Goal: Contribute content: Add original content to the website for others to see

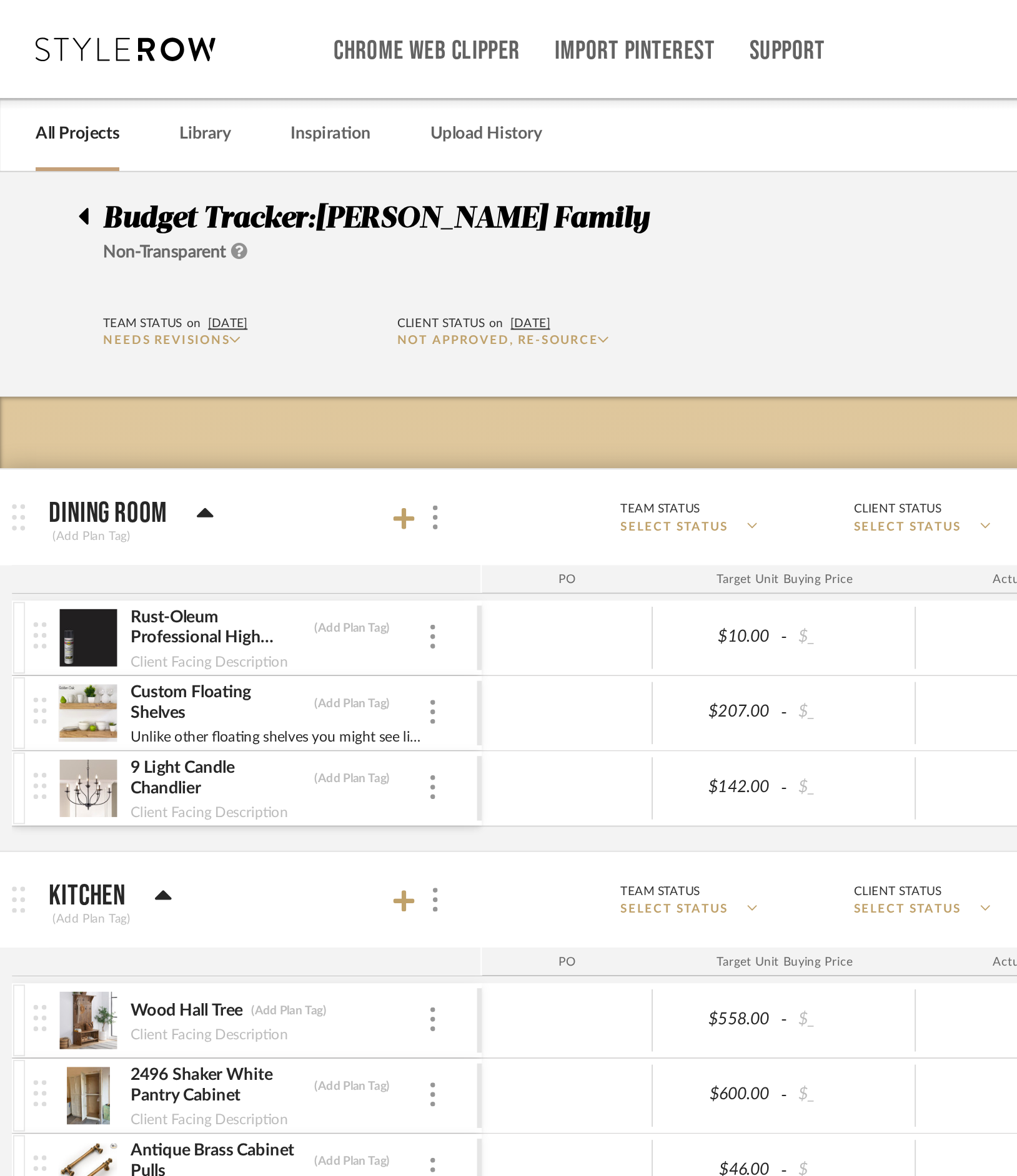
click at [47, 110] on div at bounding box center [47, 110] width 13 height 15
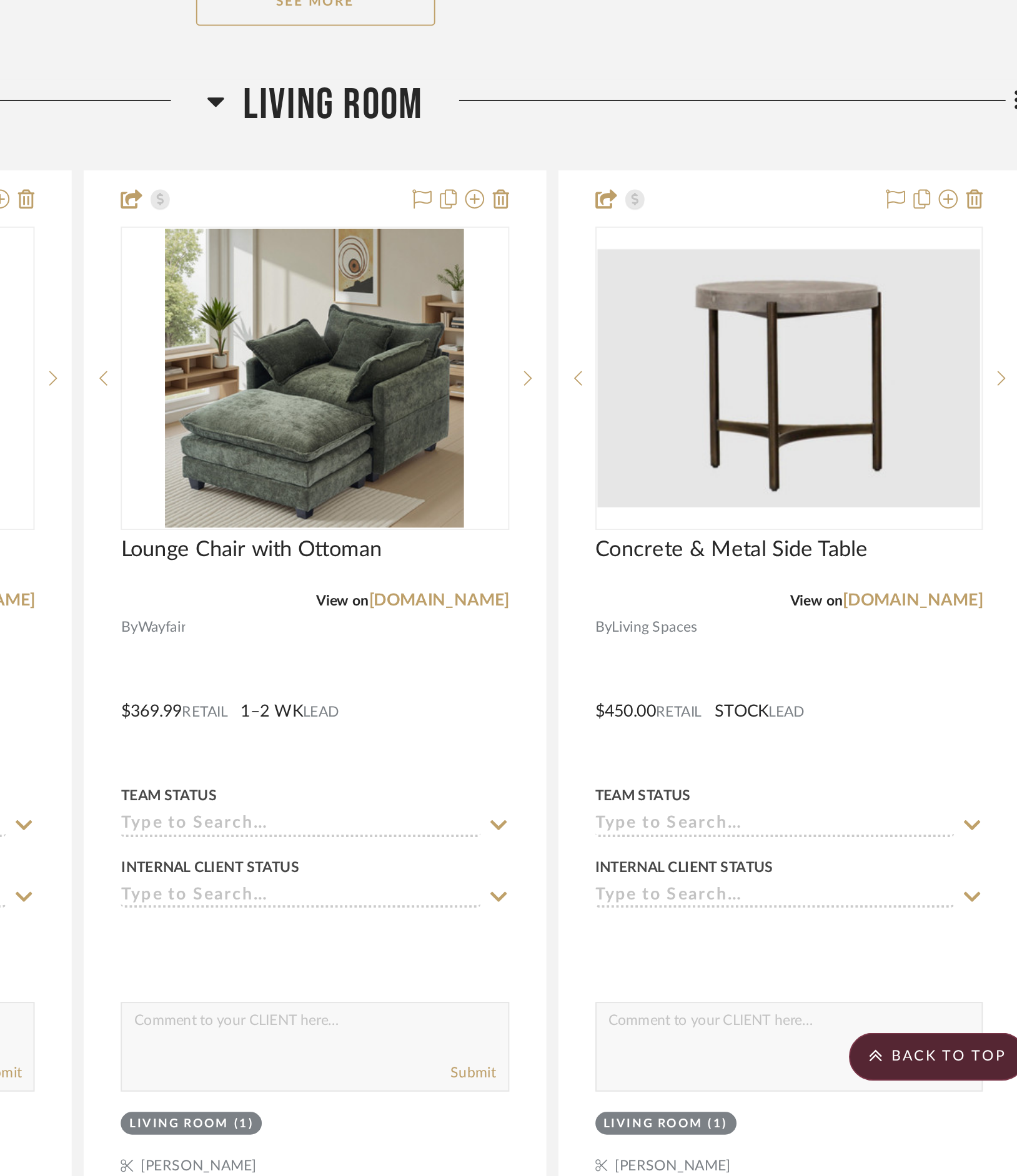
scroll to position [2135, 0]
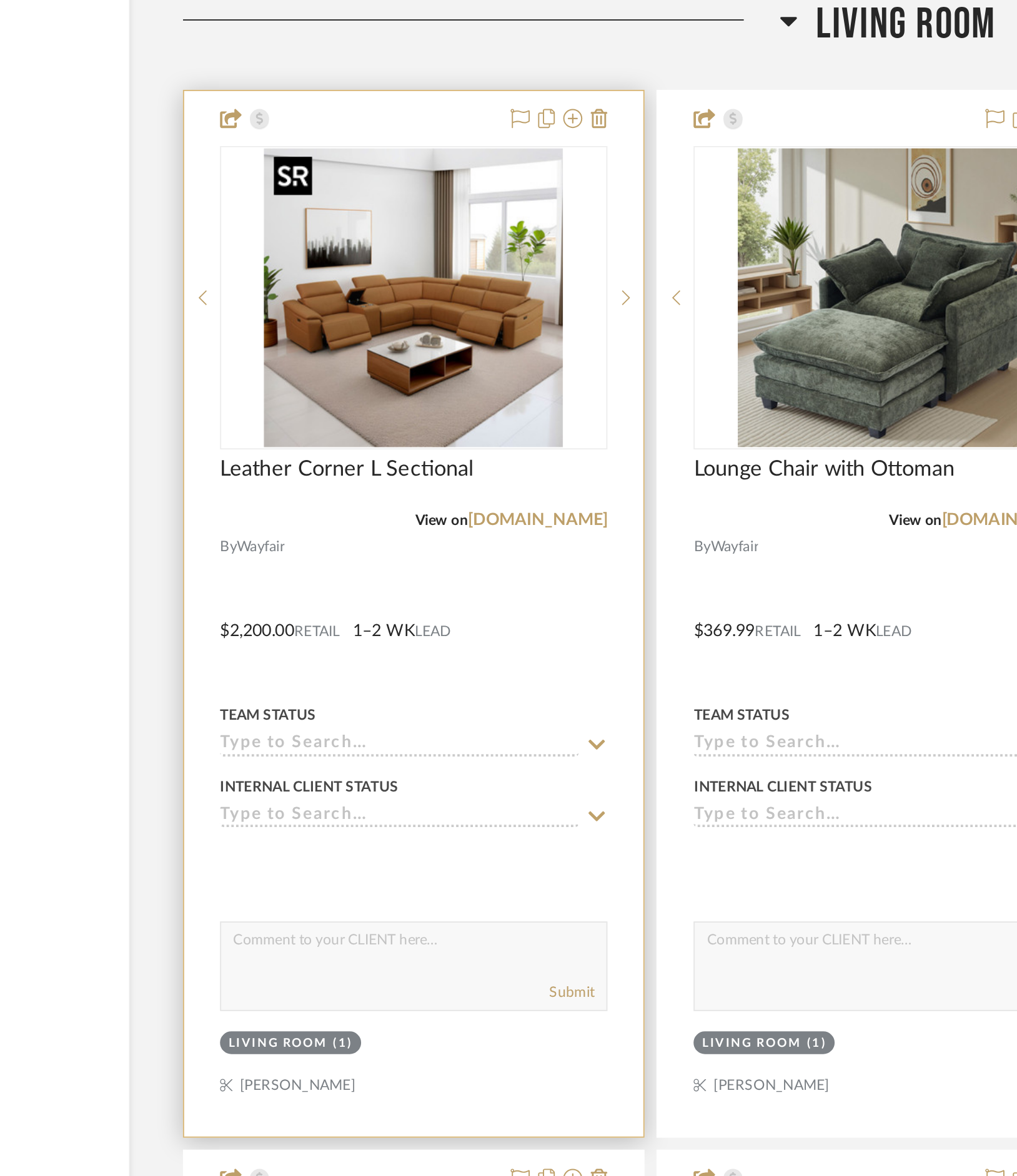
click at [423, 507] on img "0" at bounding box center [383, 717] width 156 height 156
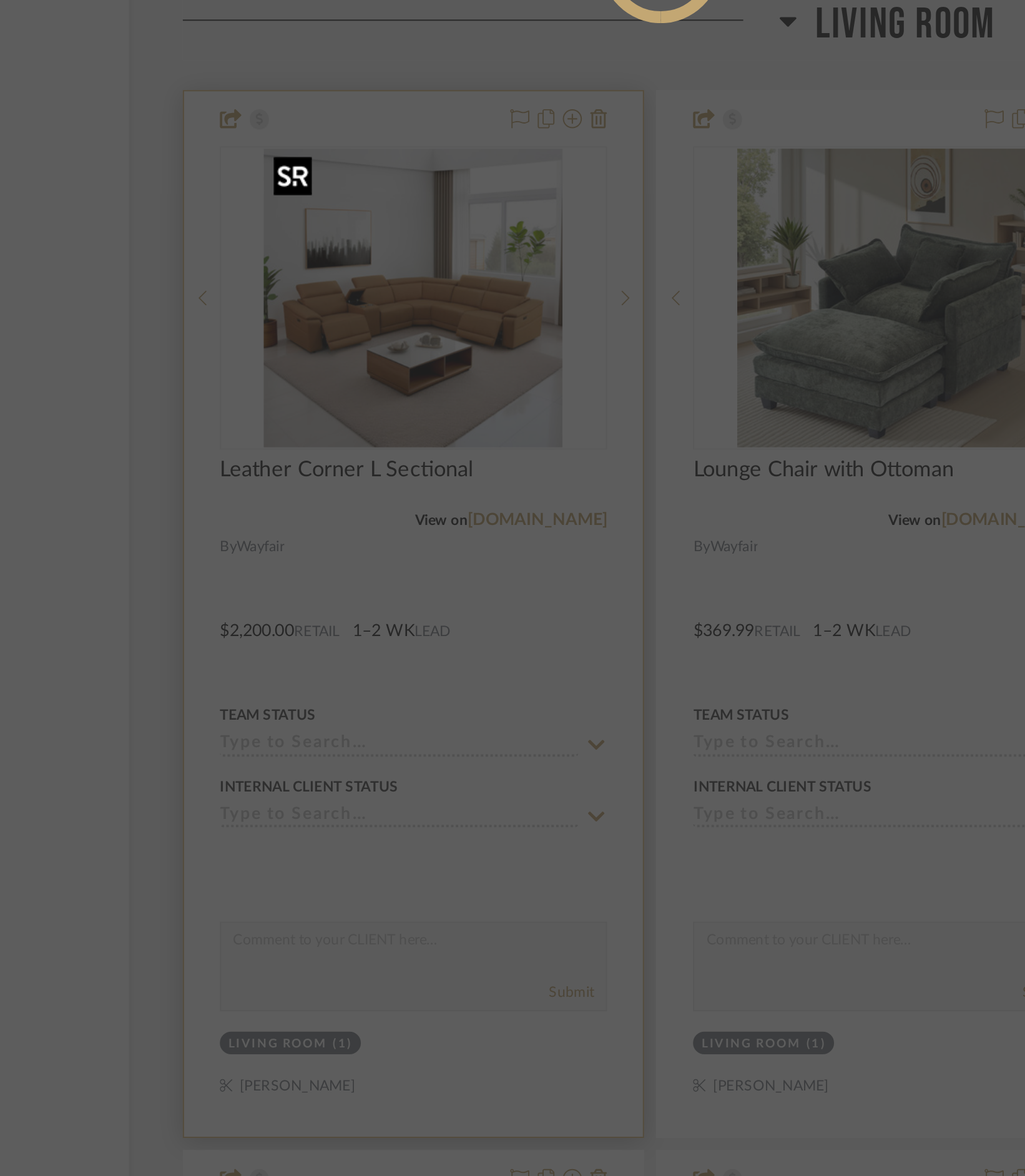
scroll to position [0, 0]
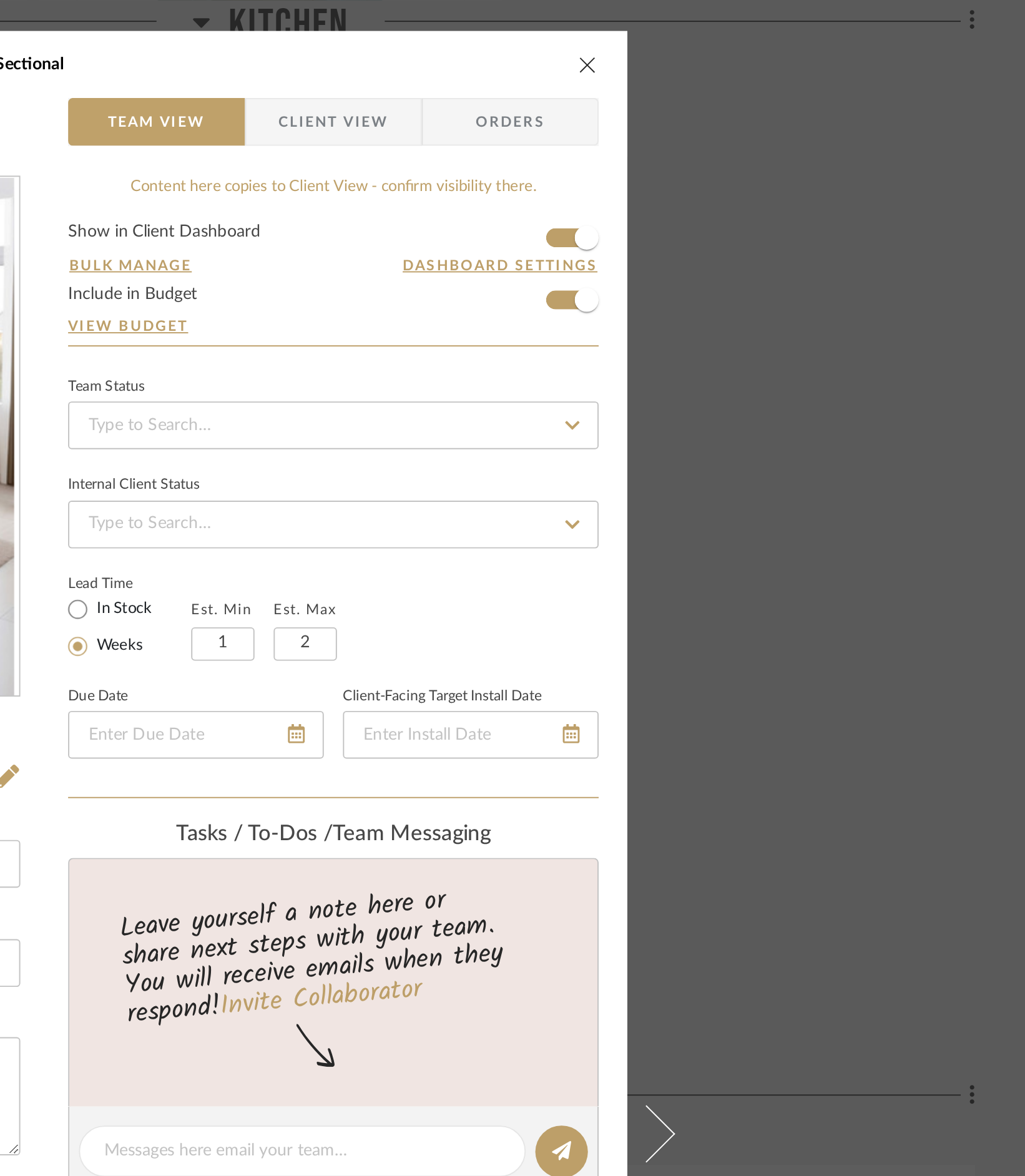
click at [795, 33] on icon "close" at bounding box center [797, 34] width 10 height 10
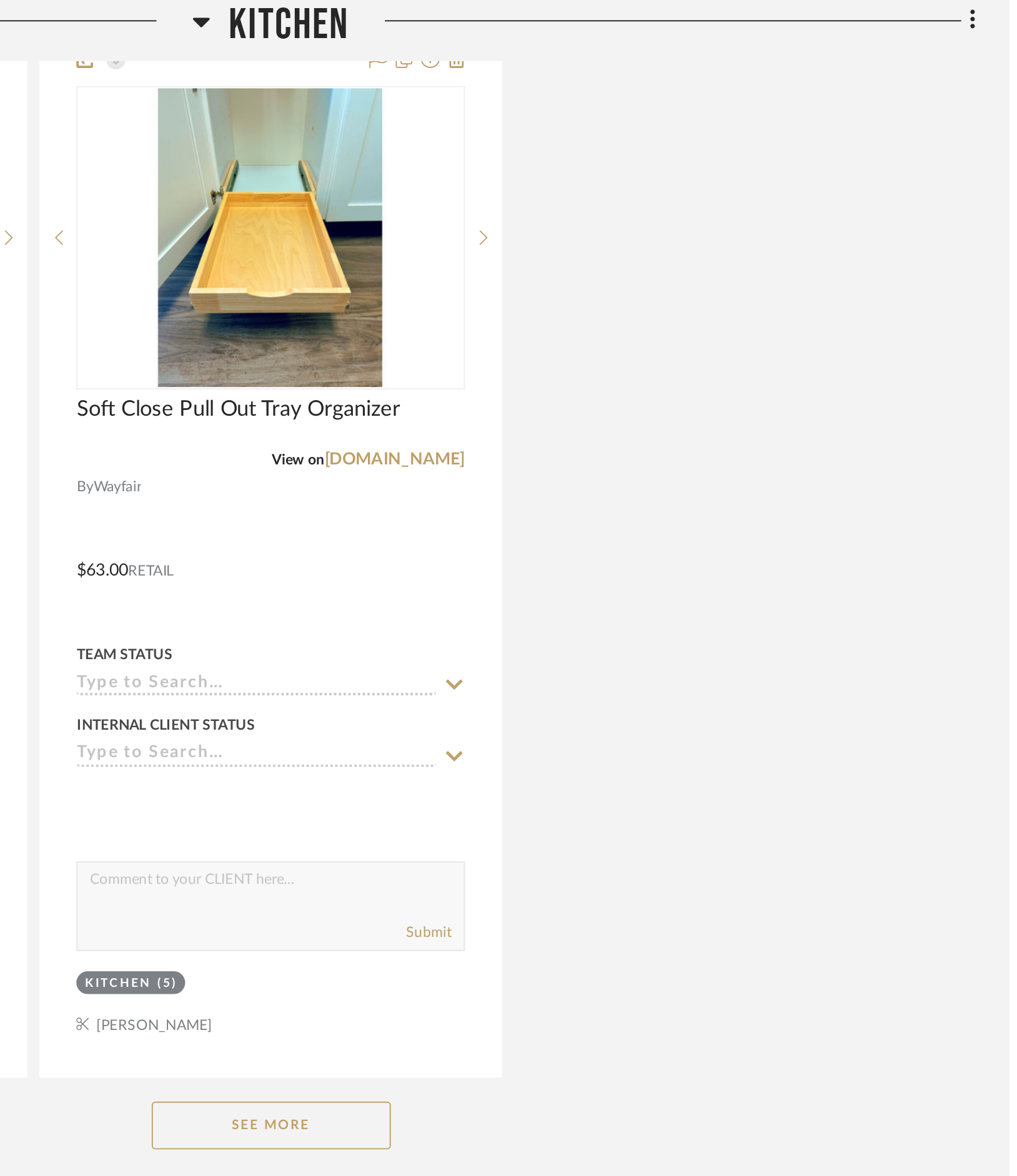
scroll to position [2065, 0]
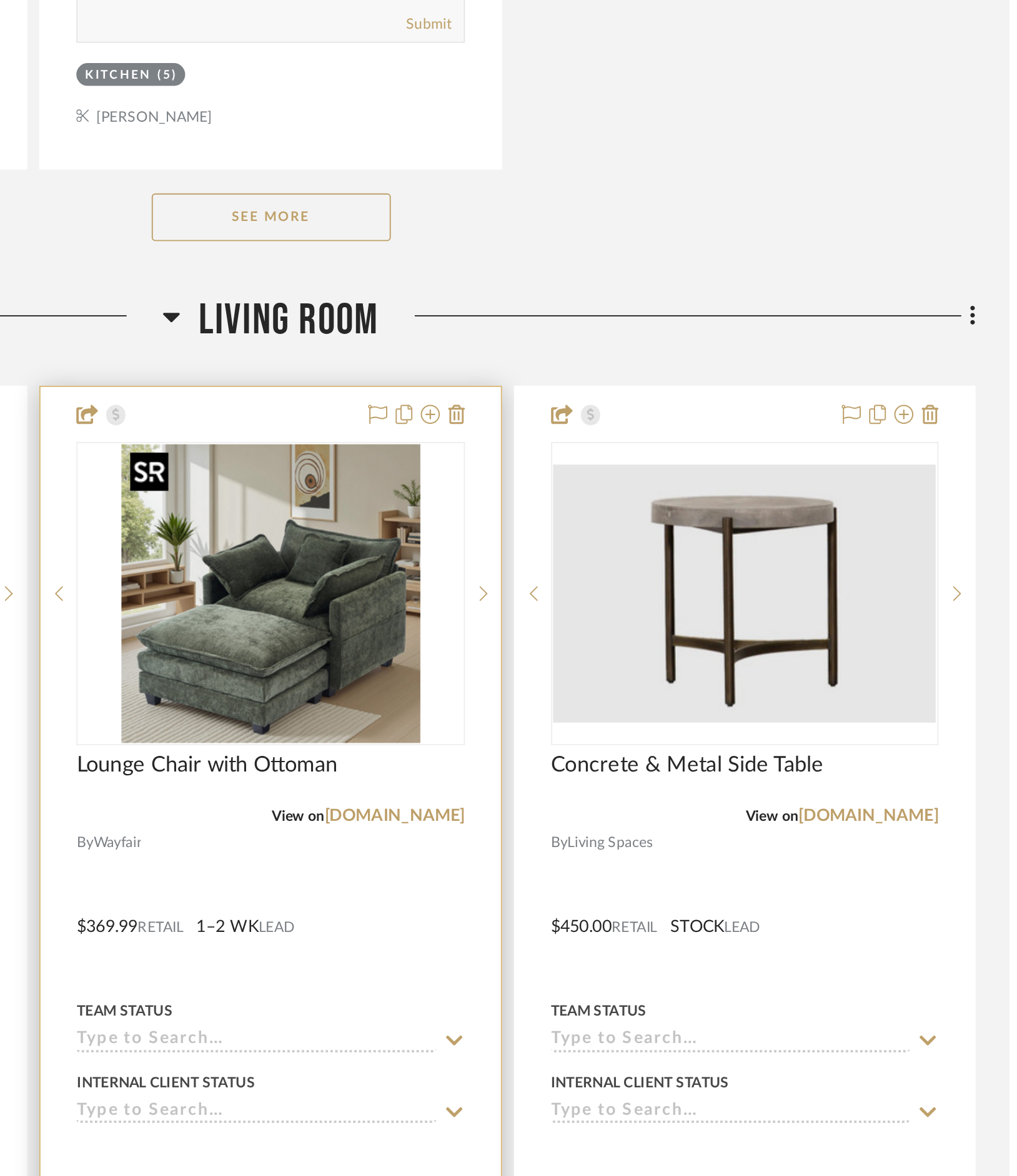
click at [661, 507] on img "0" at bounding box center [631, 787] width 156 height 156
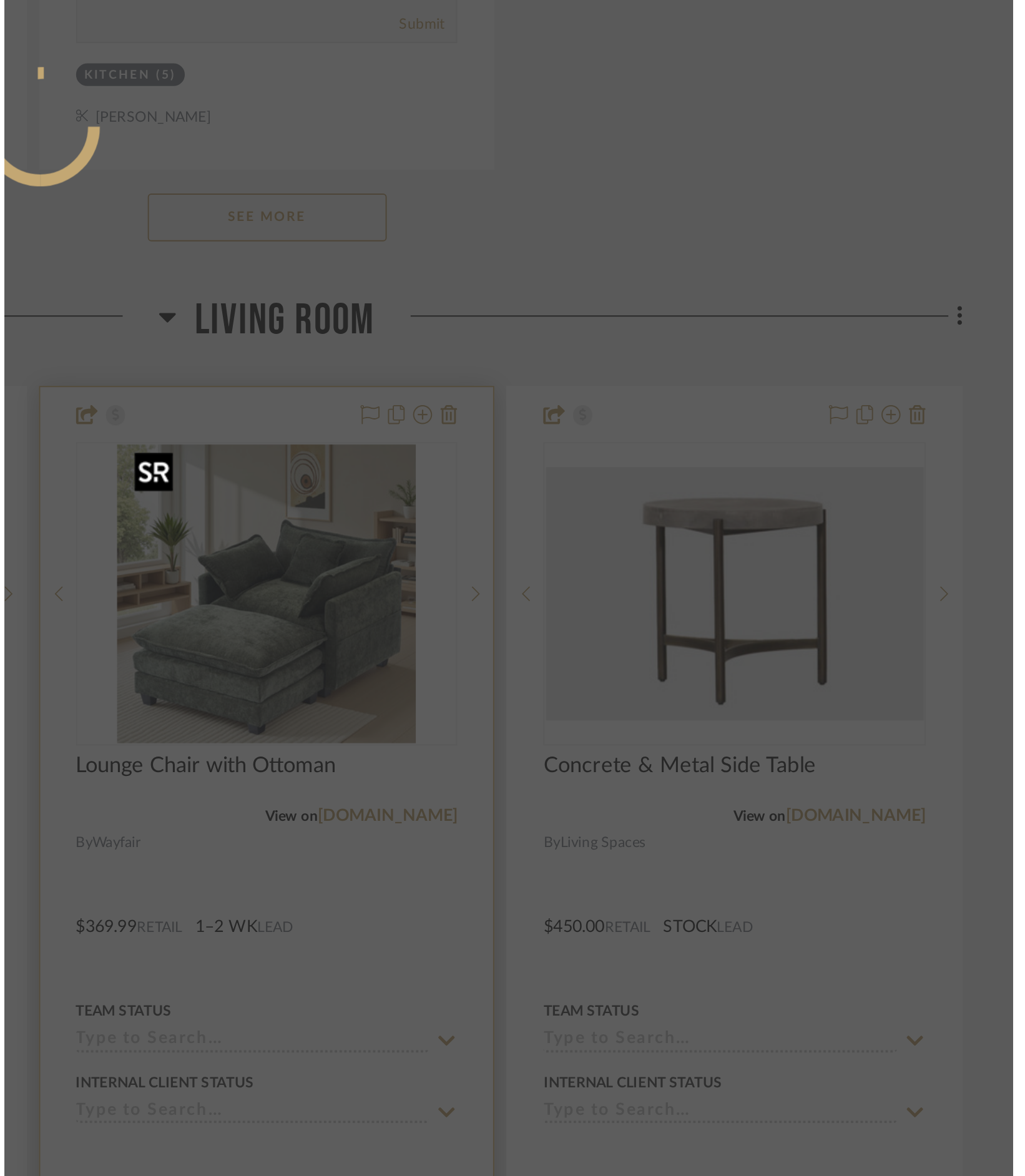
scroll to position [0, 0]
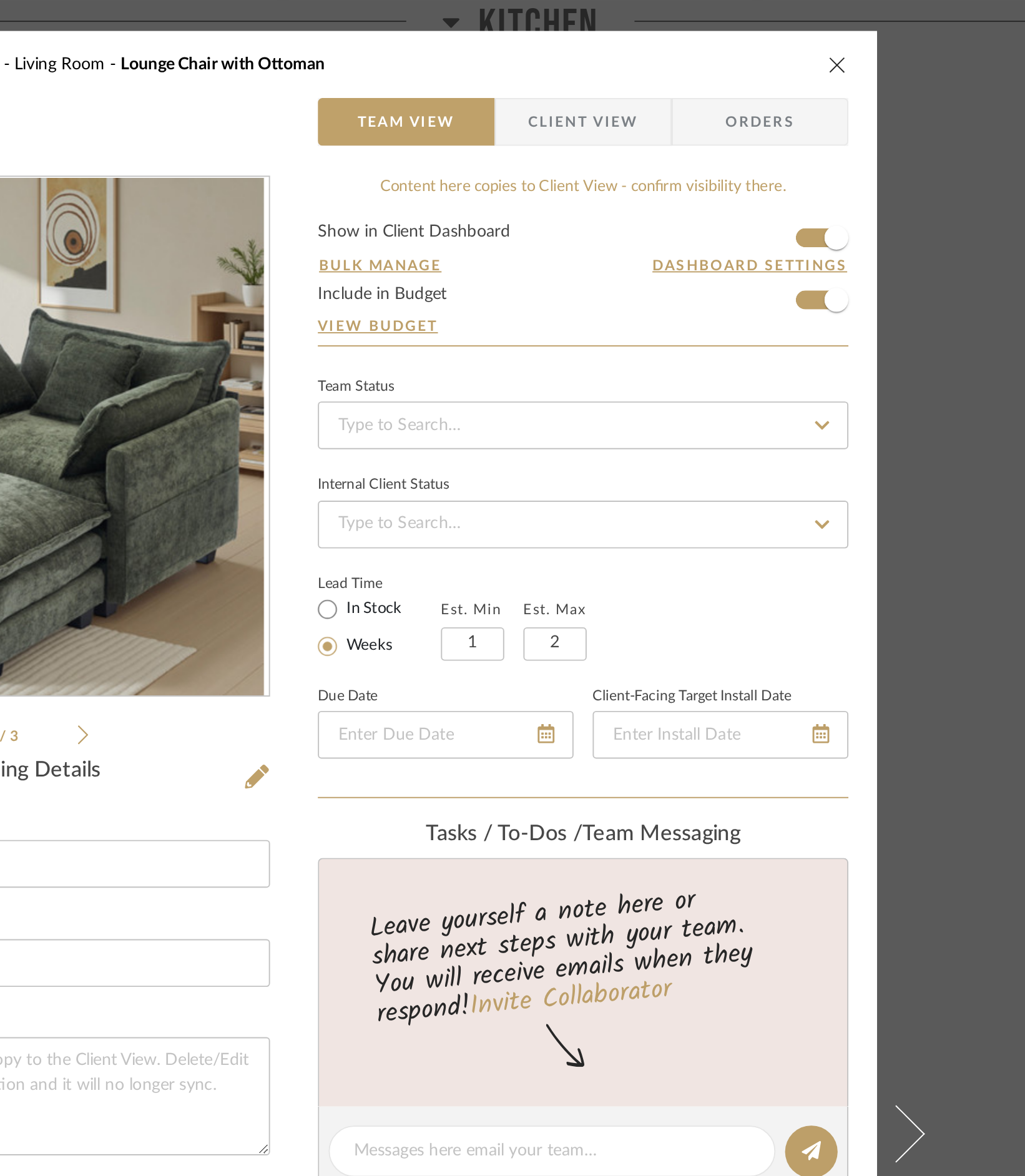
click at [794, 30] on icon "close" at bounding box center [797, 34] width 10 height 10
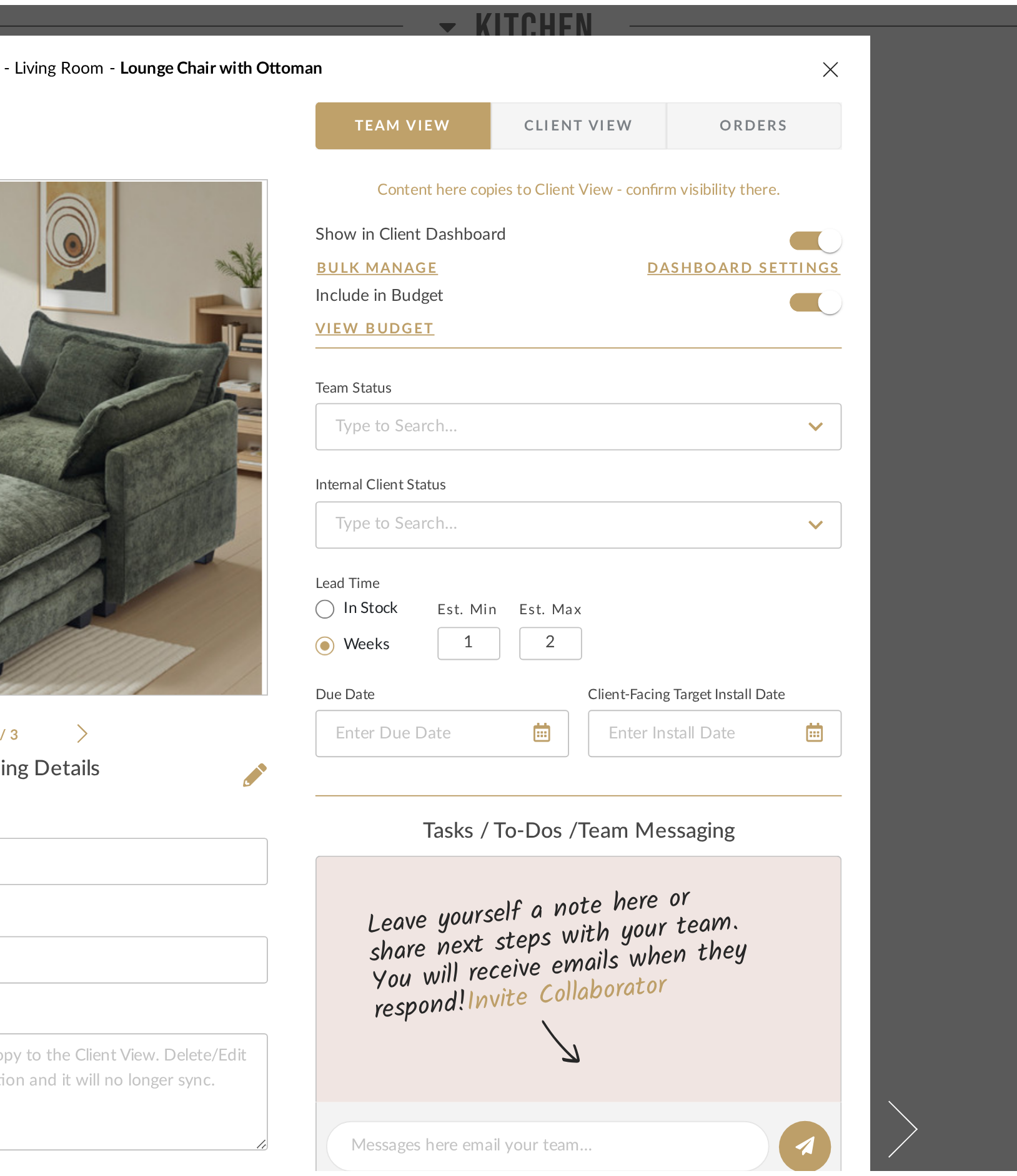
scroll to position [2065, 0]
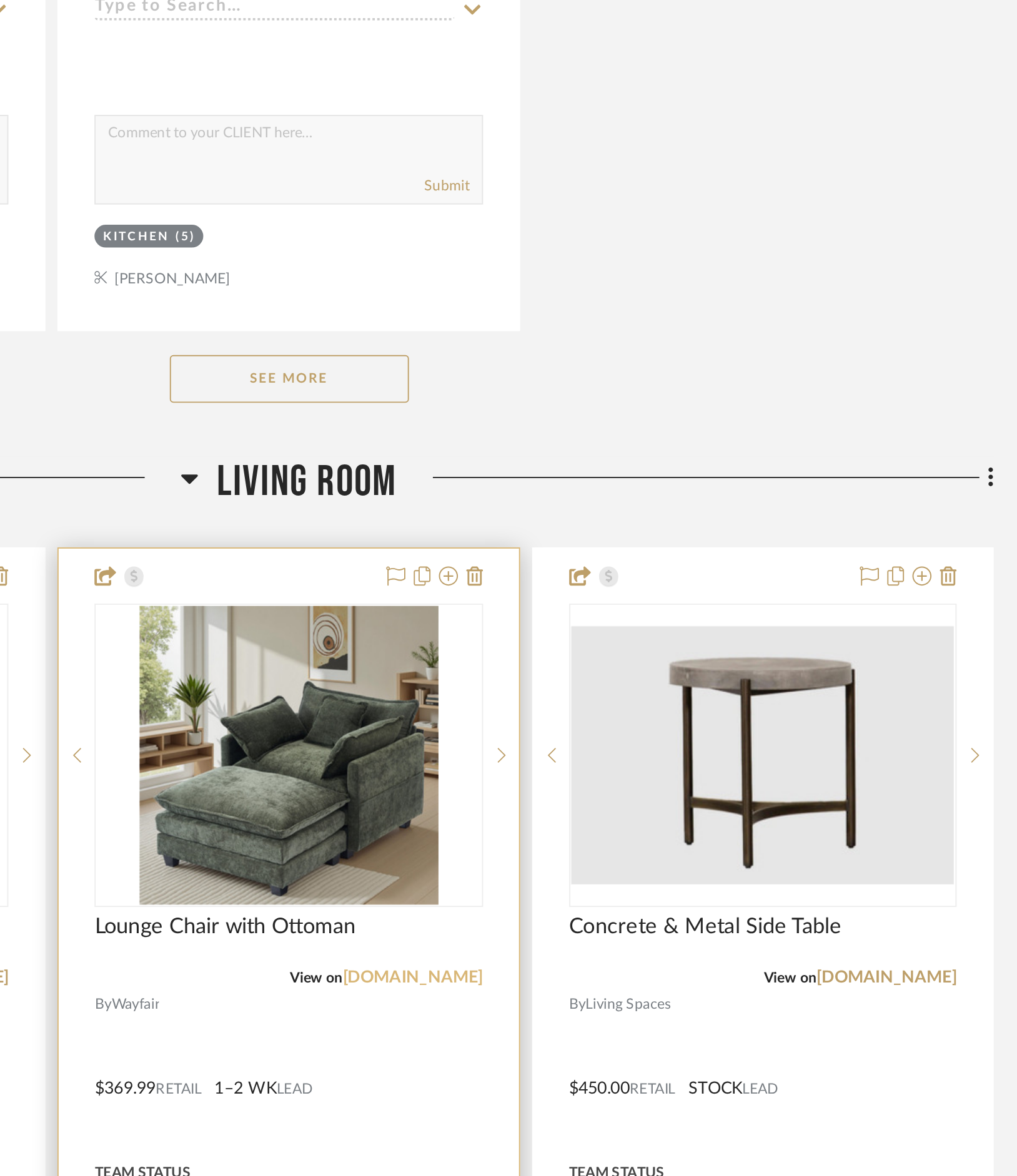
click at [706, 507] on link "[DOMAIN_NAME]" at bounding box center [696, 903] width 73 height 9
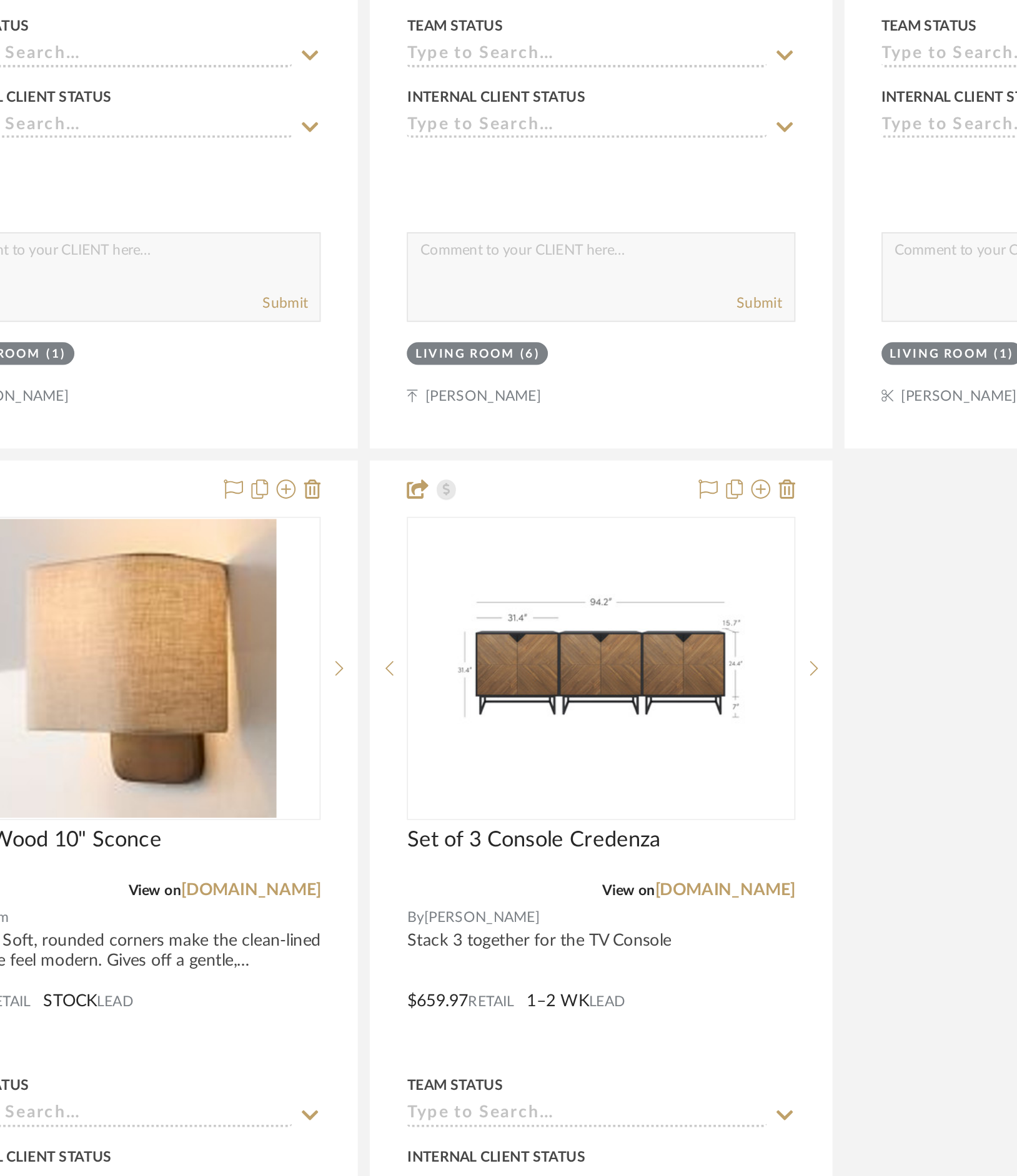
scroll to position [3072, 0]
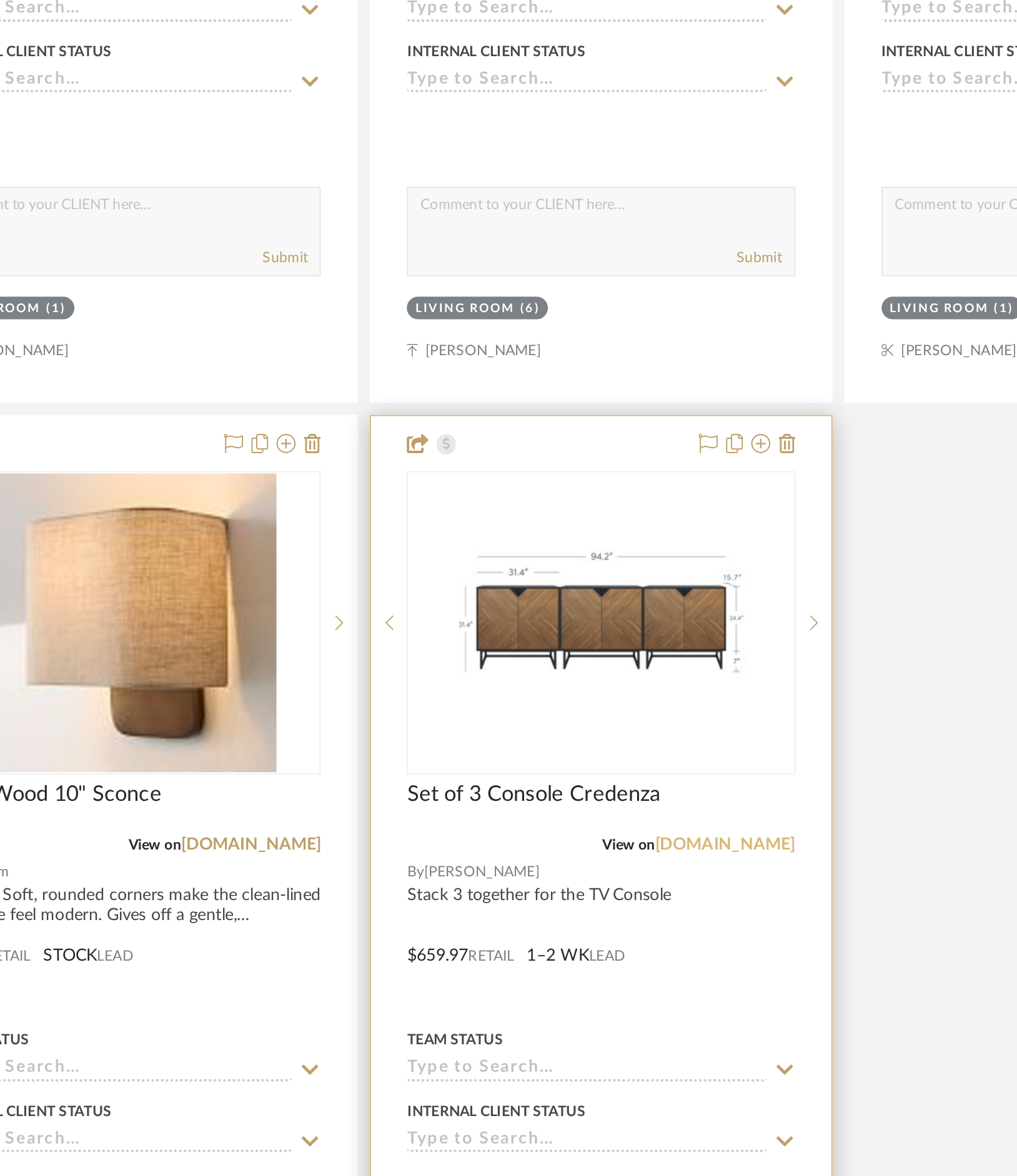
click at [696, 507] on link "[DOMAIN_NAME]" at bounding box center [696, 1003] width 73 height 9
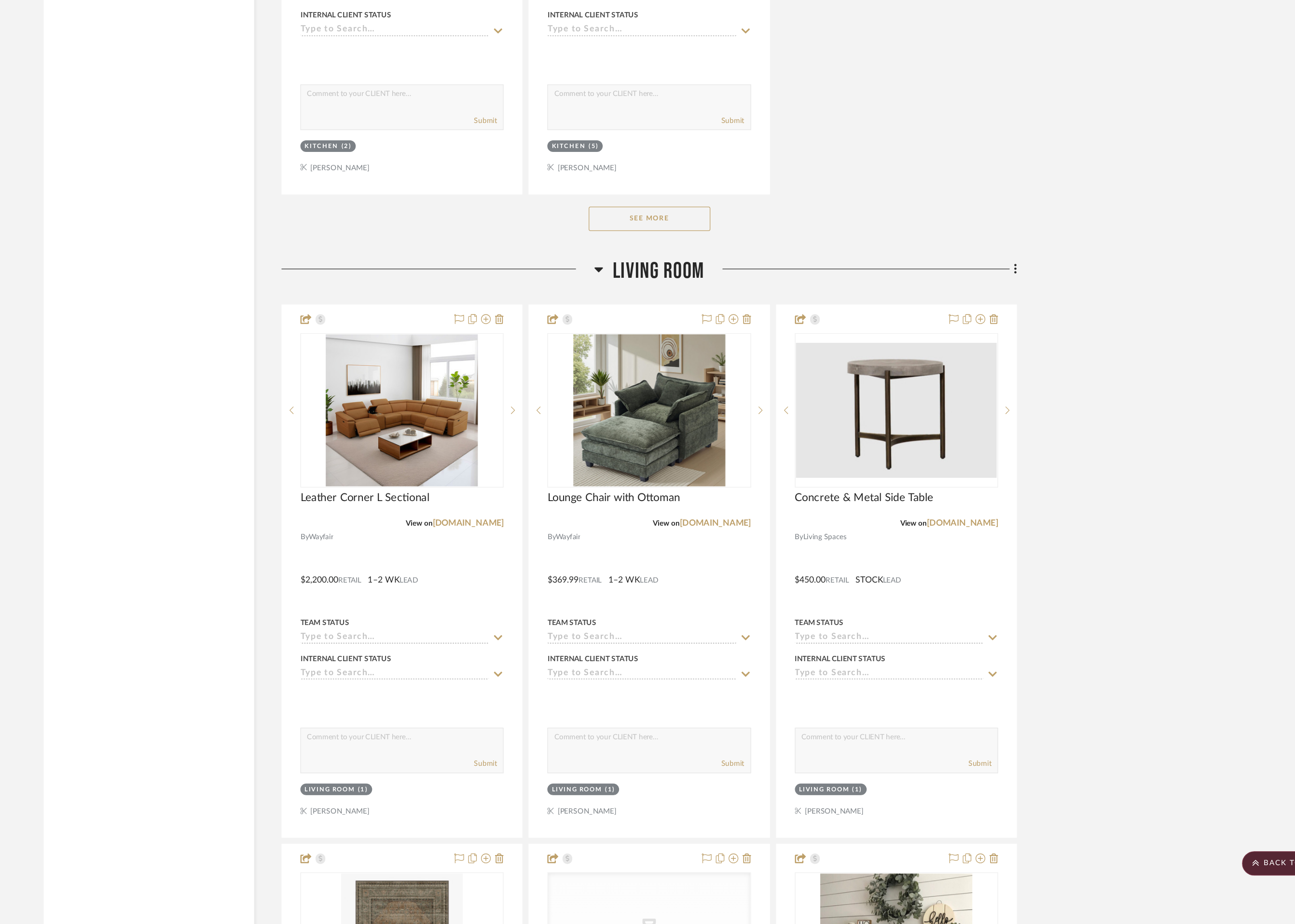
scroll to position [1883, 0]
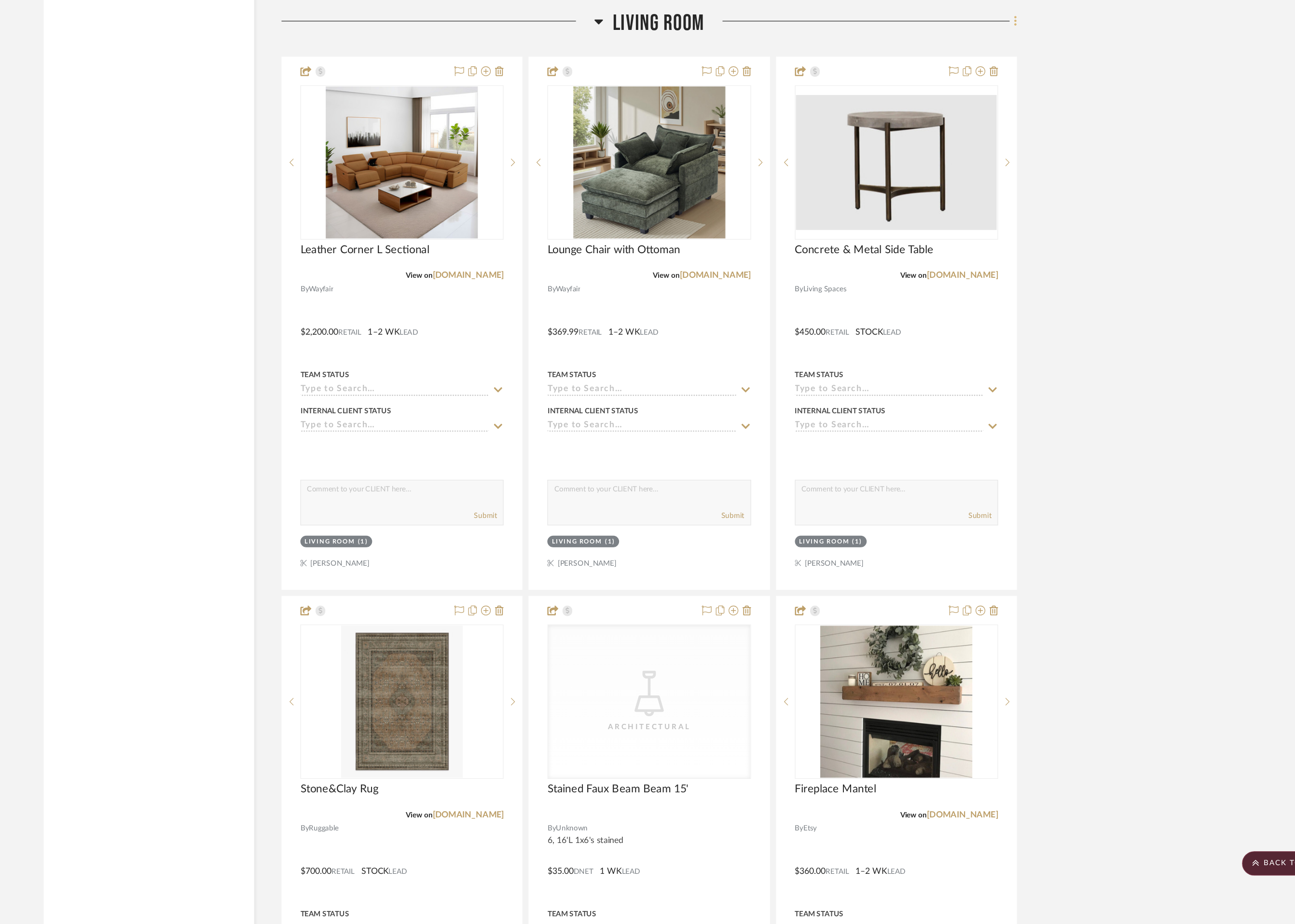
click at [784, 206] on icon at bounding box center [1033, 208] width 3 height 11
click at [784, 227] on span "Add New Item" at bounding box center [988, 228] width 75 height 8
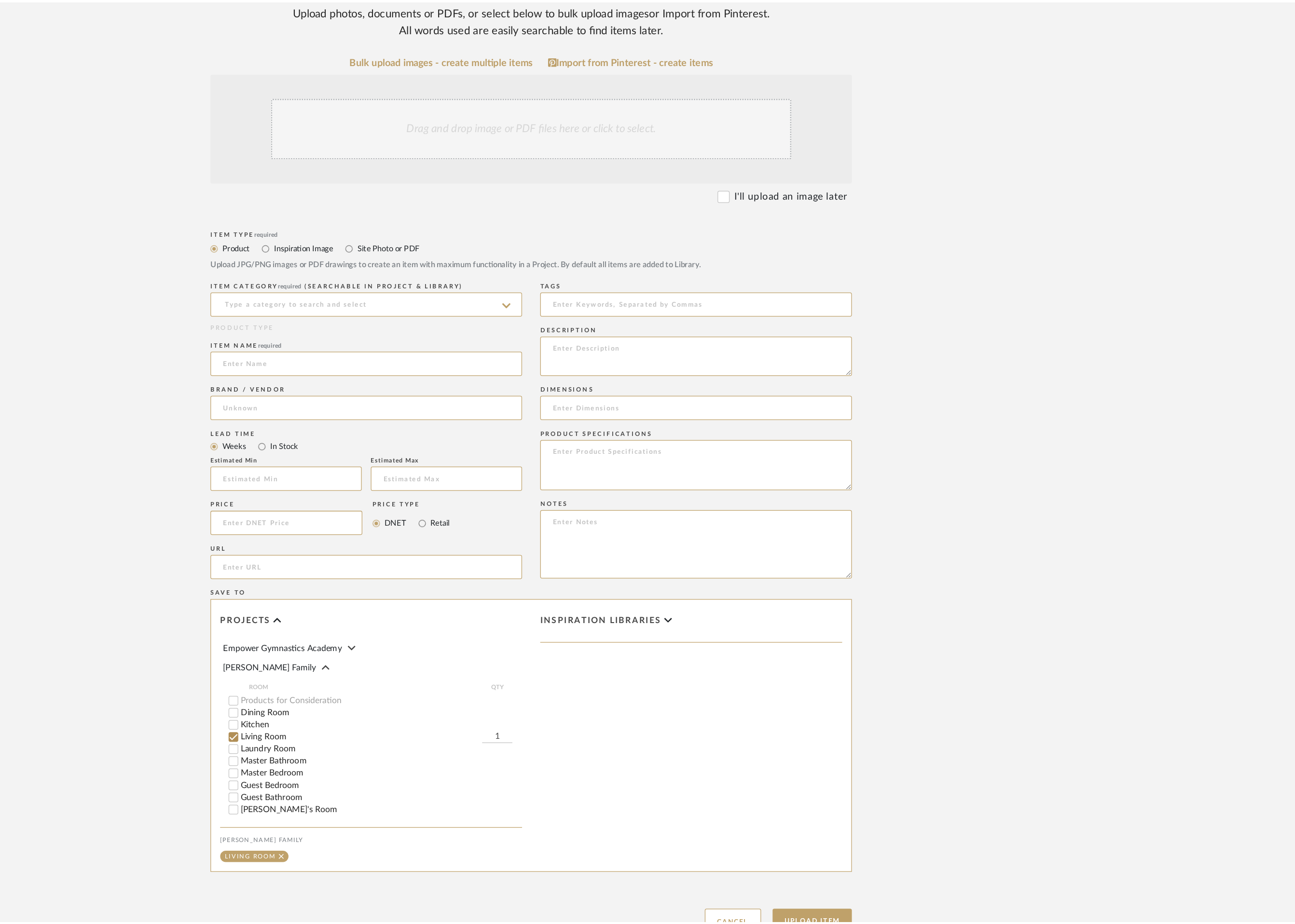
scroll to position [41, 0]
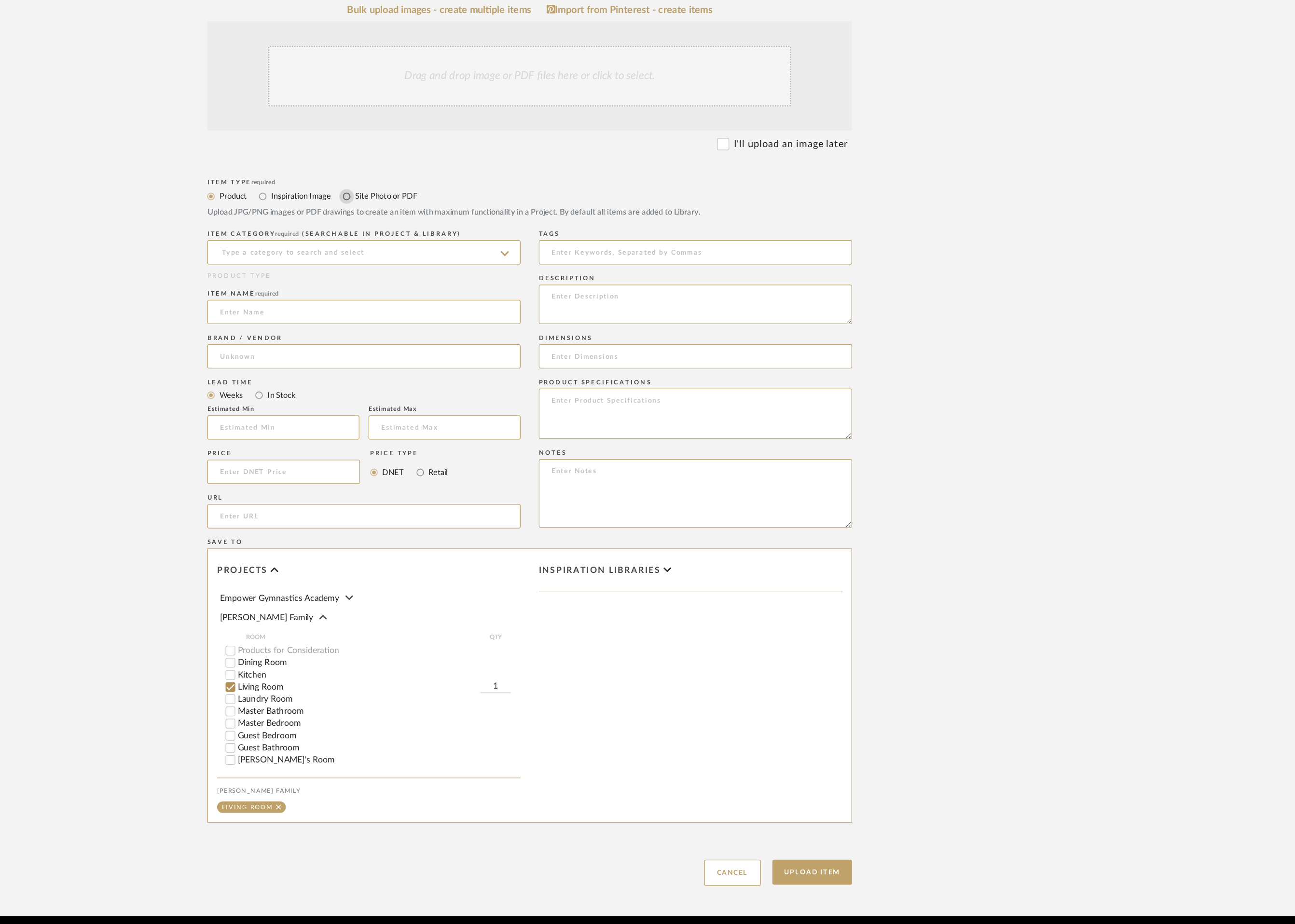
click at [502, 341] on input "Site Photo or PDF" at bounding box center [502, 347] width 12 height 12
radio input "true"
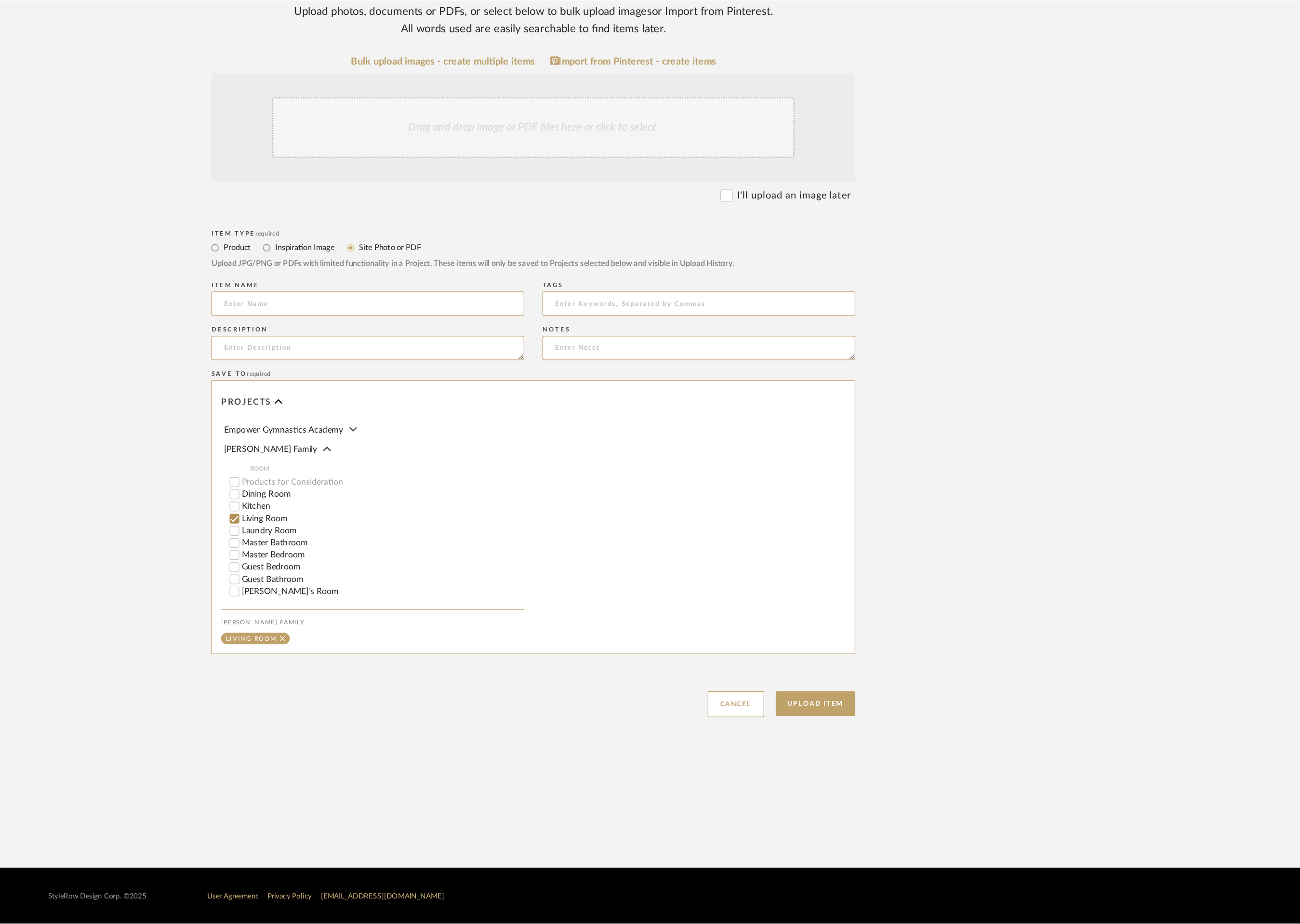
scroll to position [0, 0]
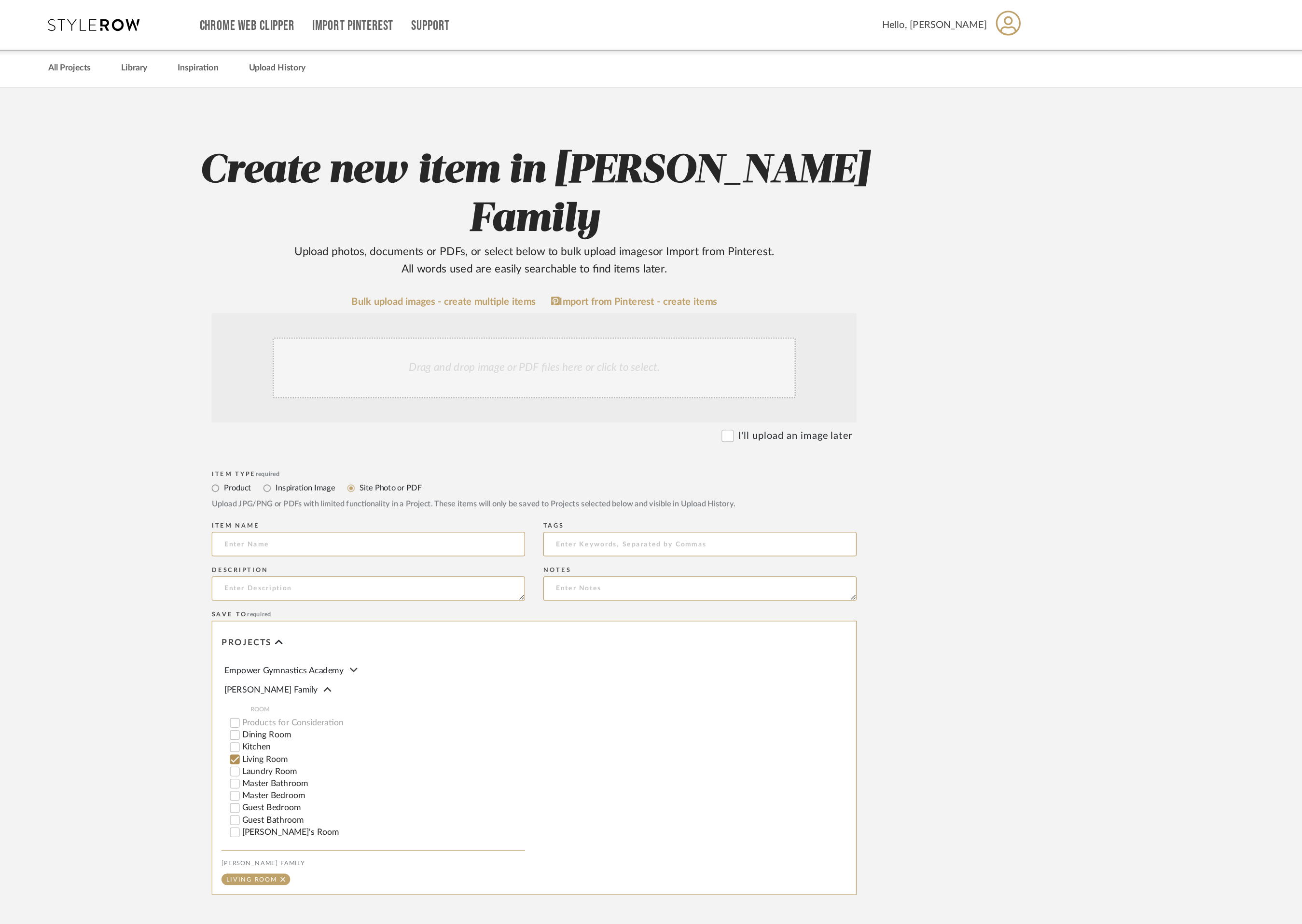
click at [602, 268] on div "Drag and drop image or PDF files here or click to select." at bounding box center [651, 292] width 415 height 48
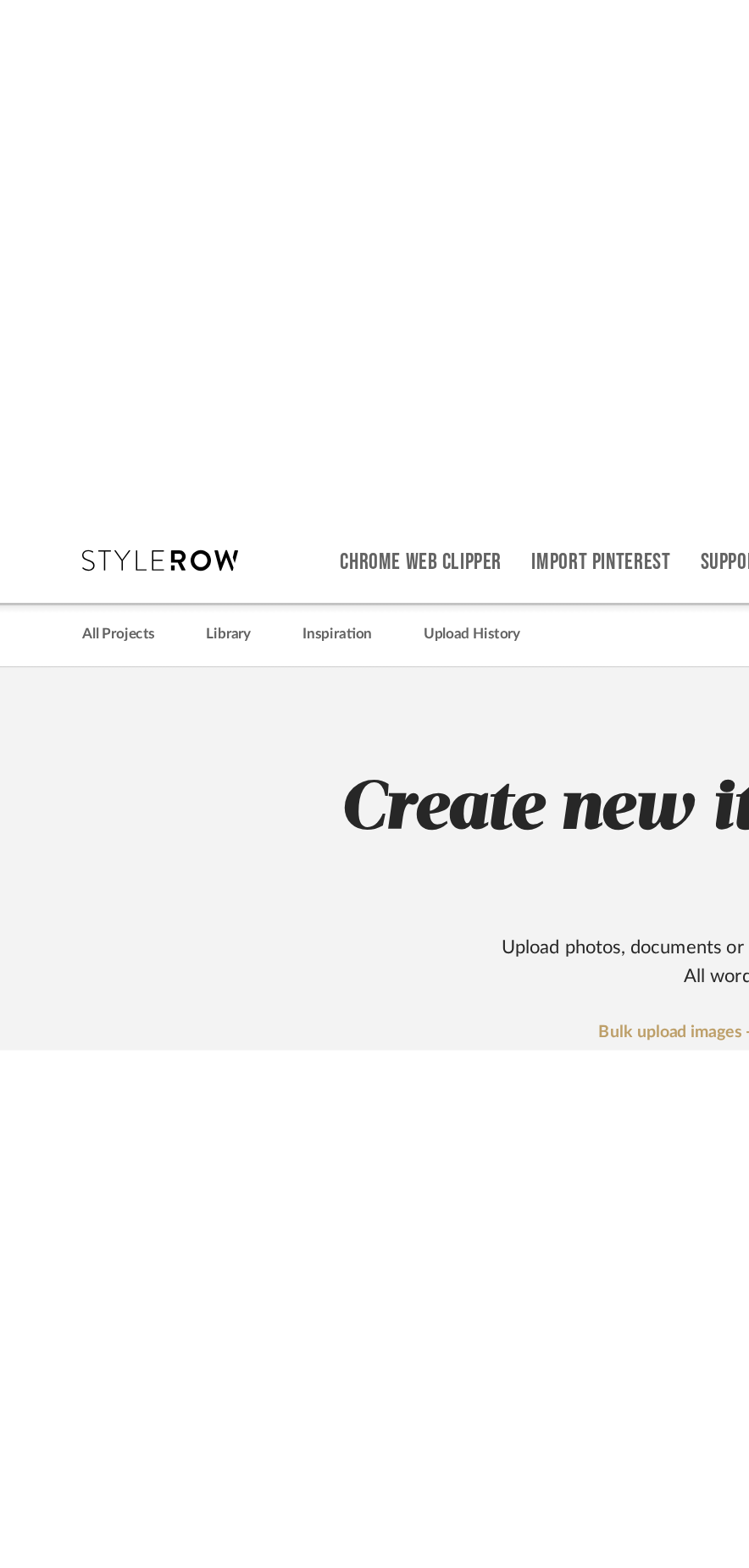
scroll to position [0, 244]
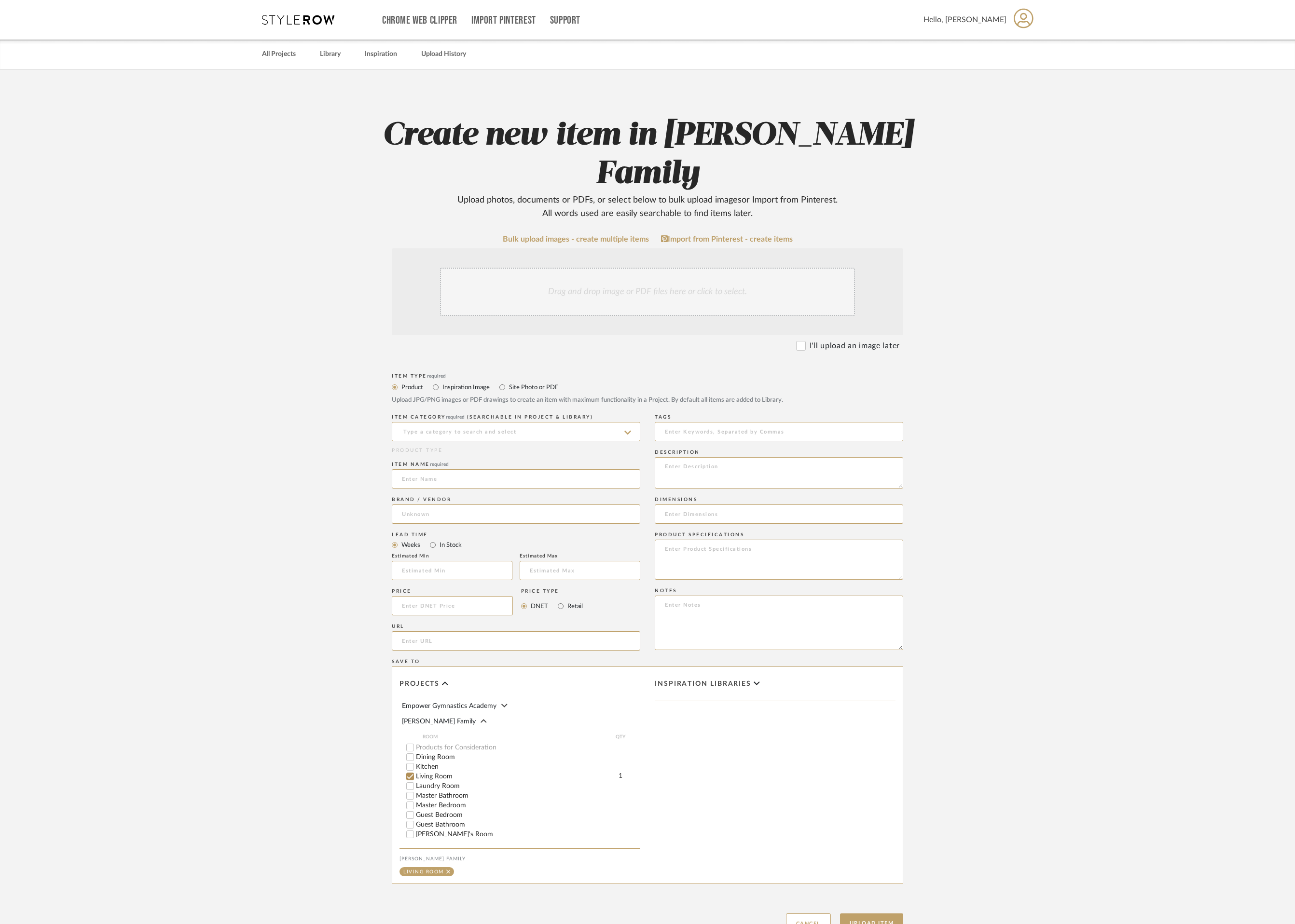
click at [608, 268] on div "Drag and drop image or PDF files here or click to select." at bounding box center [648, 292] width 415 height 48
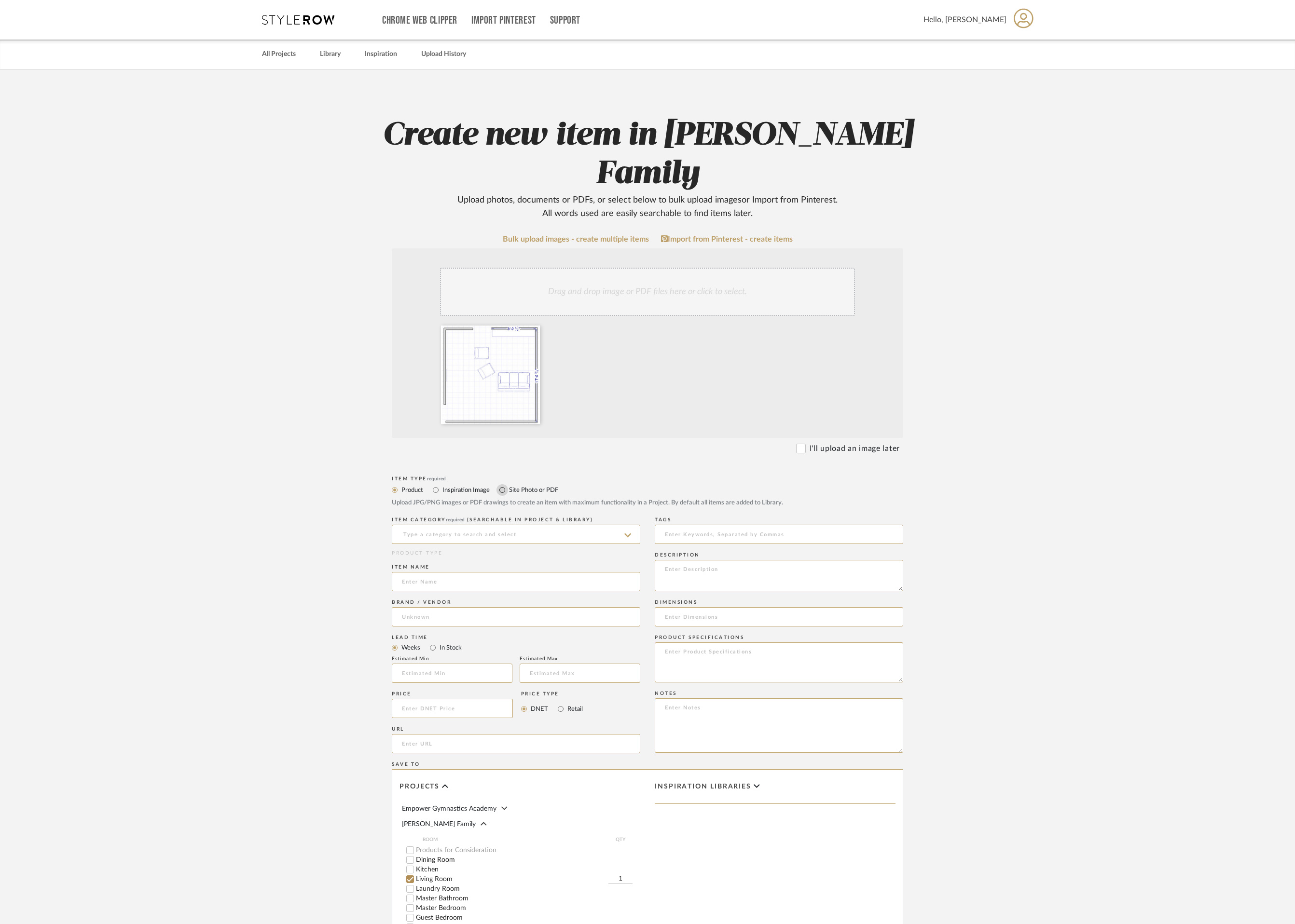
click at [504, 484] on input "Site Photo or PDF" at bounding box center [502, 490] width 12 height 12
radio input "true"
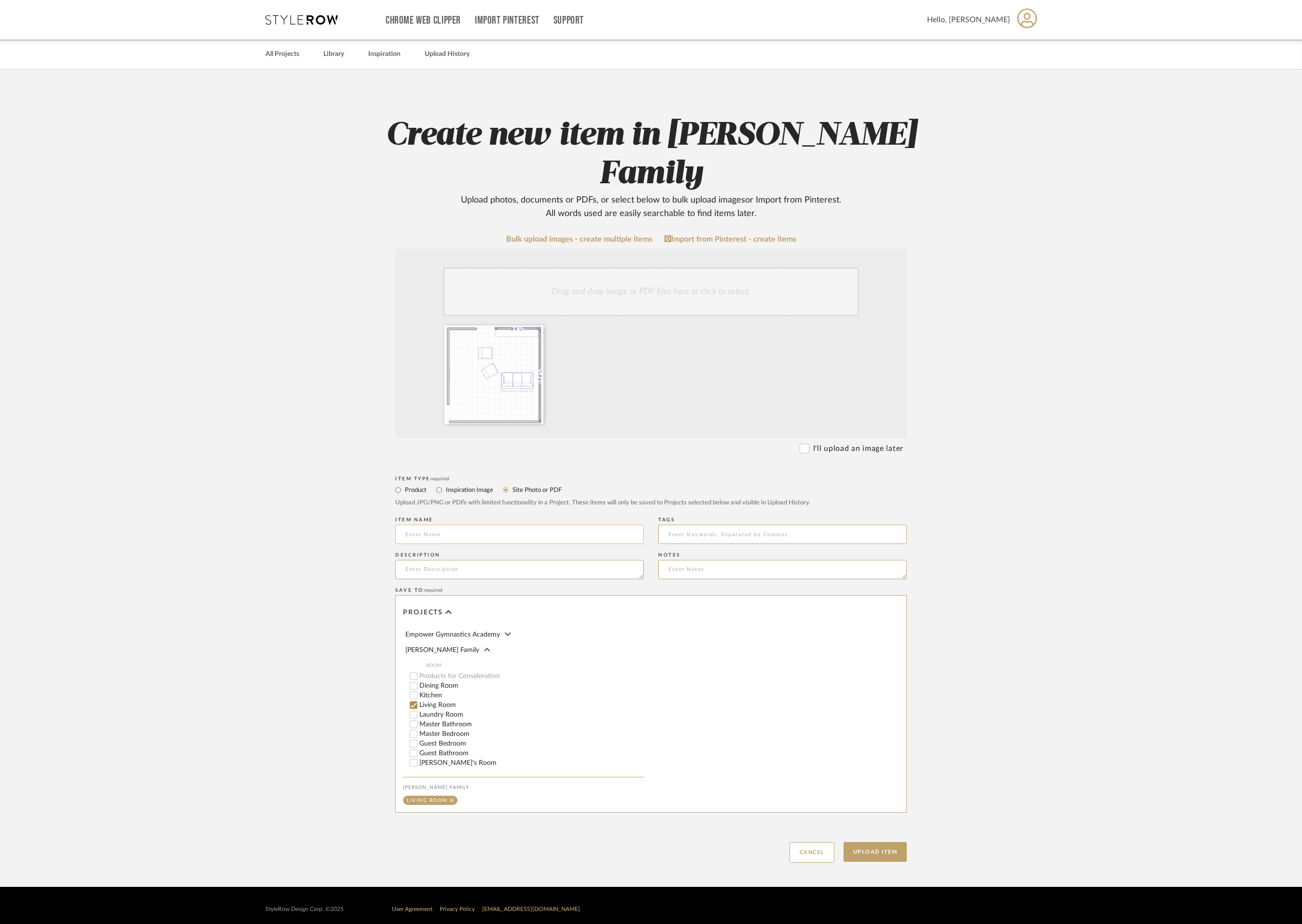
click at [499, 525] on input at bounding box center [520, 534] width 249 height 19
type input "Layout #2"
click at [483, 560] on textarea at bounding box center [520, 569] width 249 height 19
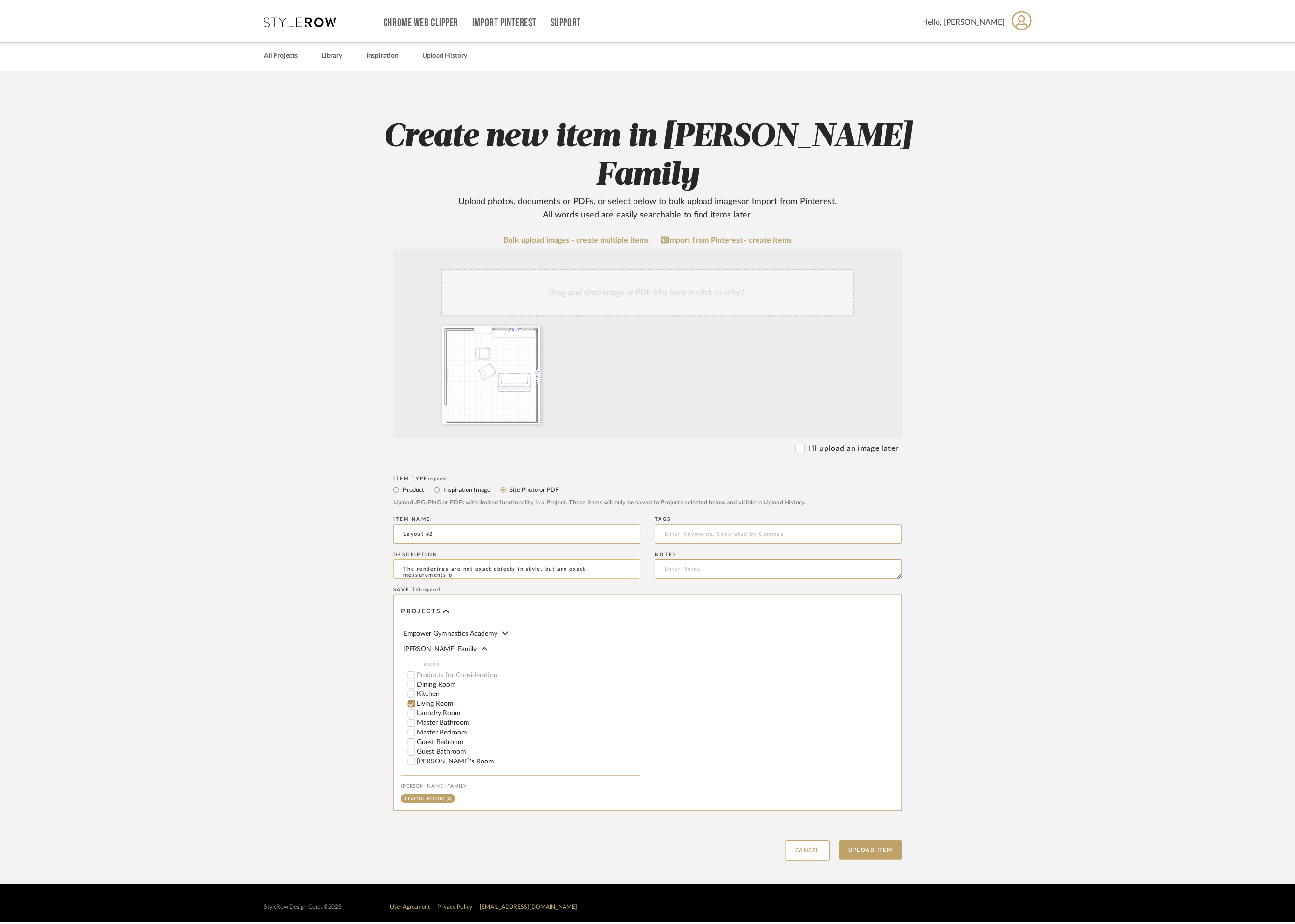
scroll to position [1, 0]
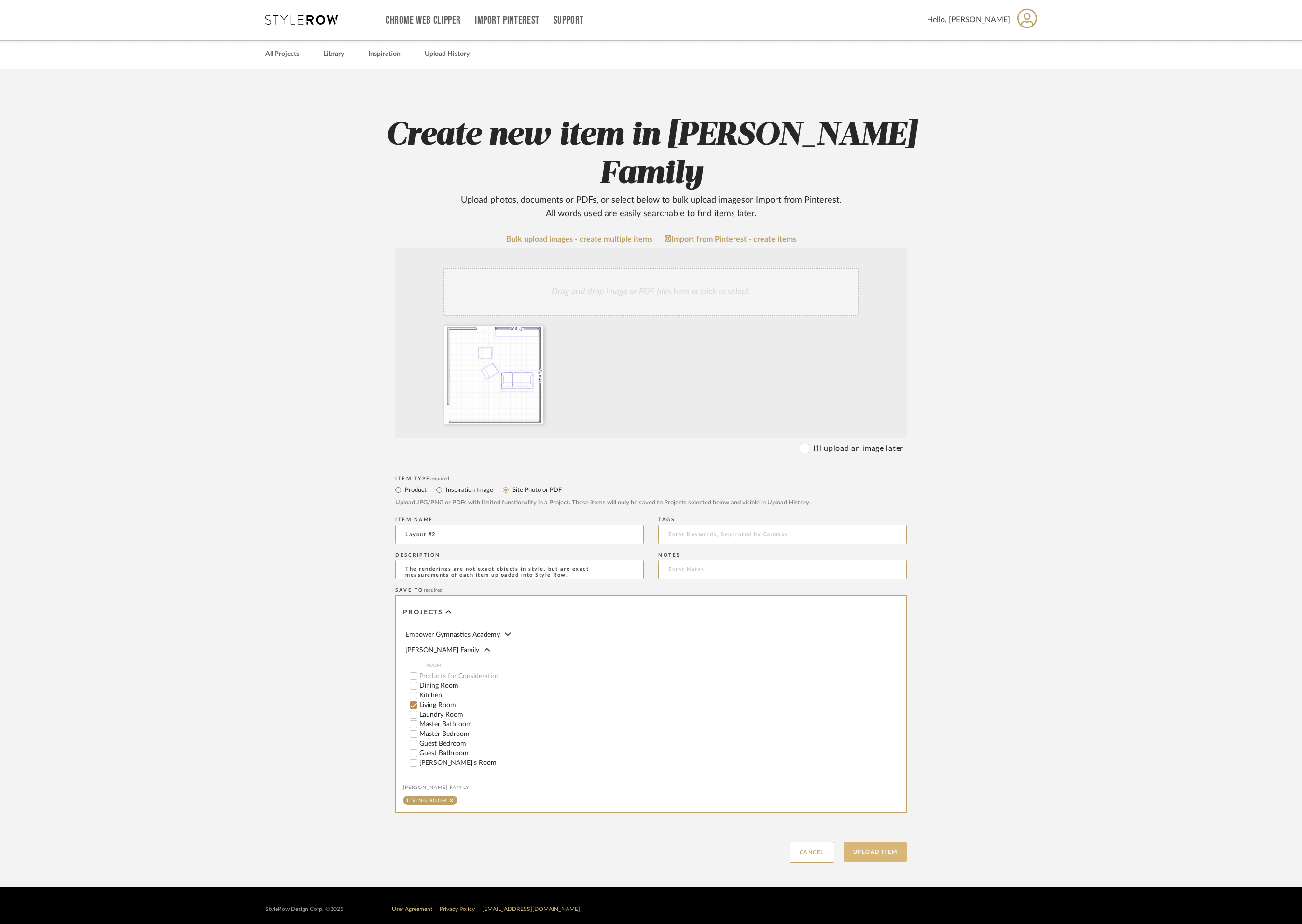
type textarea "The renderings are not exact objects in style, but are exact measurements of ea…"
click at [868, 842] on button "Upload Item" at bounding box center [875, 851] width 63 height 20
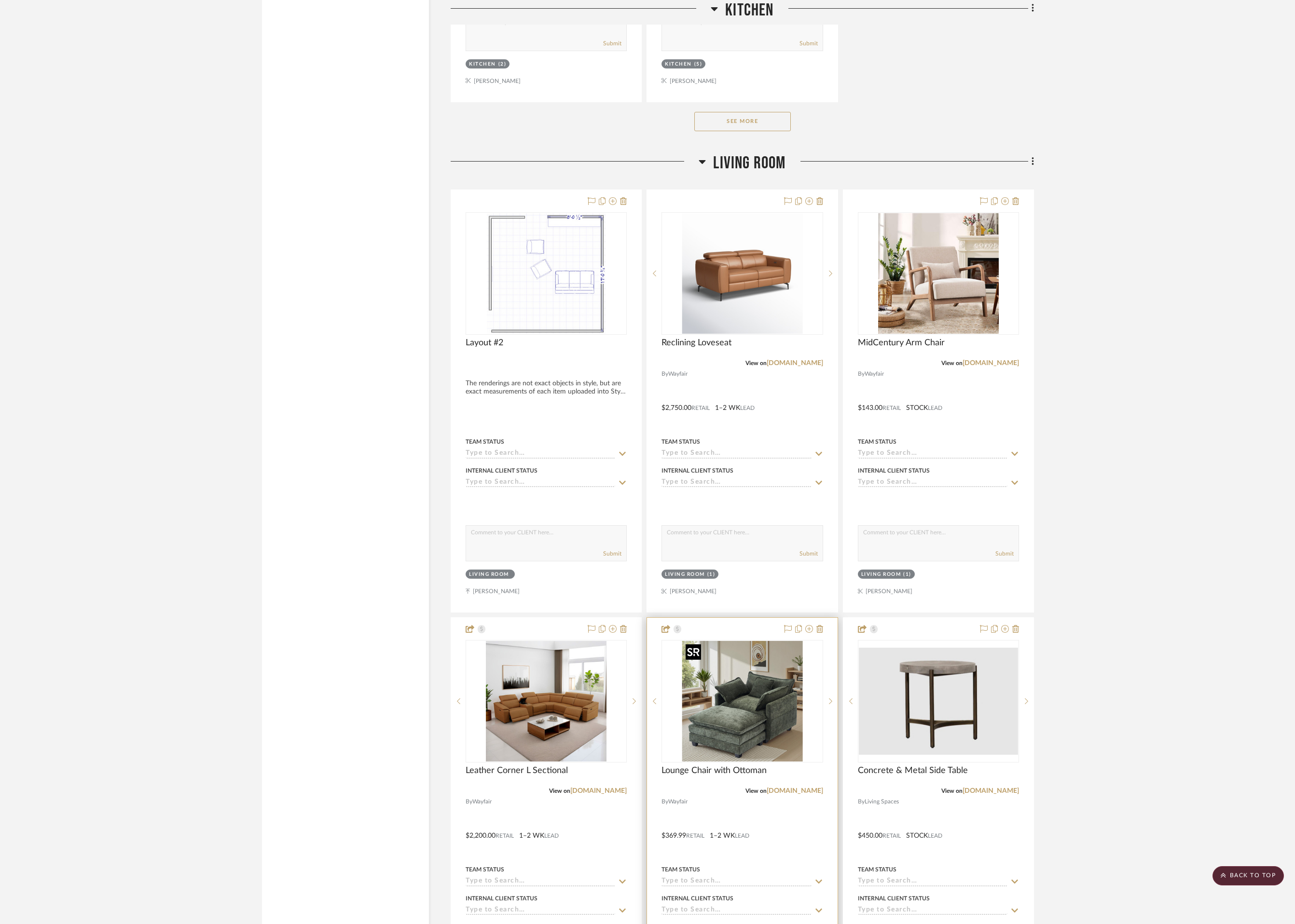
scroll to position [1926, 0]
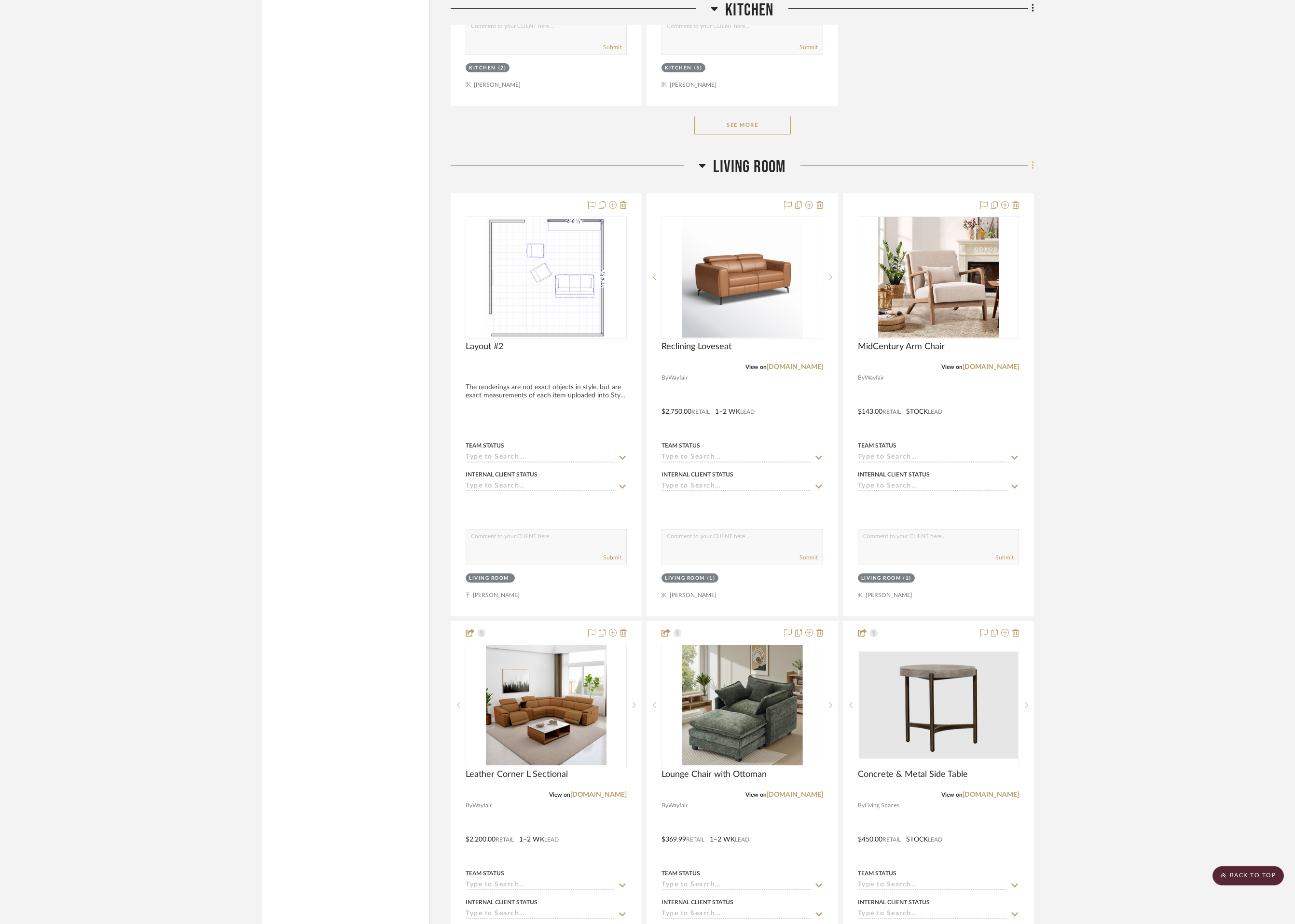
click at [1030, 167] on fa-icon at bounding box center [1032, 166] width 6 height 16
click at [1009, 188] on span "Add New Item" at bounding box center [988, 185] width 75 height 8
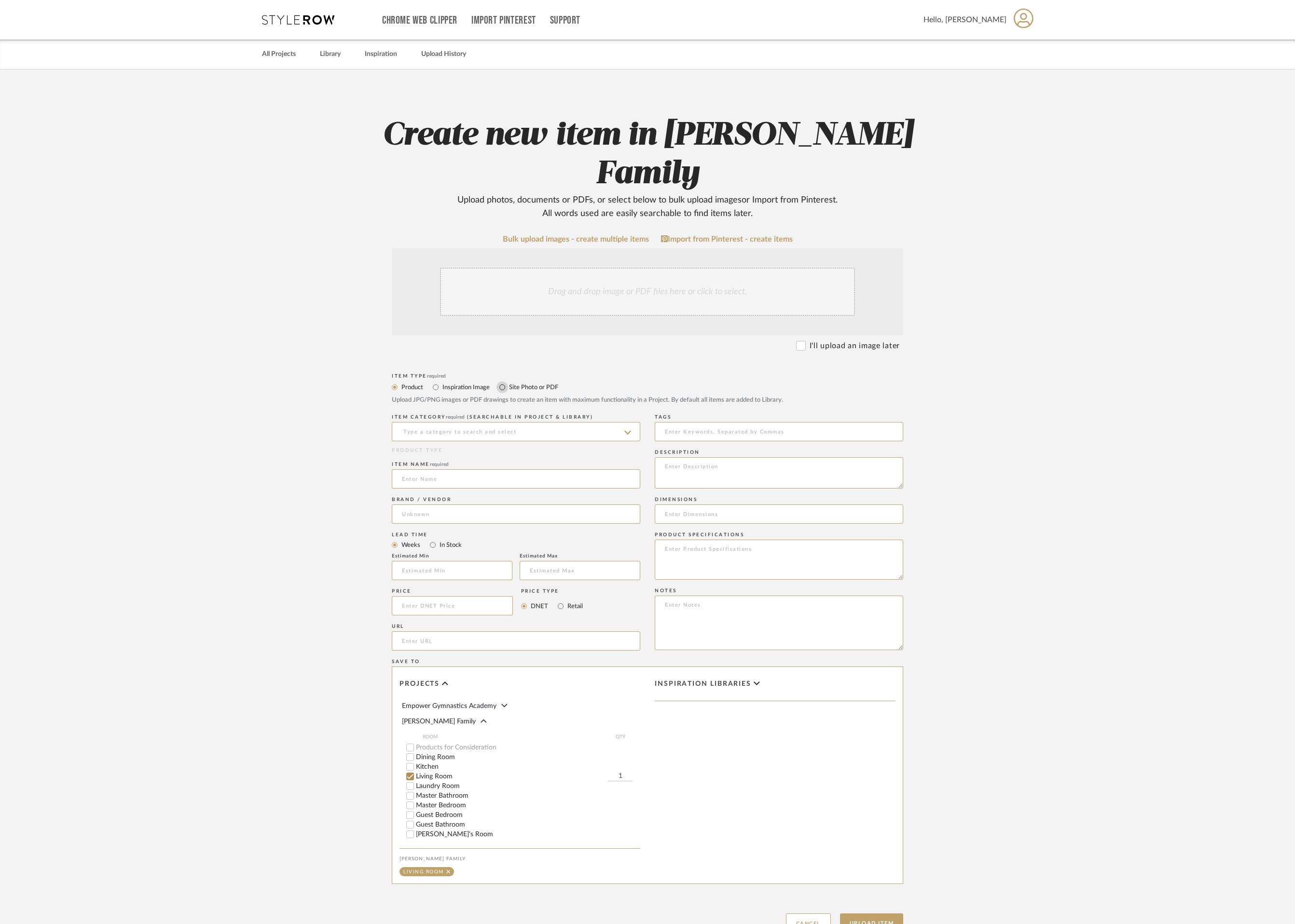
click at [502, 382] on input "Site Photo or PDF" at bounding box center [502, 388] width 12 height 12
radio input "true"
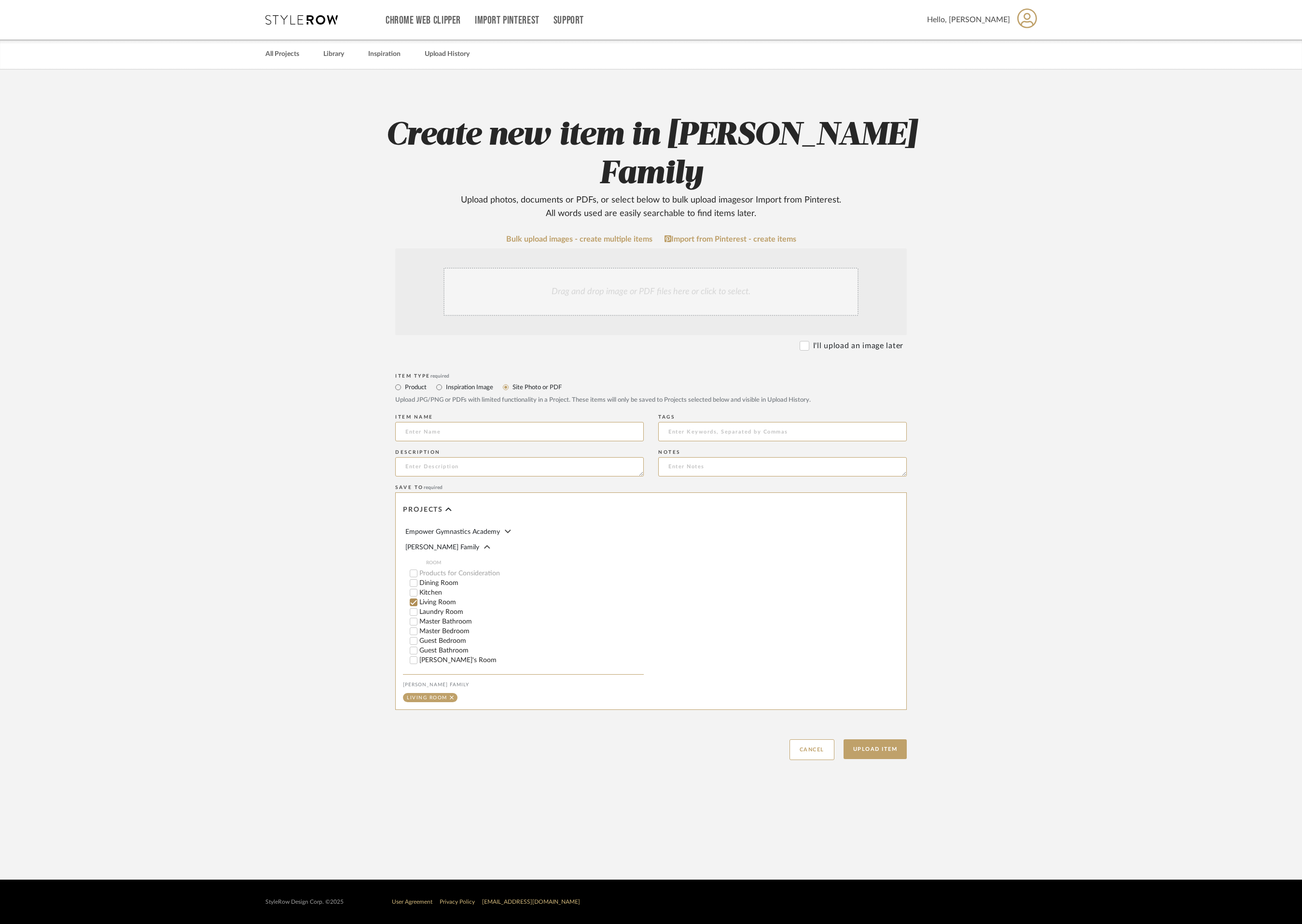
click at [615, 268] on div "Drag and drop image or PDF files here or click to select." at bounding box center [651, 292] width 415 height 48
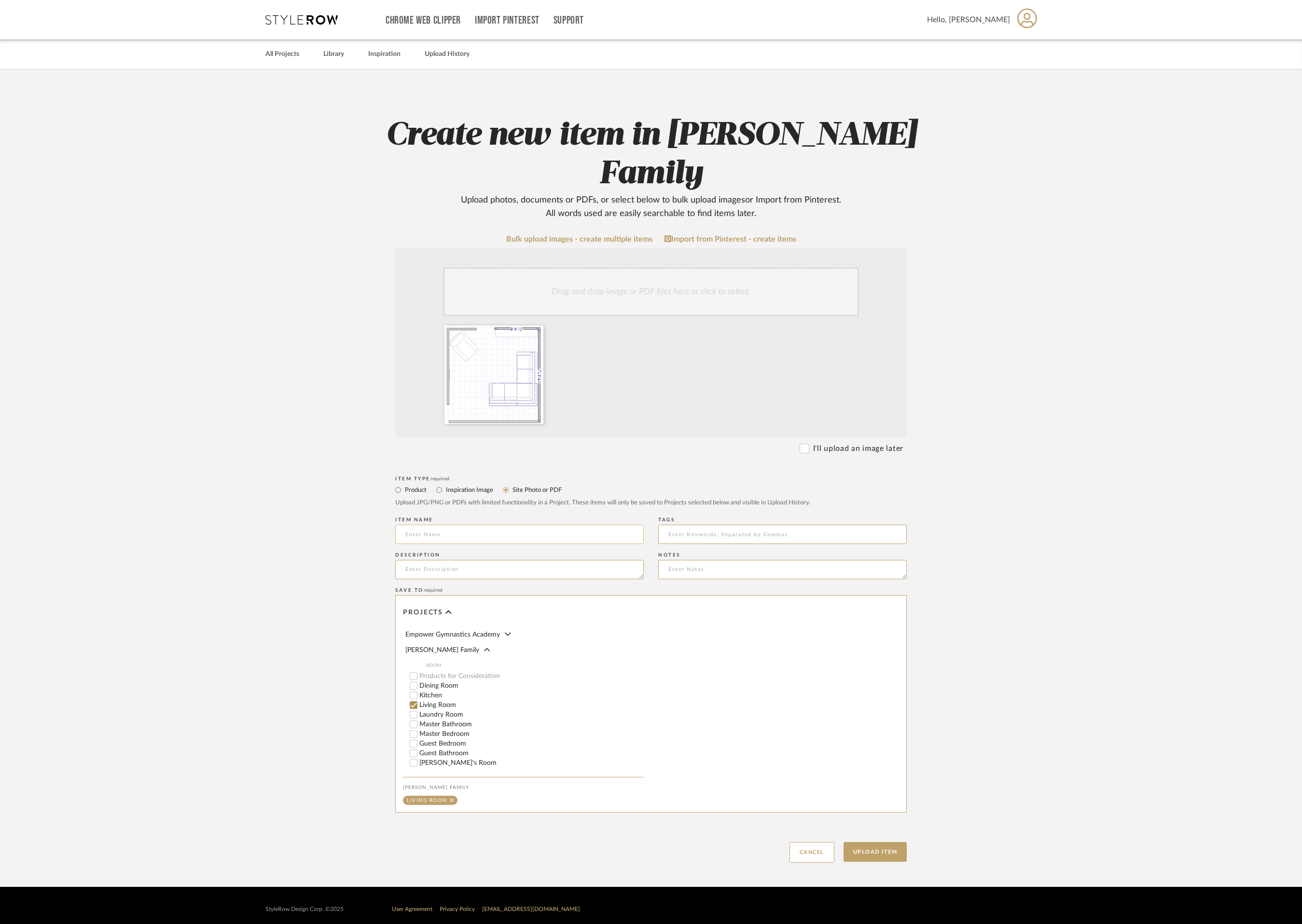
click at [427, 525] on input at bounding box center [520, 534] width 249 height 19
type input "Layout #1"
click at [421, 560] on textarea at bounding box center [520, 569] width 249 height 19
click at [880, 842] on button "Upload Item" at bounding box center [875, 851] width 63 height 20
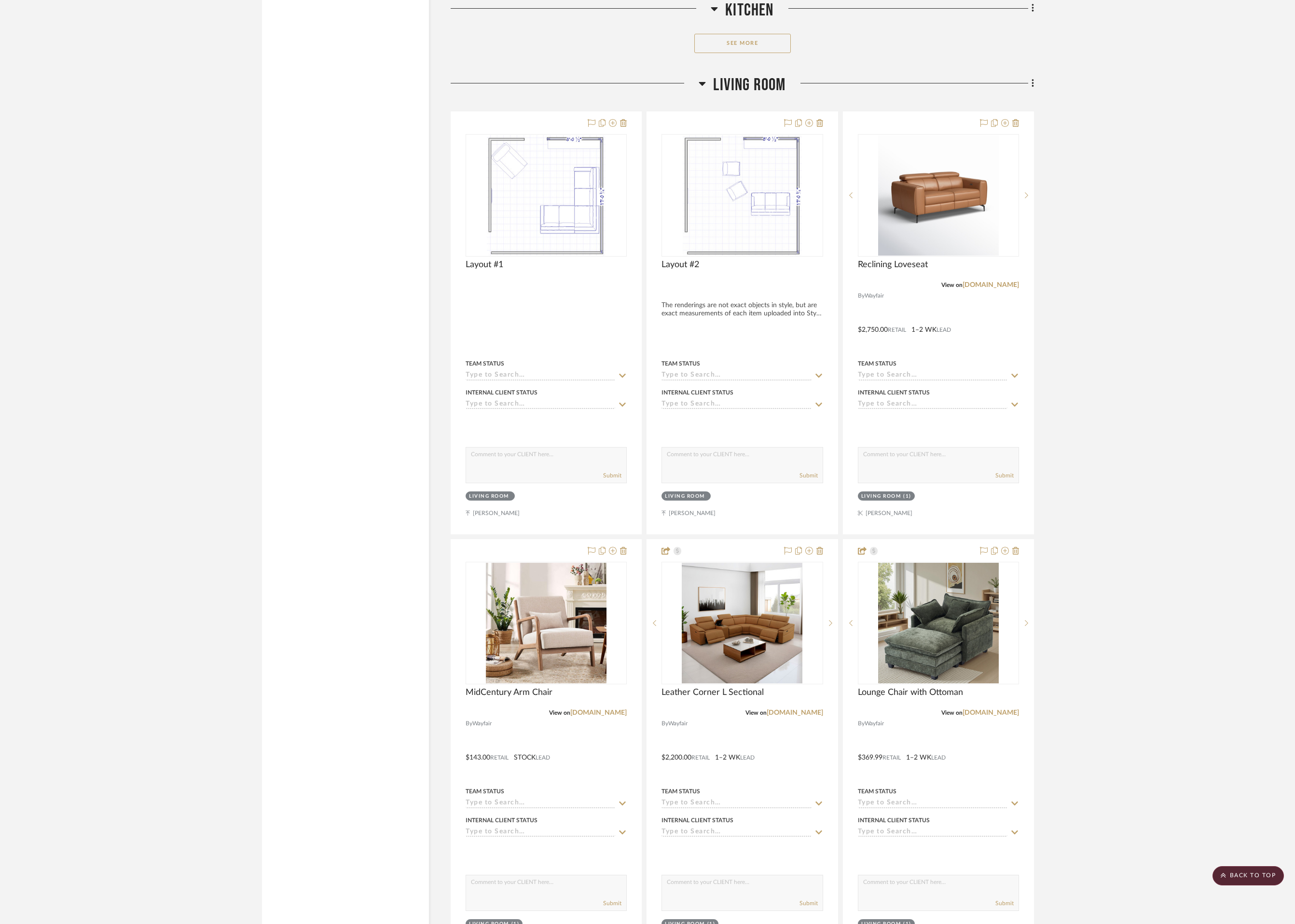
scroll to position [1983, 0]
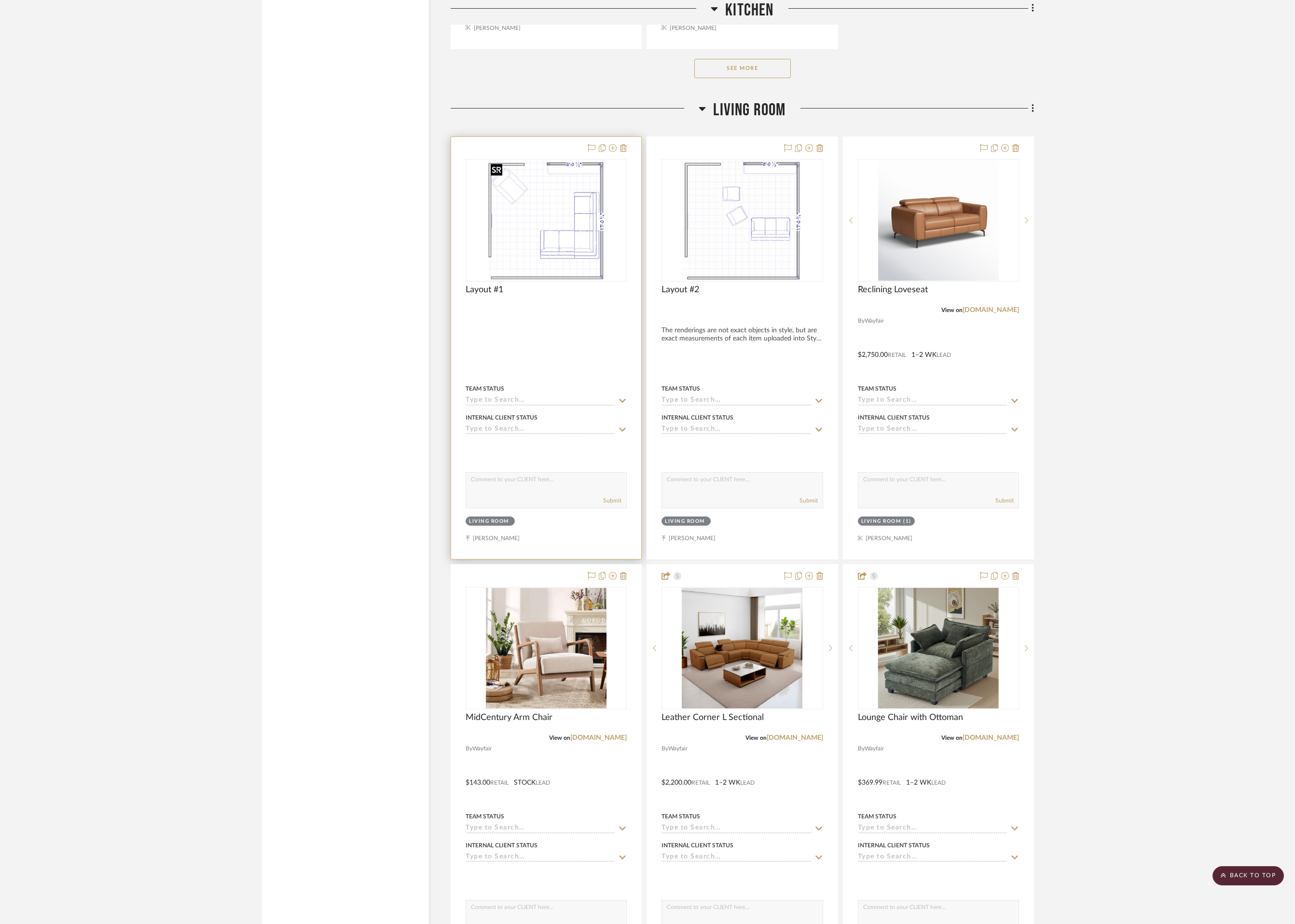
click at [565, 245] on div at bounding box center [546, 221] width 161 height 123
click at [567, 239] on img "0" at bounding box center [546, 220] width 119 height 120
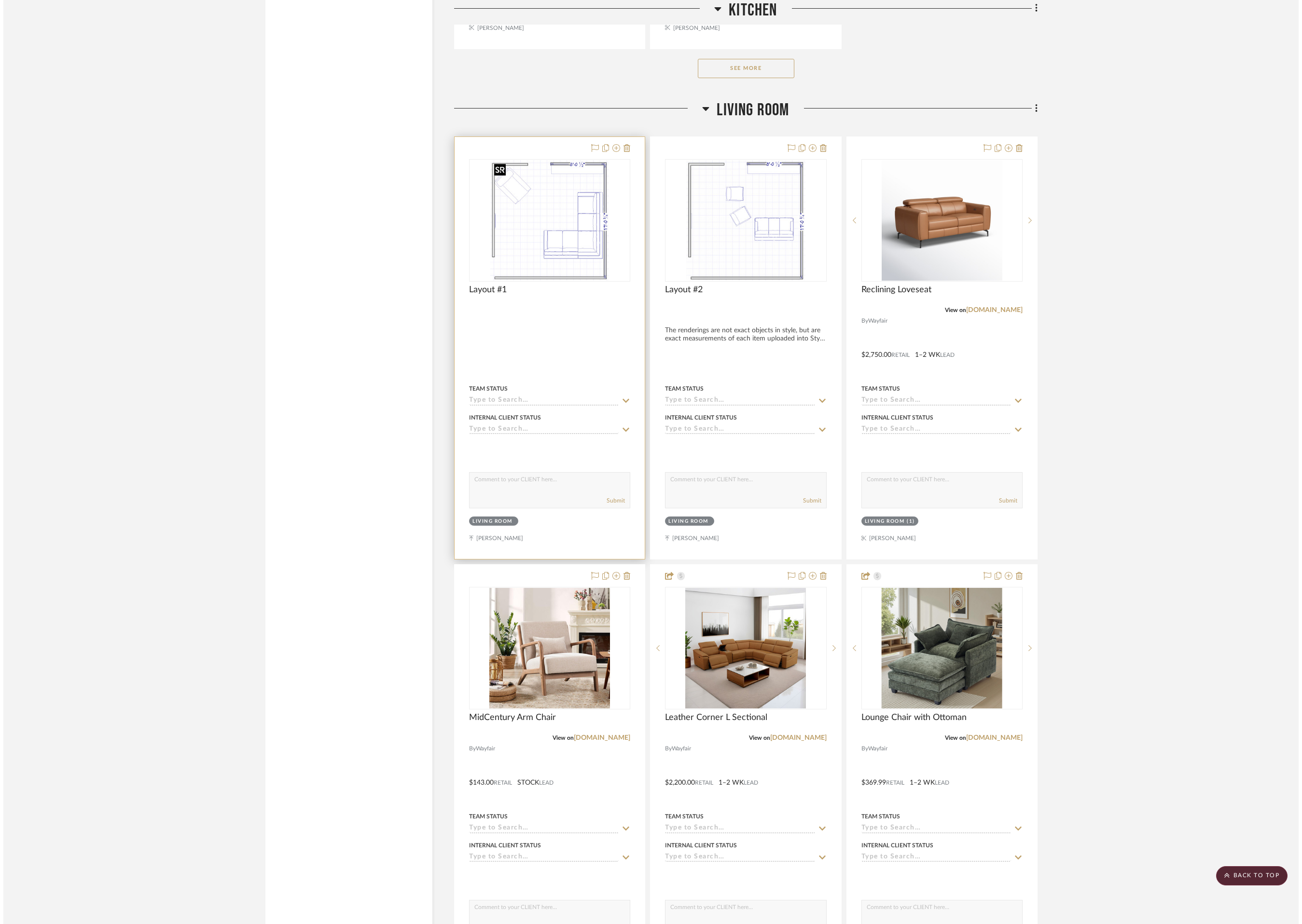
scroll to position [0, 0]
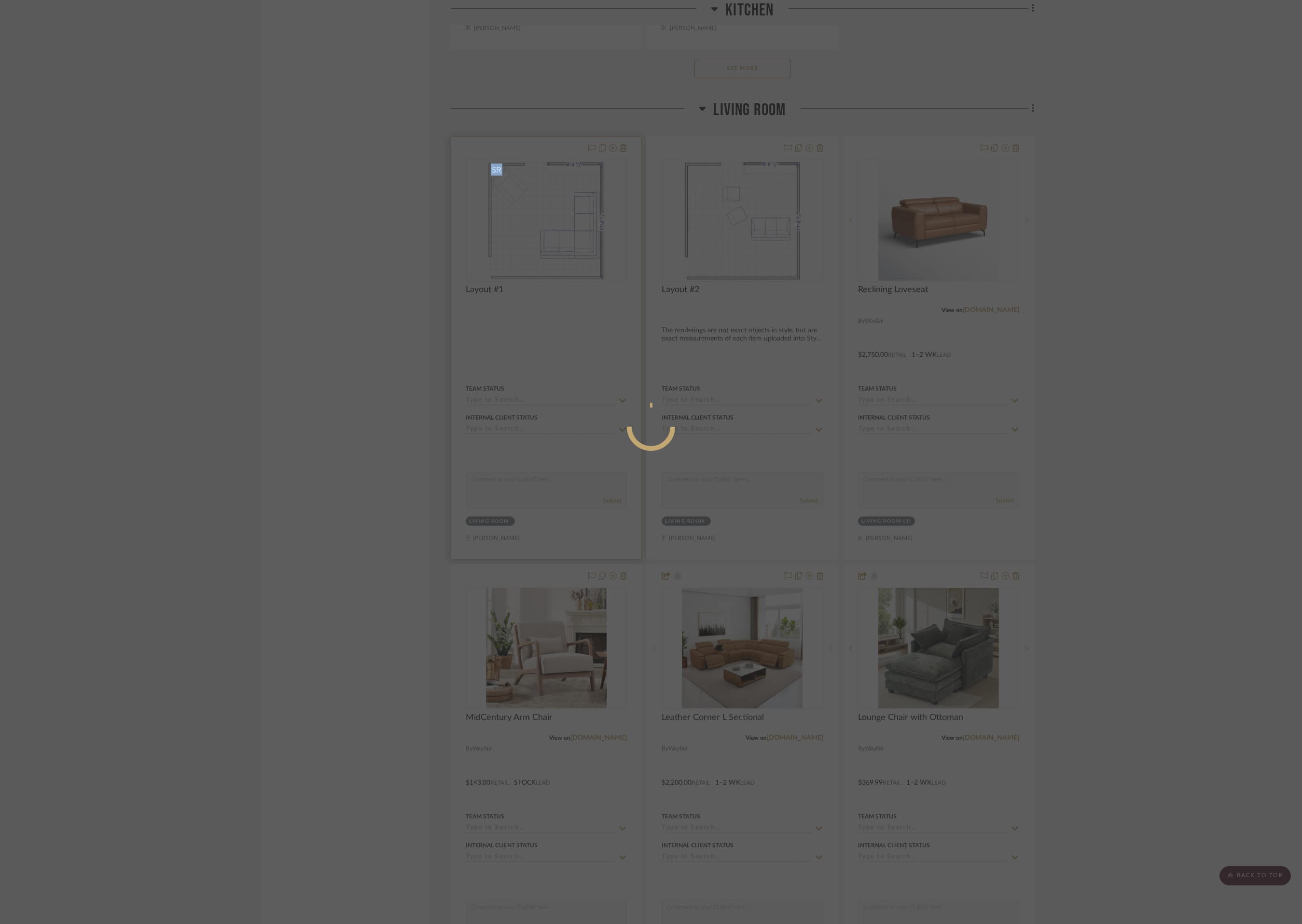
click at [567, 239] on div at bounding box center [651, 462] width 1302 height 924
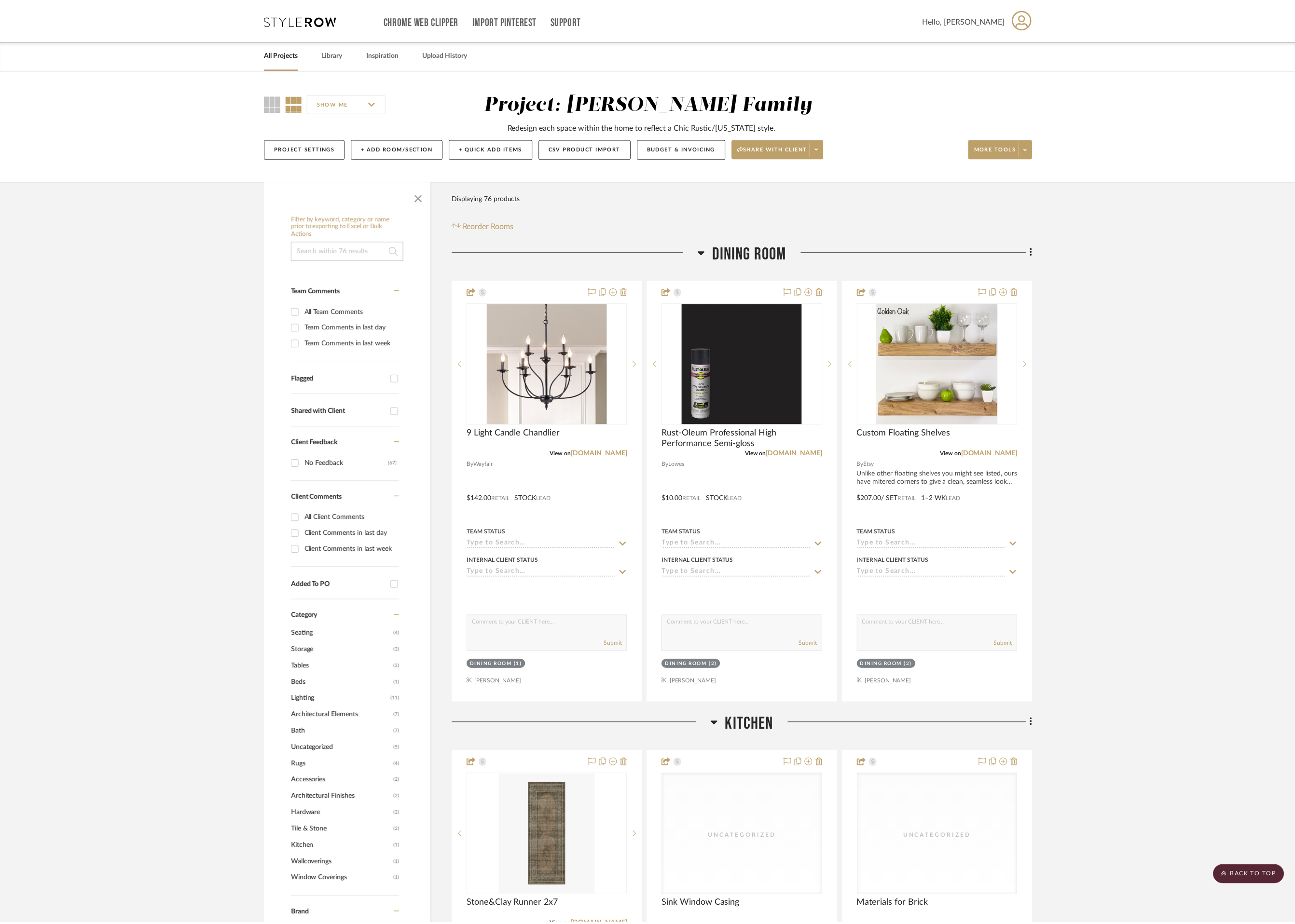
scroll to position [1983, 0]
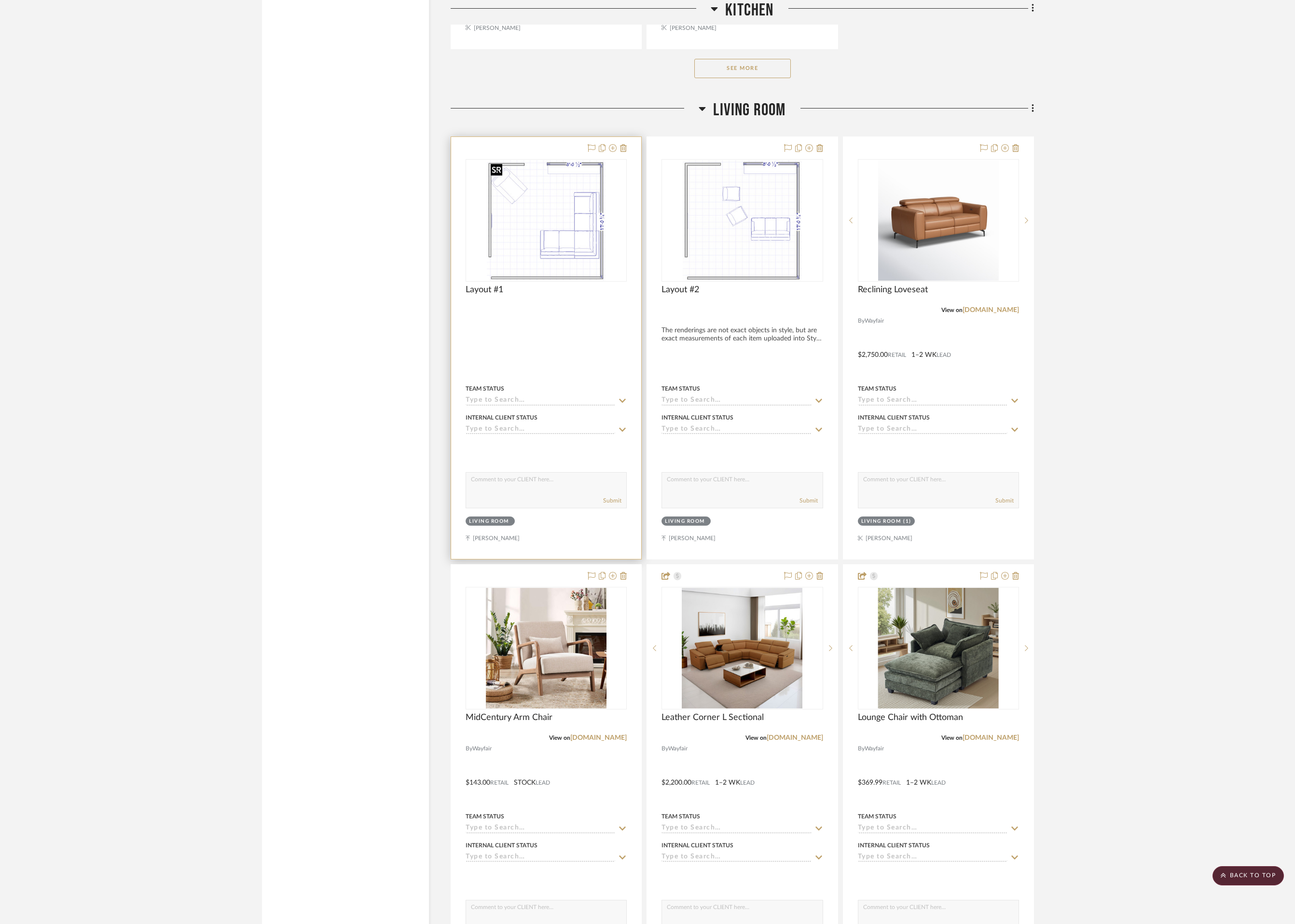
click at [567, 239] on img "0" at bounding box center [546, 220] width 119 height 120
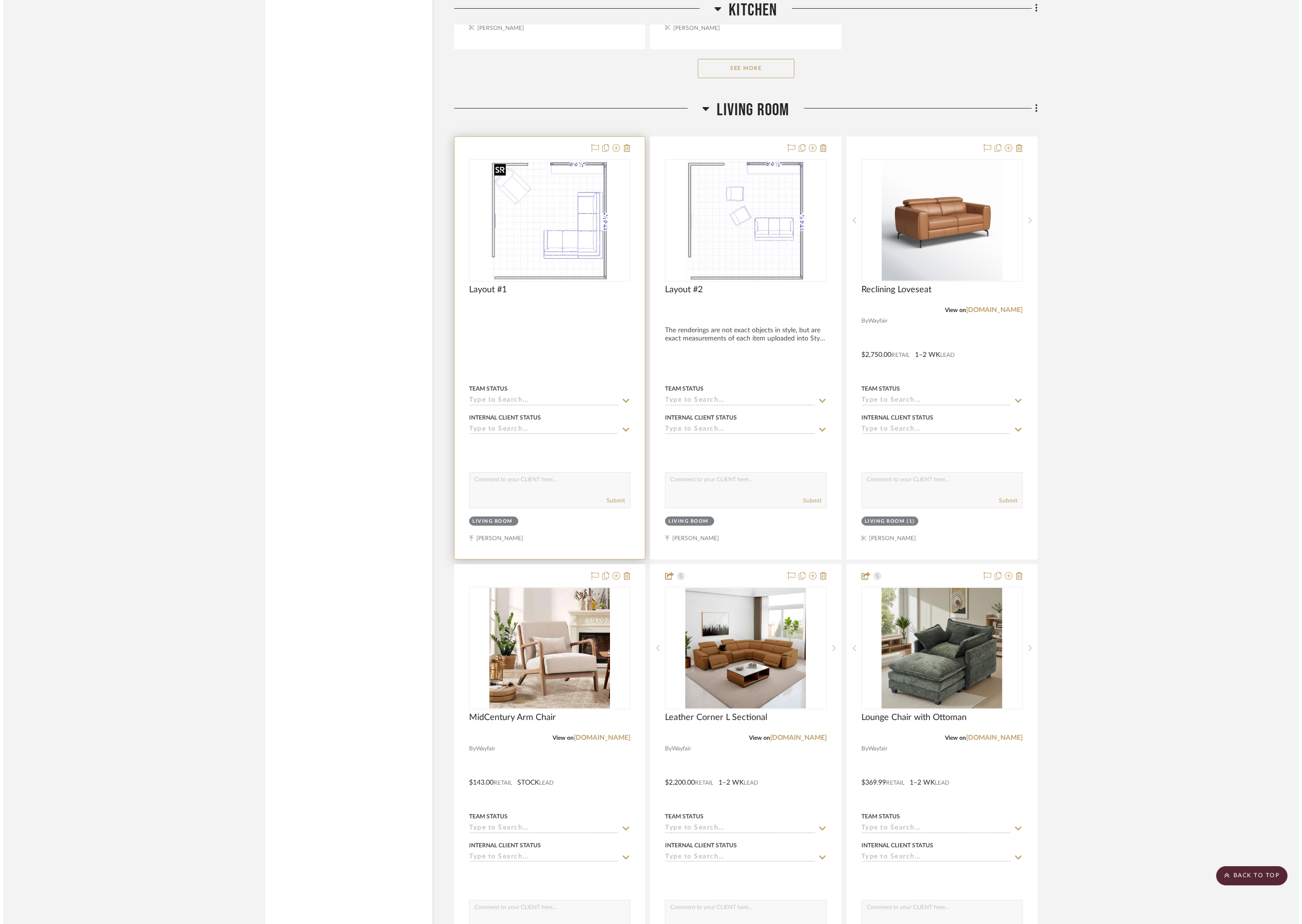
scroll to position [0, 0]
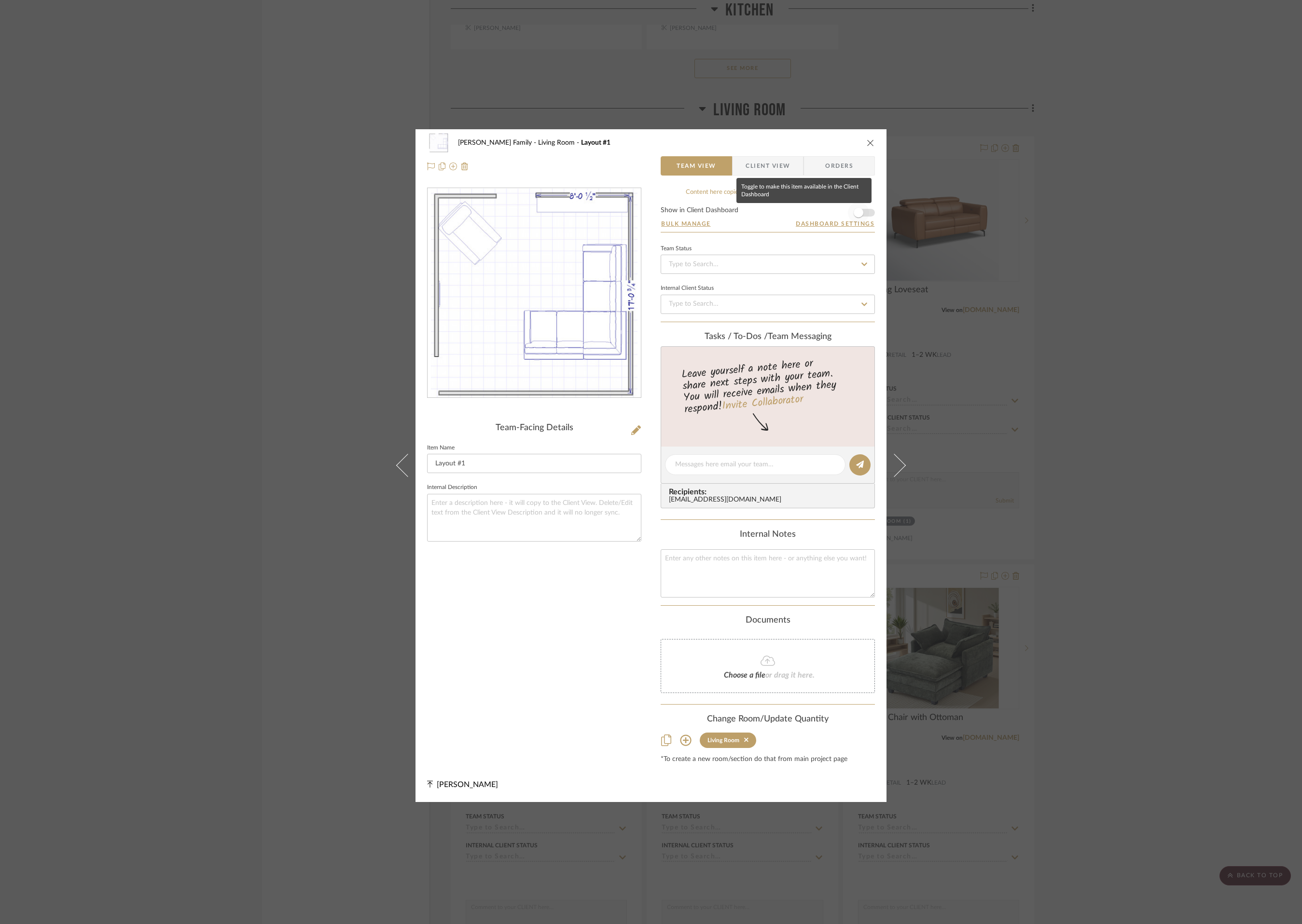
click at [864, 211] on span "button" at bounding box center [858, 213] width 21 height 21
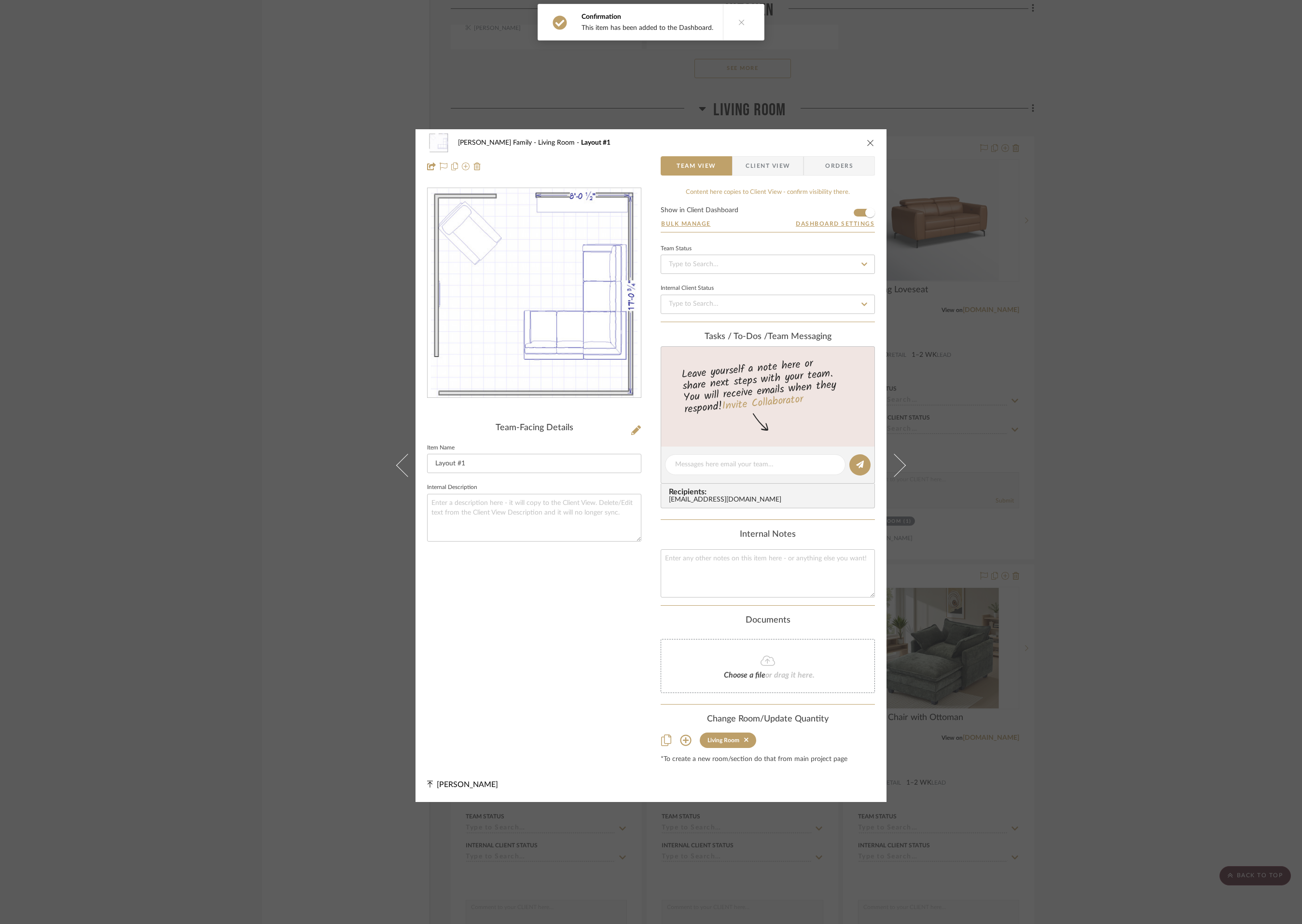
click at [867, 141] on icon "close" at bounding box center [870, 143] width 7 height 7
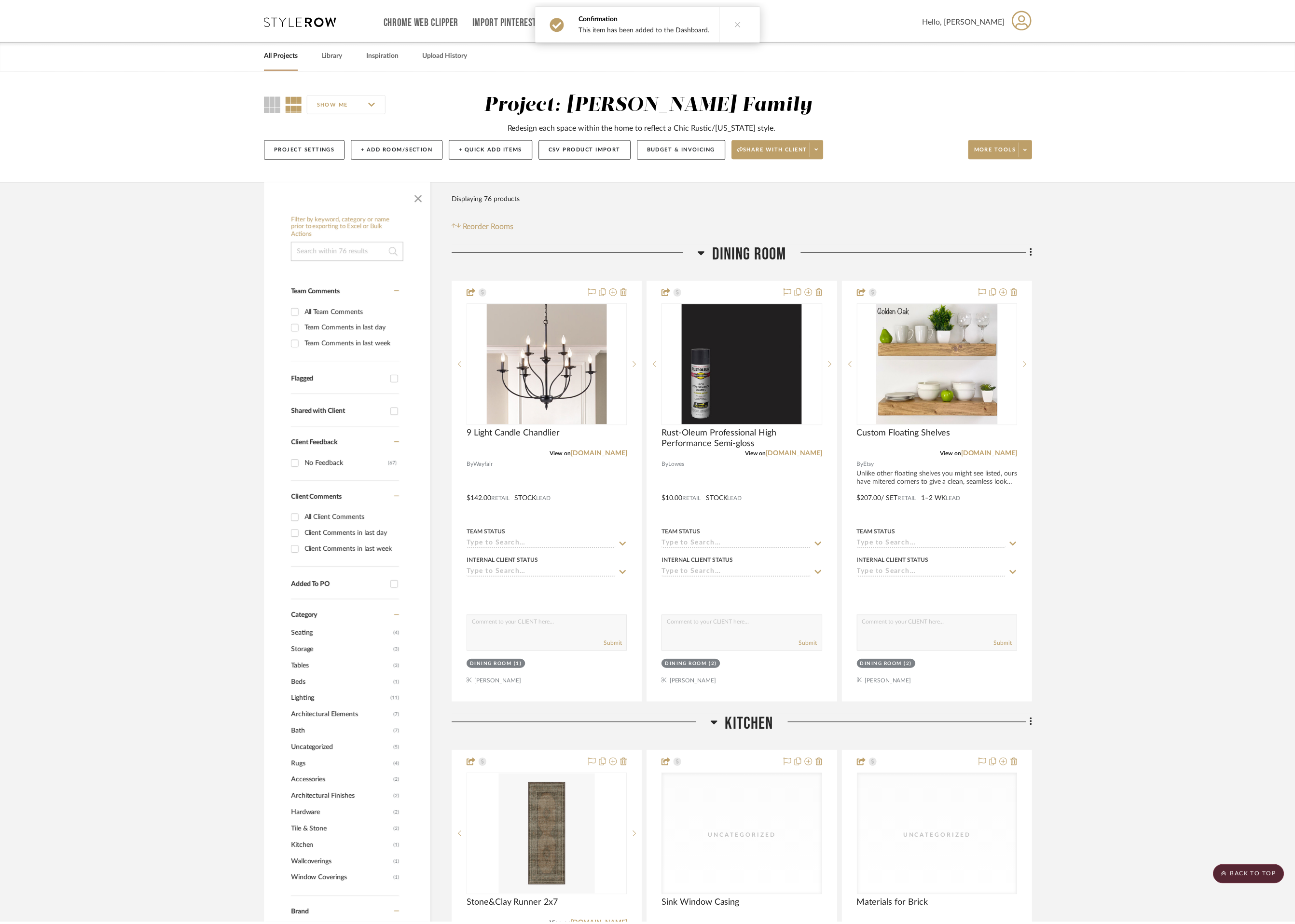
scroll to position [1983, 0]
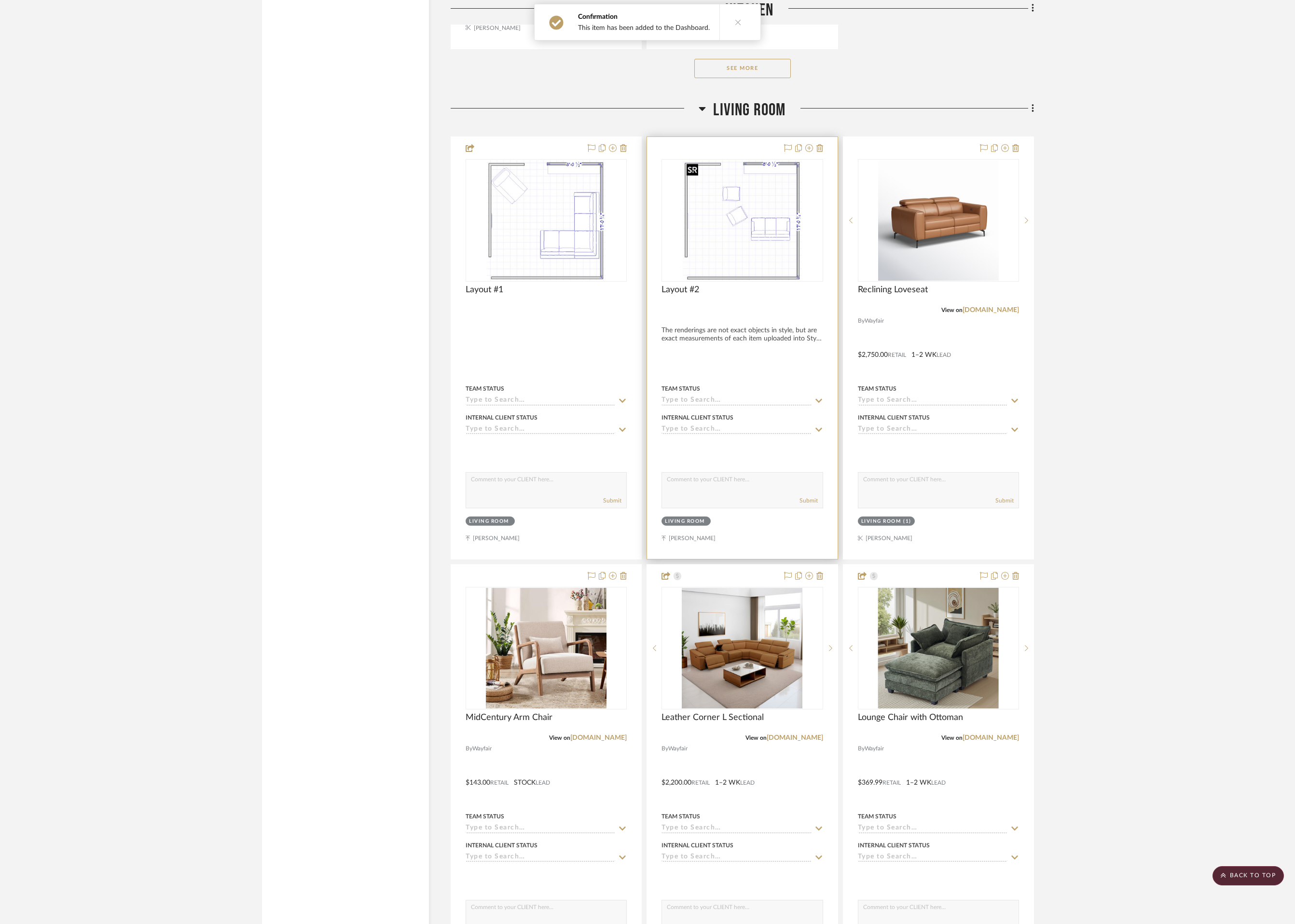
click at [728, 235] on img "0" at bounding box center [742, 220] width 119 height 120
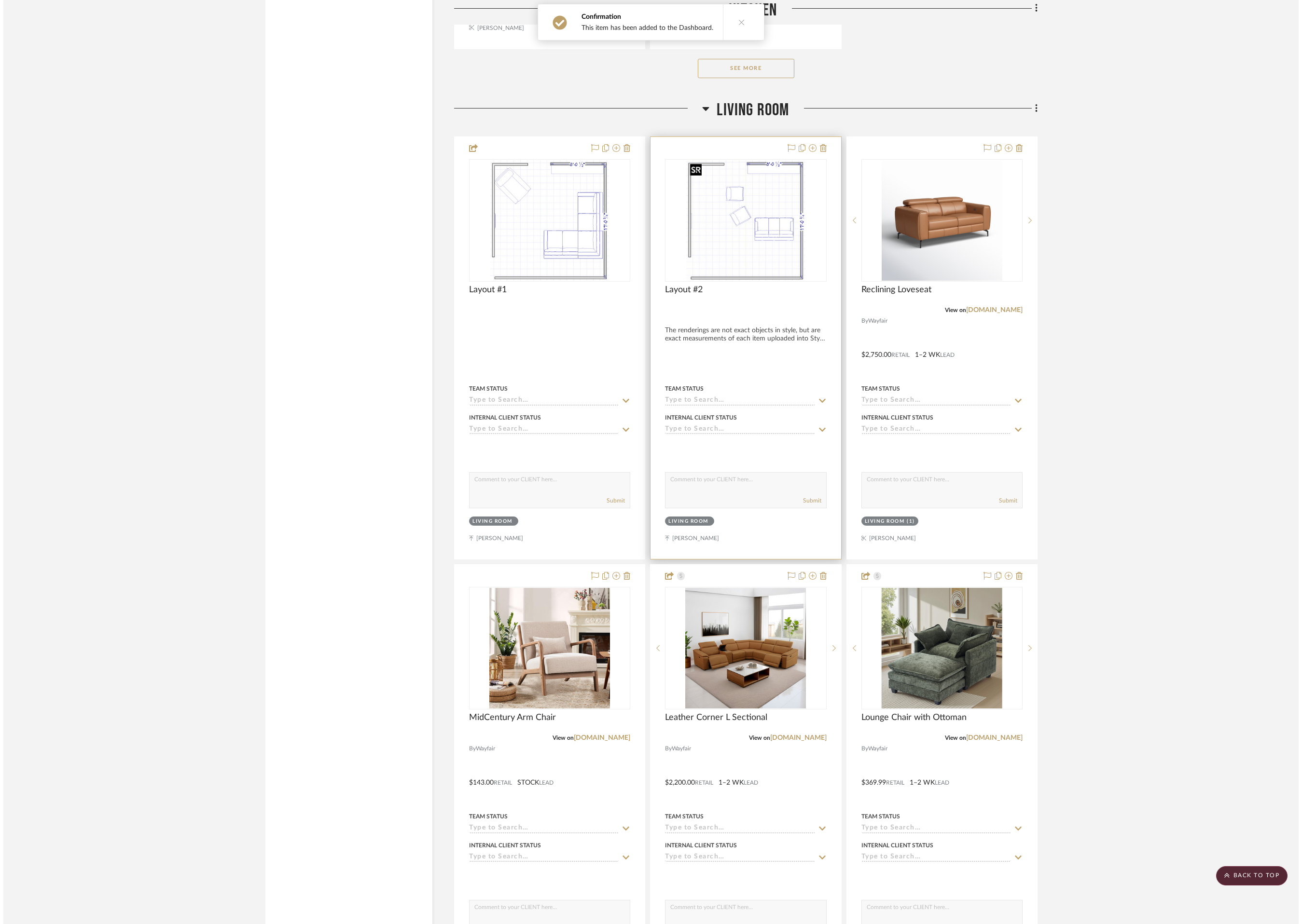
scroll to position [0, 0]
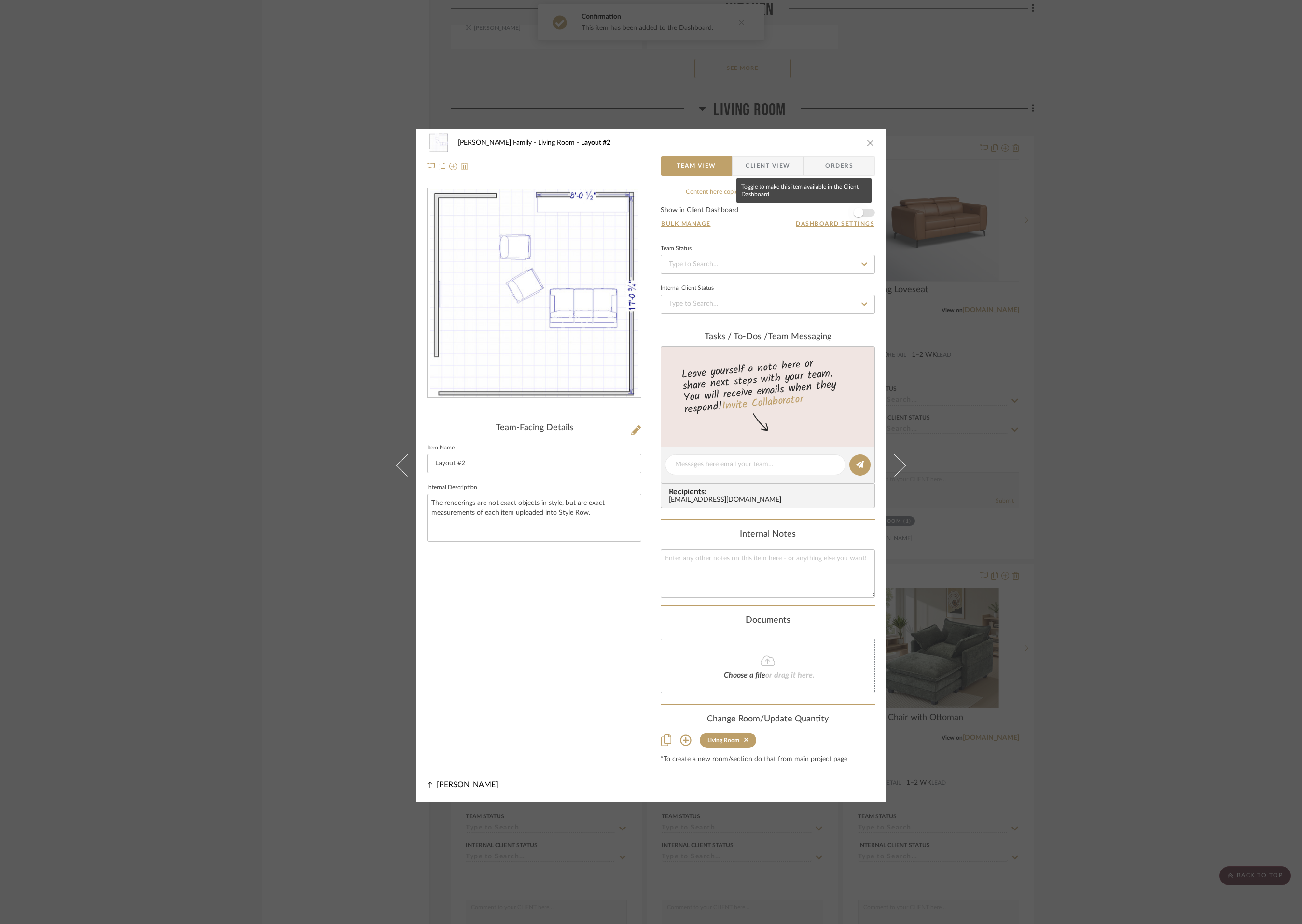
click at [864, 209] on span "button" at bounding box center [858, 213] width 21 height 21
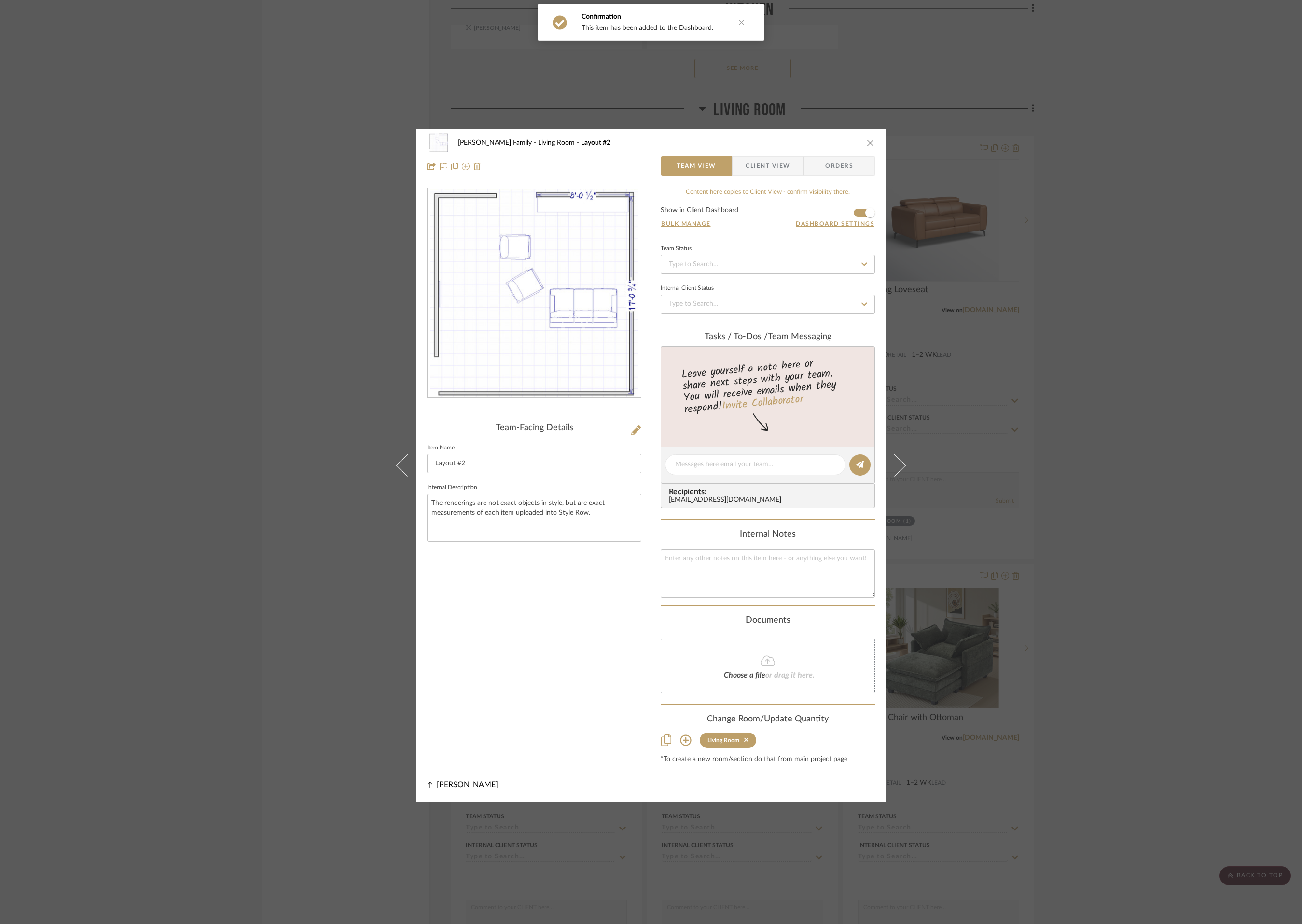
click at [867, 142] on icon "close" at bounding box center [870, 143] width 7 height 7
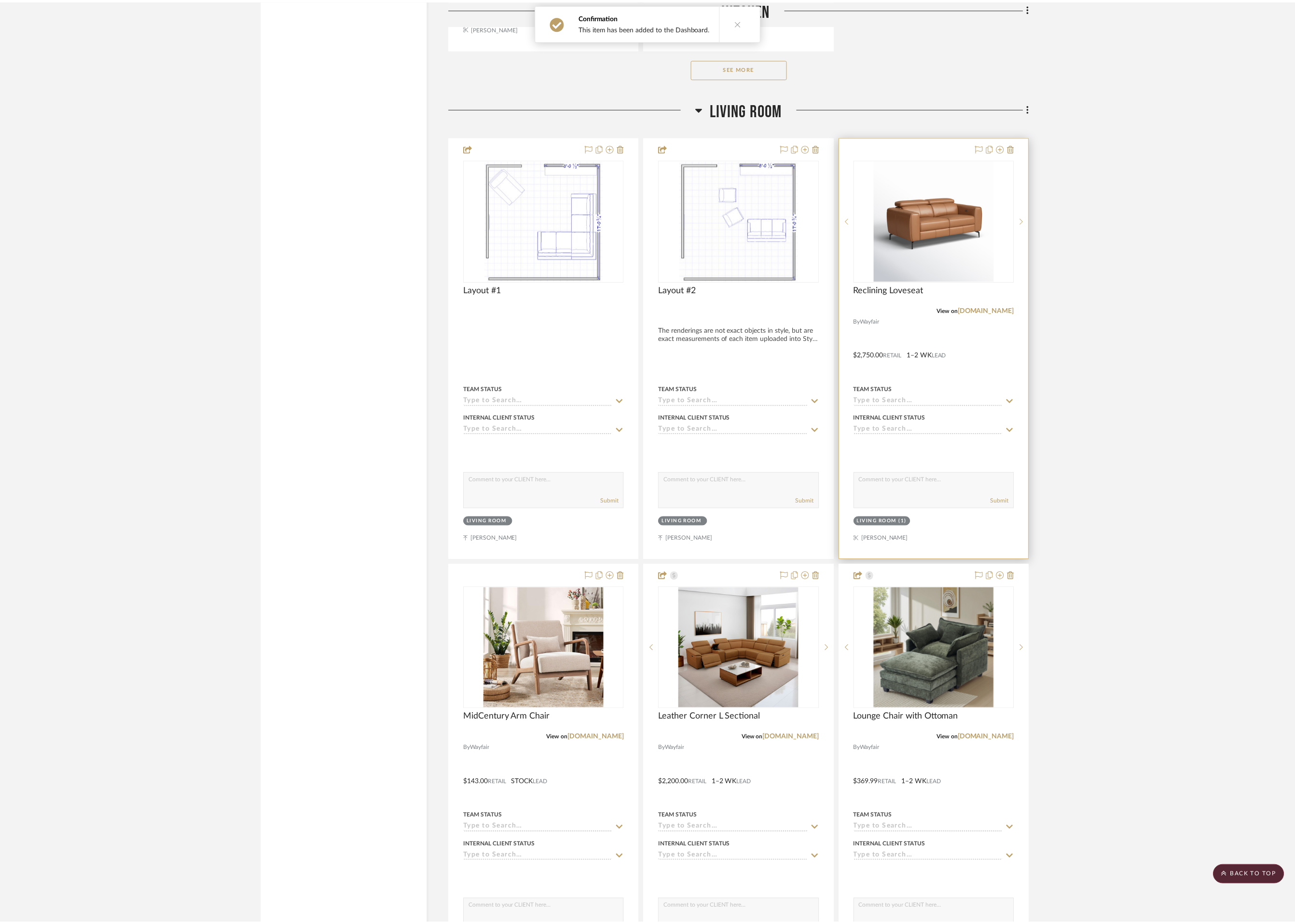
scroll to position [1983, 0]
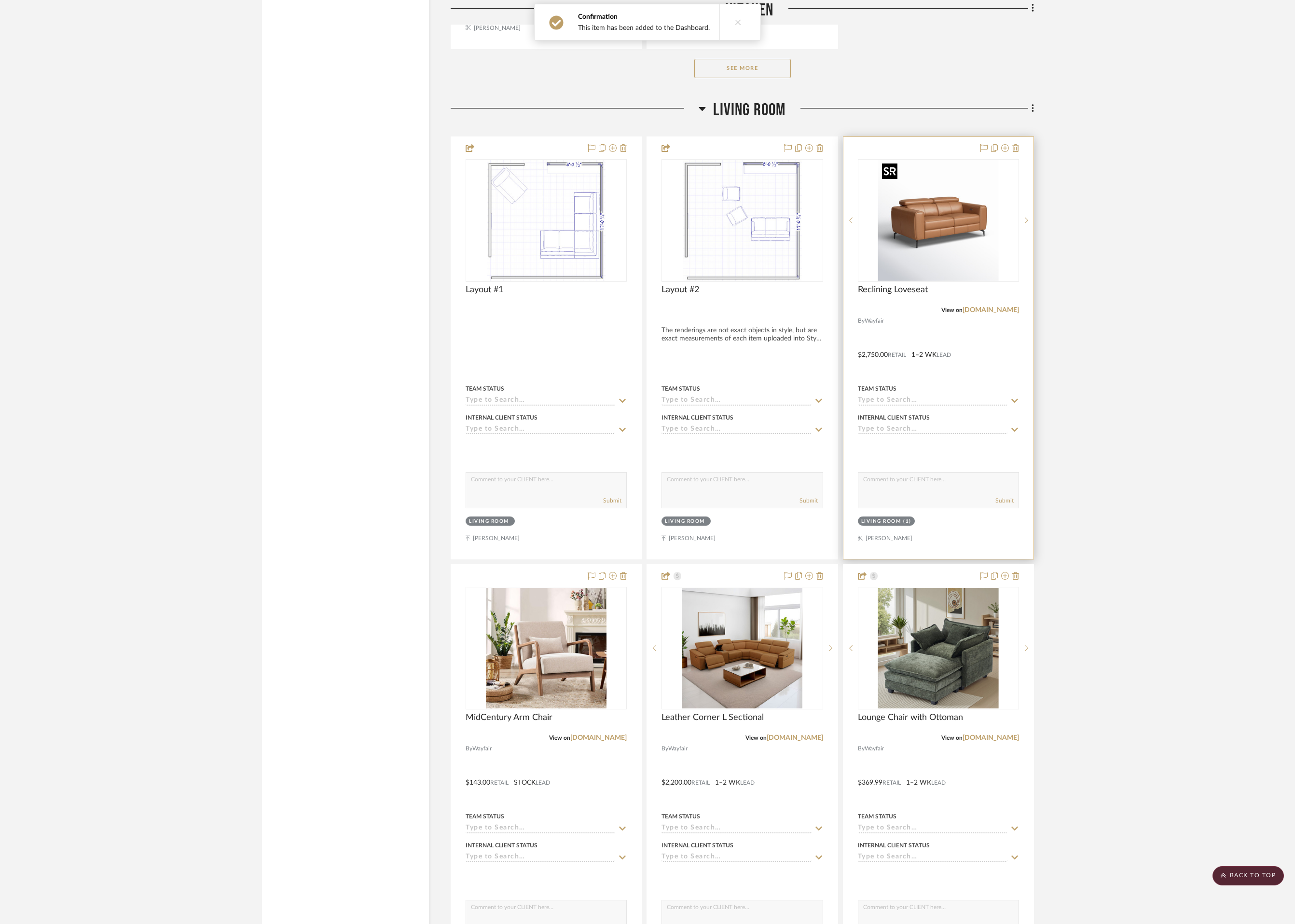
click at [0, 0] on img at bounding box center [0, 0] width 0 height 0
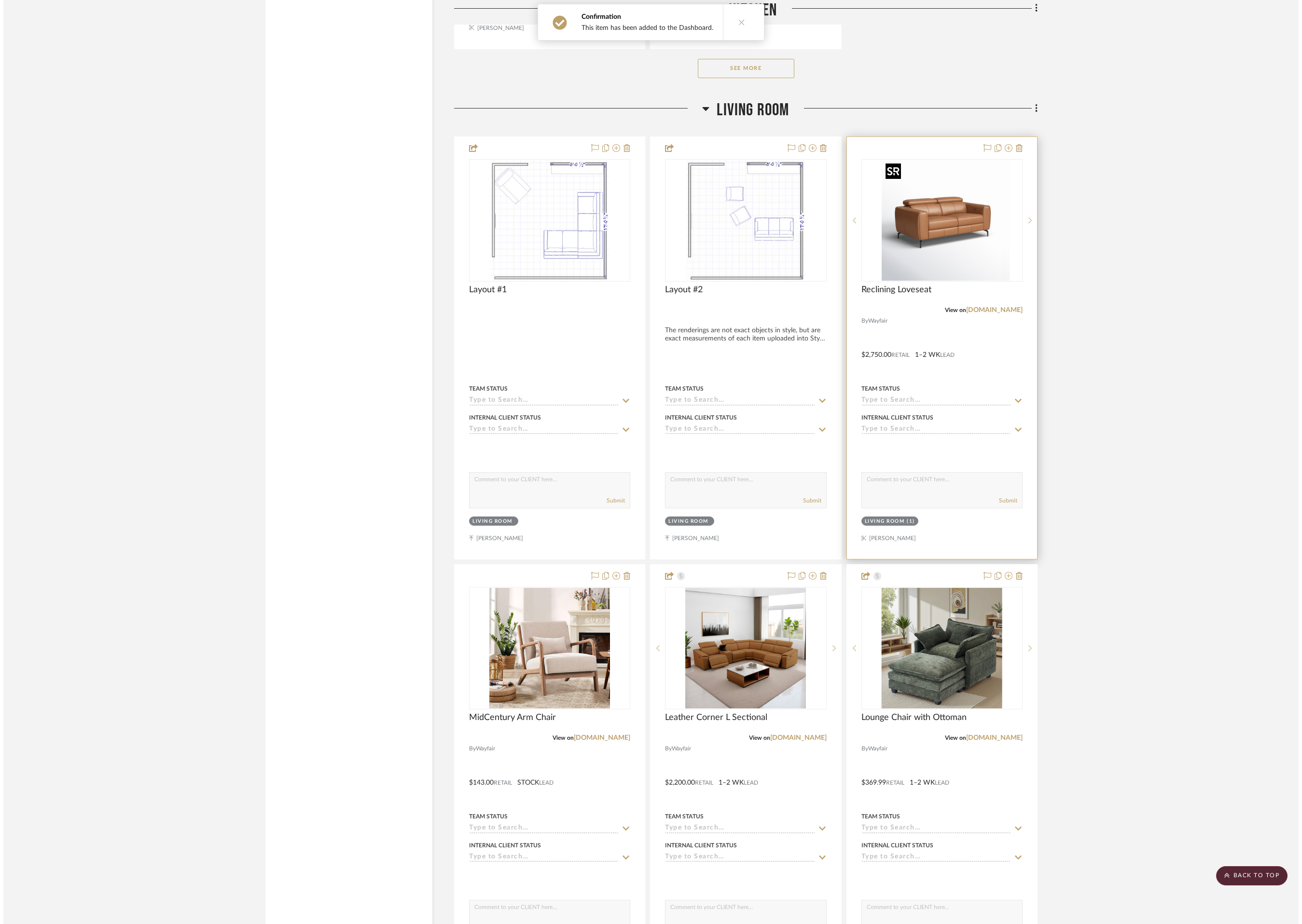
scroll to position [0, 0]
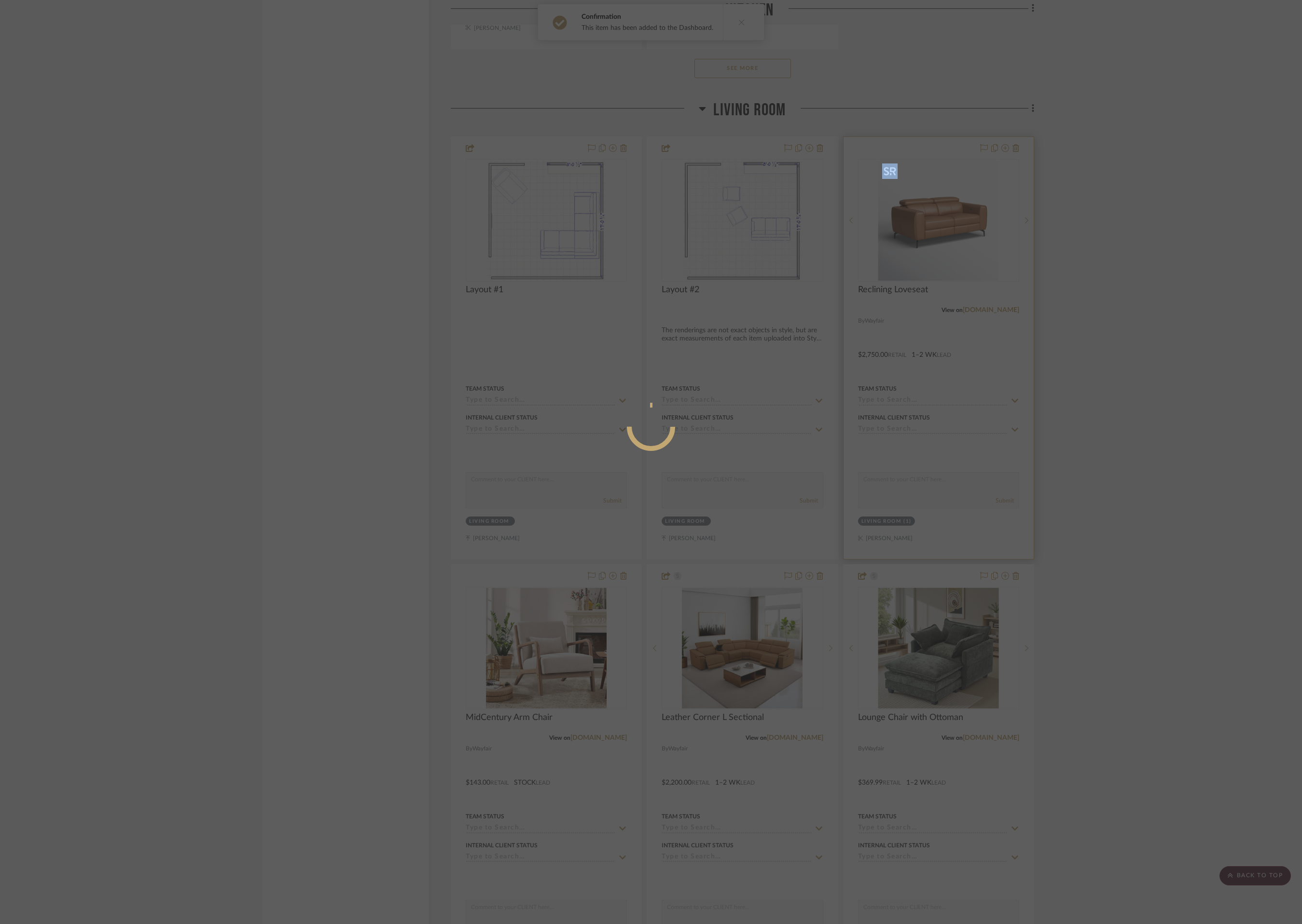
click at [923, 230] on div at bounding box center [651, 462] width 1302 height 924
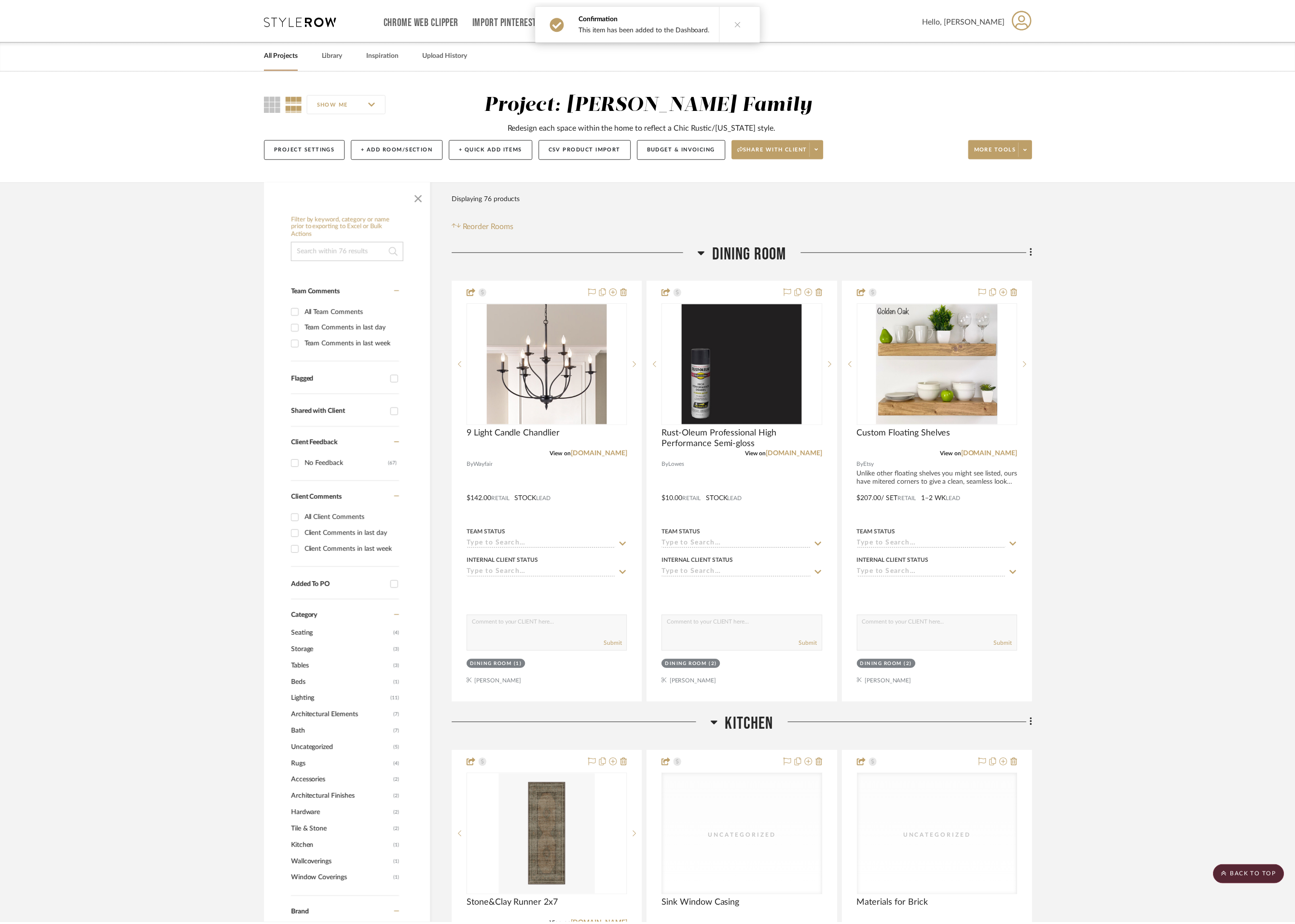
scroll to position [1983, 0]
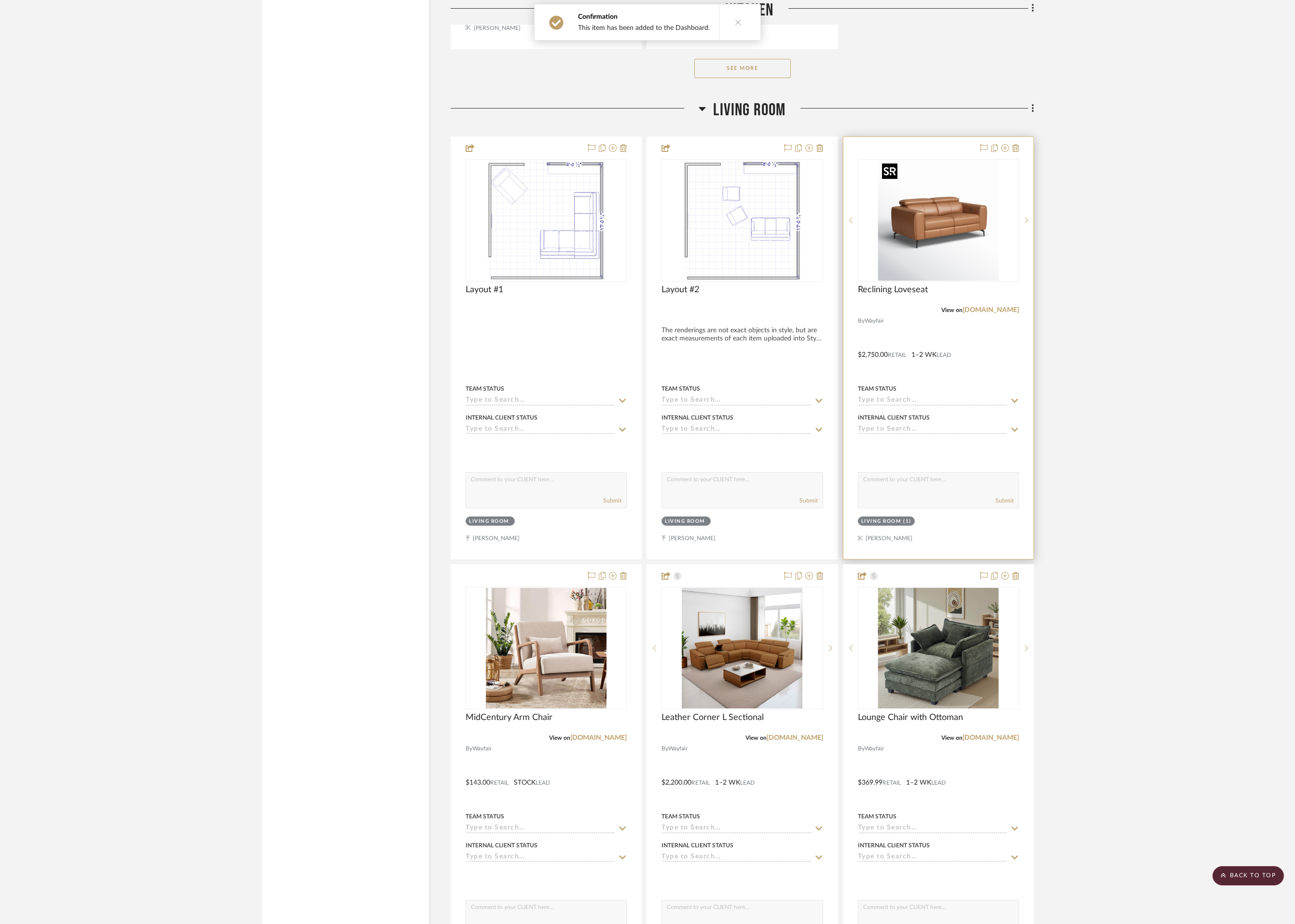
click at [923, 230] on img "0" at bounding box center [938, 220] width 121 height 120
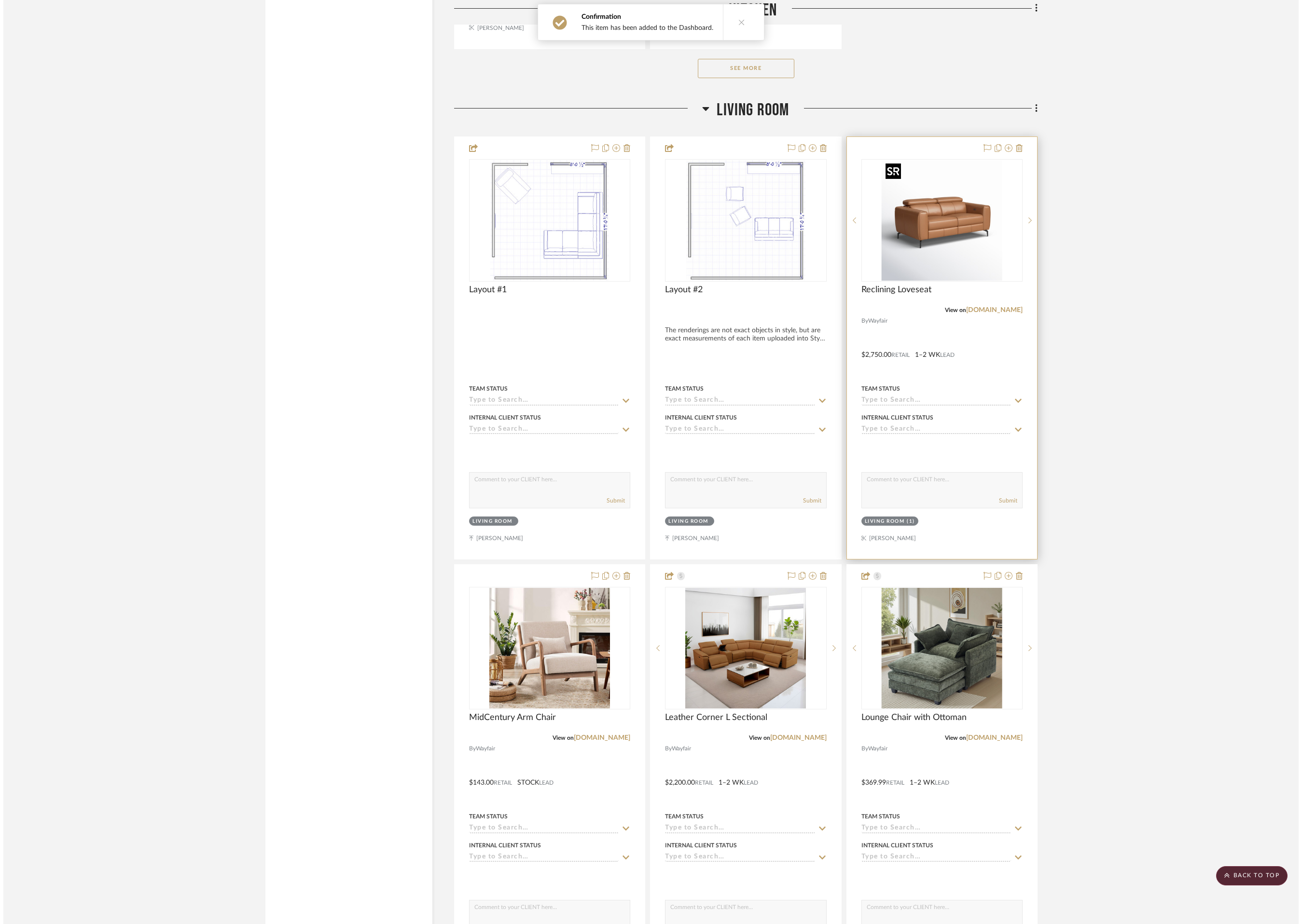
scroll to position [0, 0]
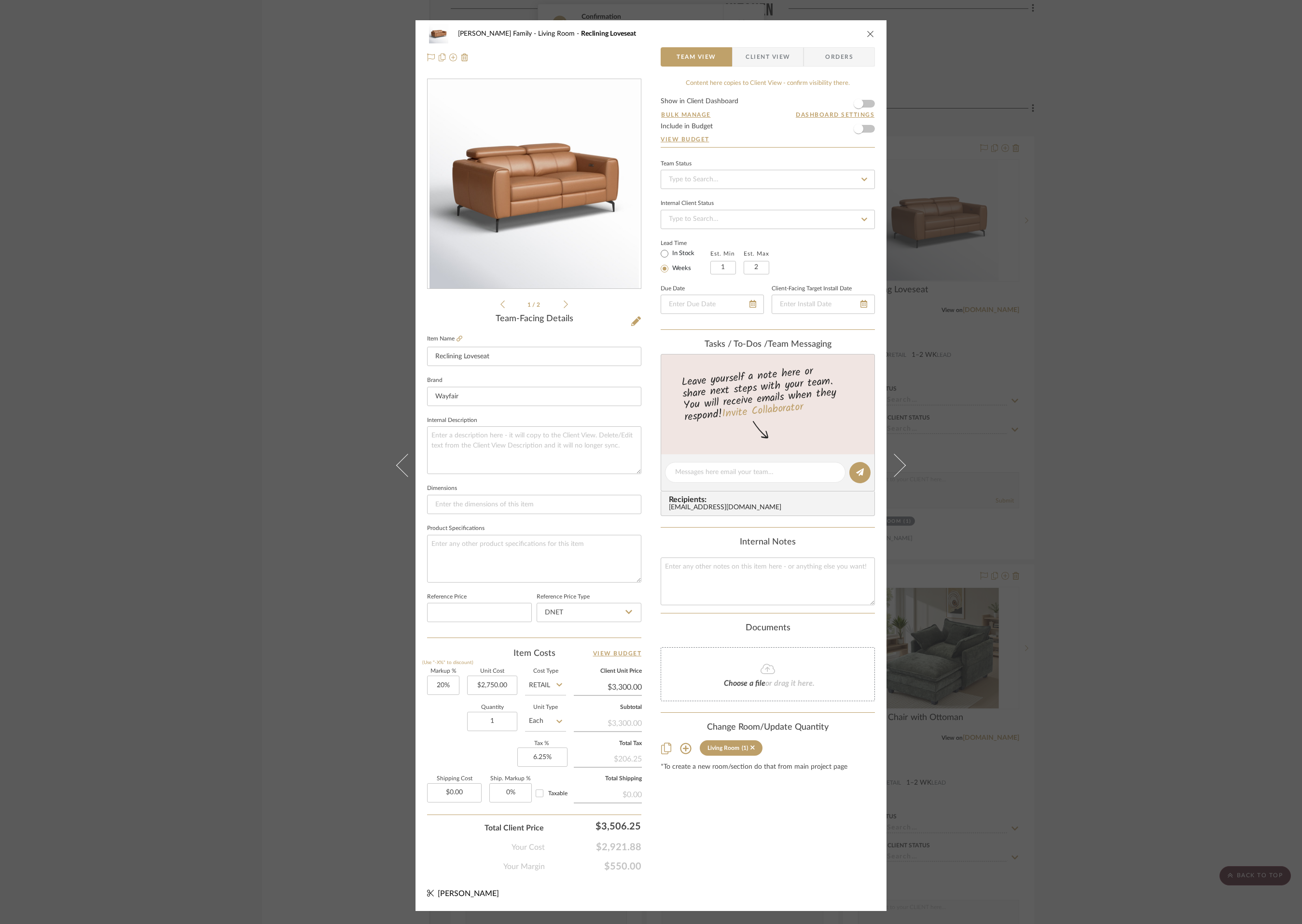
click at [868, 125] on form "Show in Client Dashboard Bulk Manage Dashboard Settings Include in Budget View …" at bounding box center [768, 123] width 214 height 49
click at [862, 101] on span "button" at bounding box center [858, 104] width 21 height 21
click at [626, 609] on icon at bounding box center [628, 612] width 7 height 7
click at [612, 656] on div "Retail" at bounding box center [593, 662] width 119 height 25
type input "Retail"
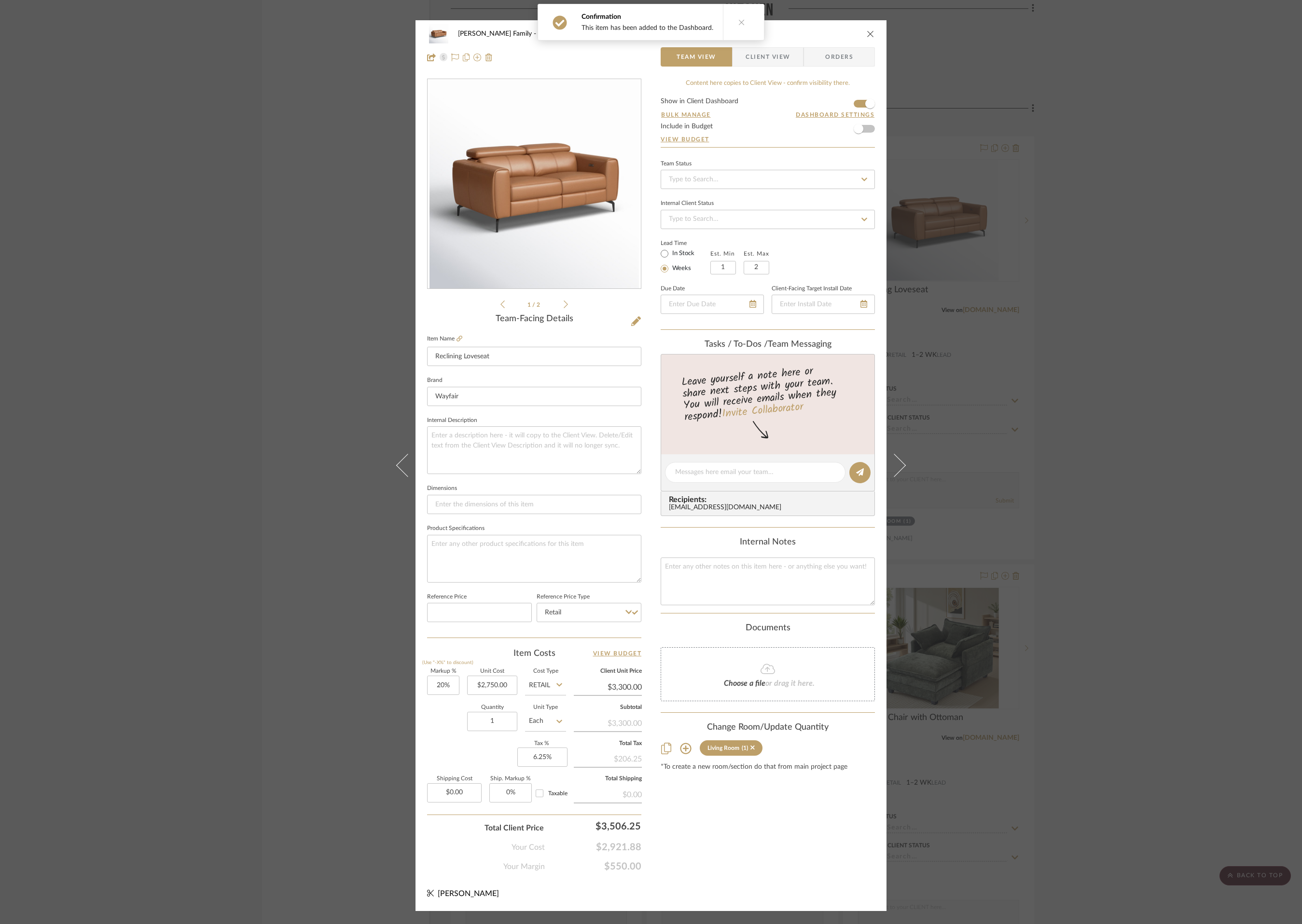
click at [867, 33] on icon "close" at bounding box center [870, 34] width 7 height 7
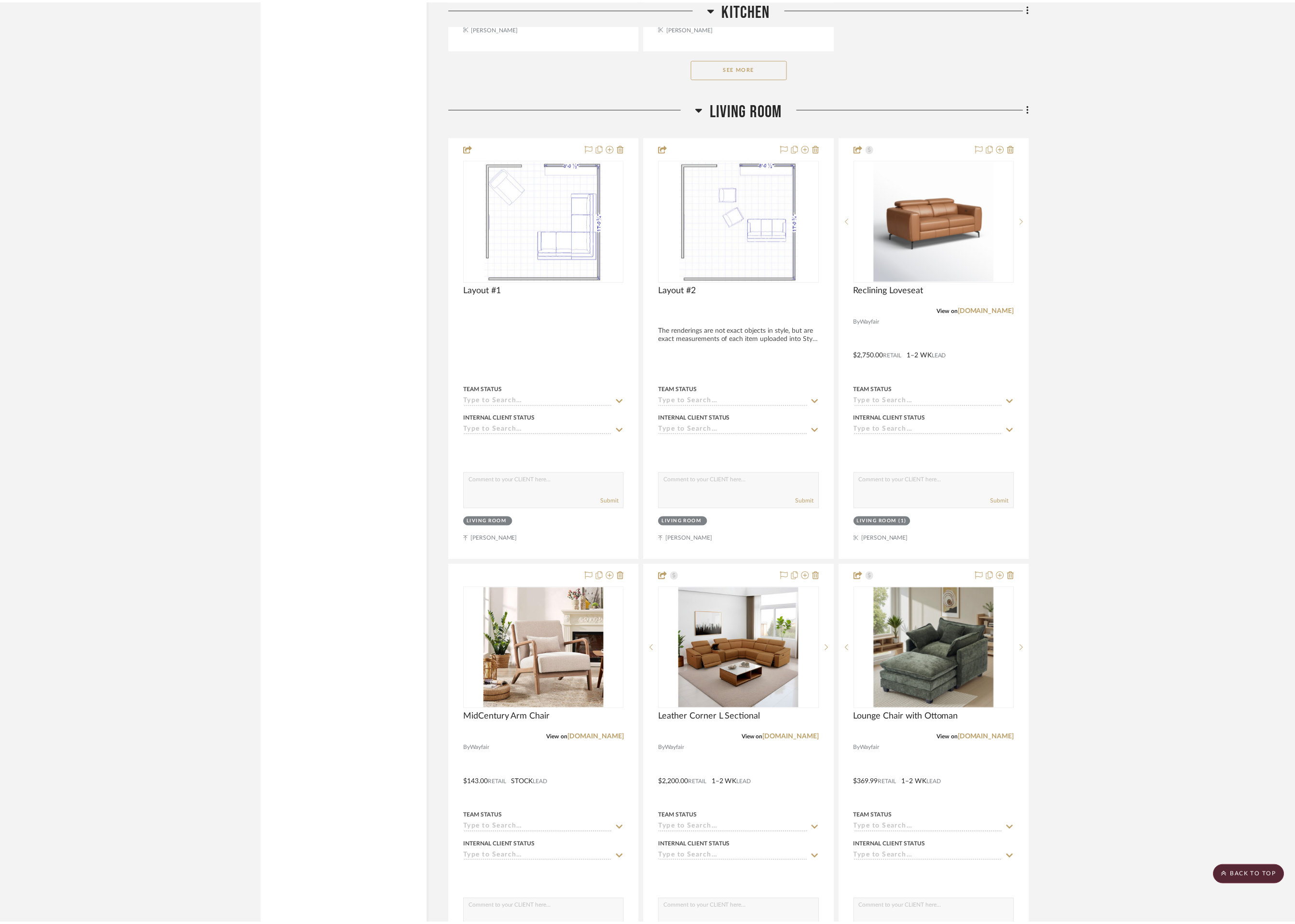
scroll to position [1983, 0]
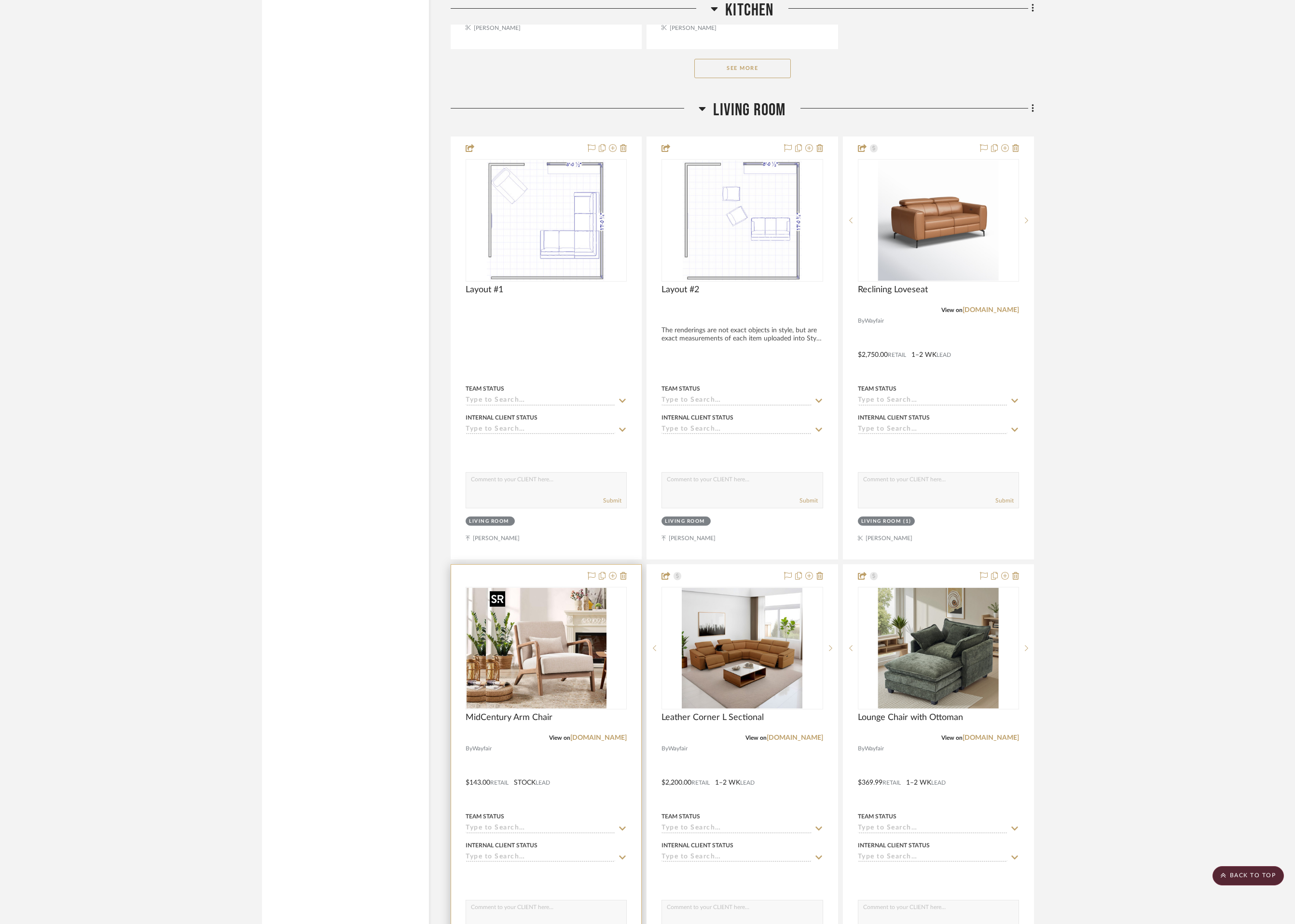
click at [545, 648] on div at bounding box center [546, 648] width 161 height 123
click at [545, 648] on img "0" at bounding box center [546, 648] width 121 height 120
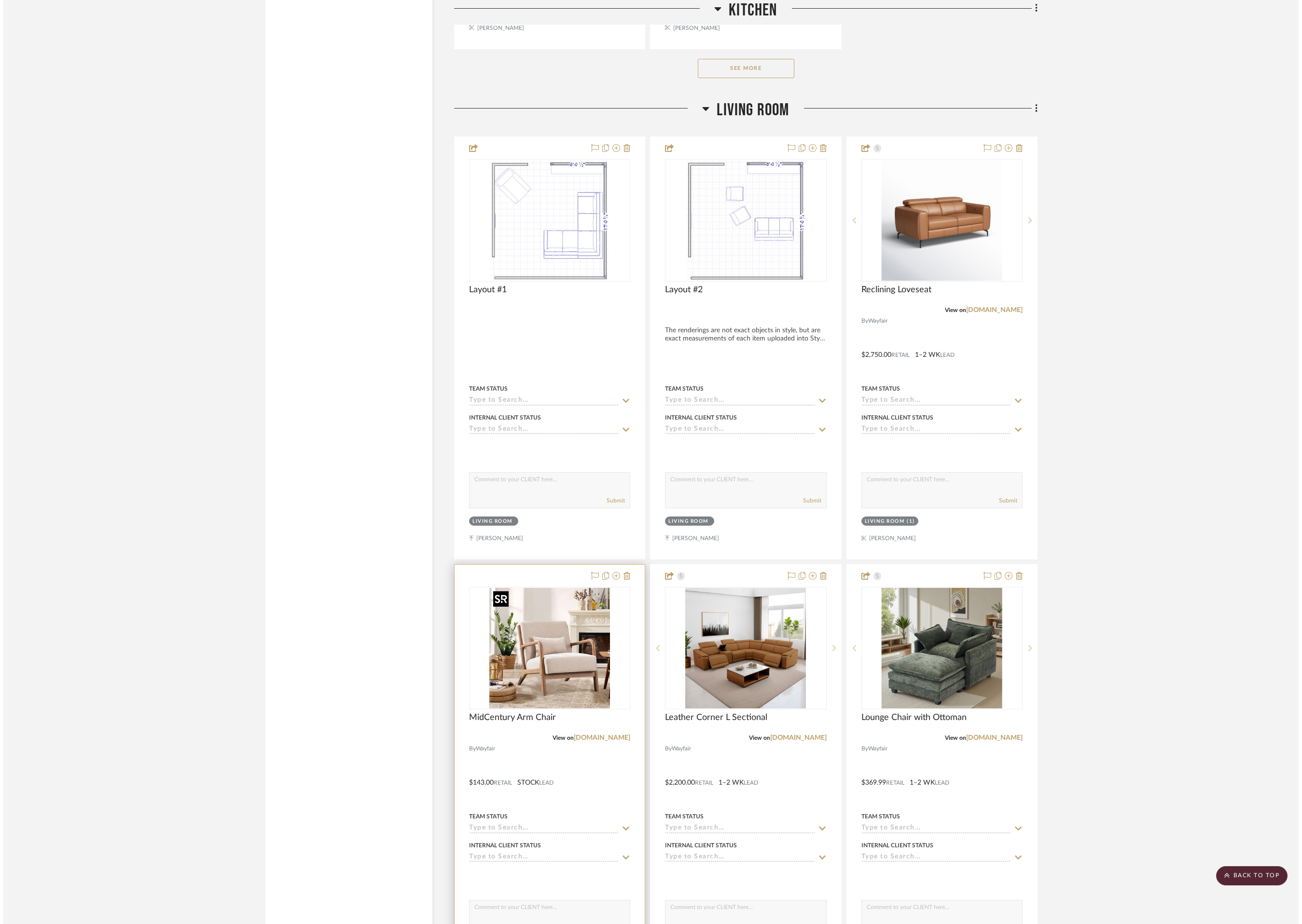
scroll to position [0, 0]
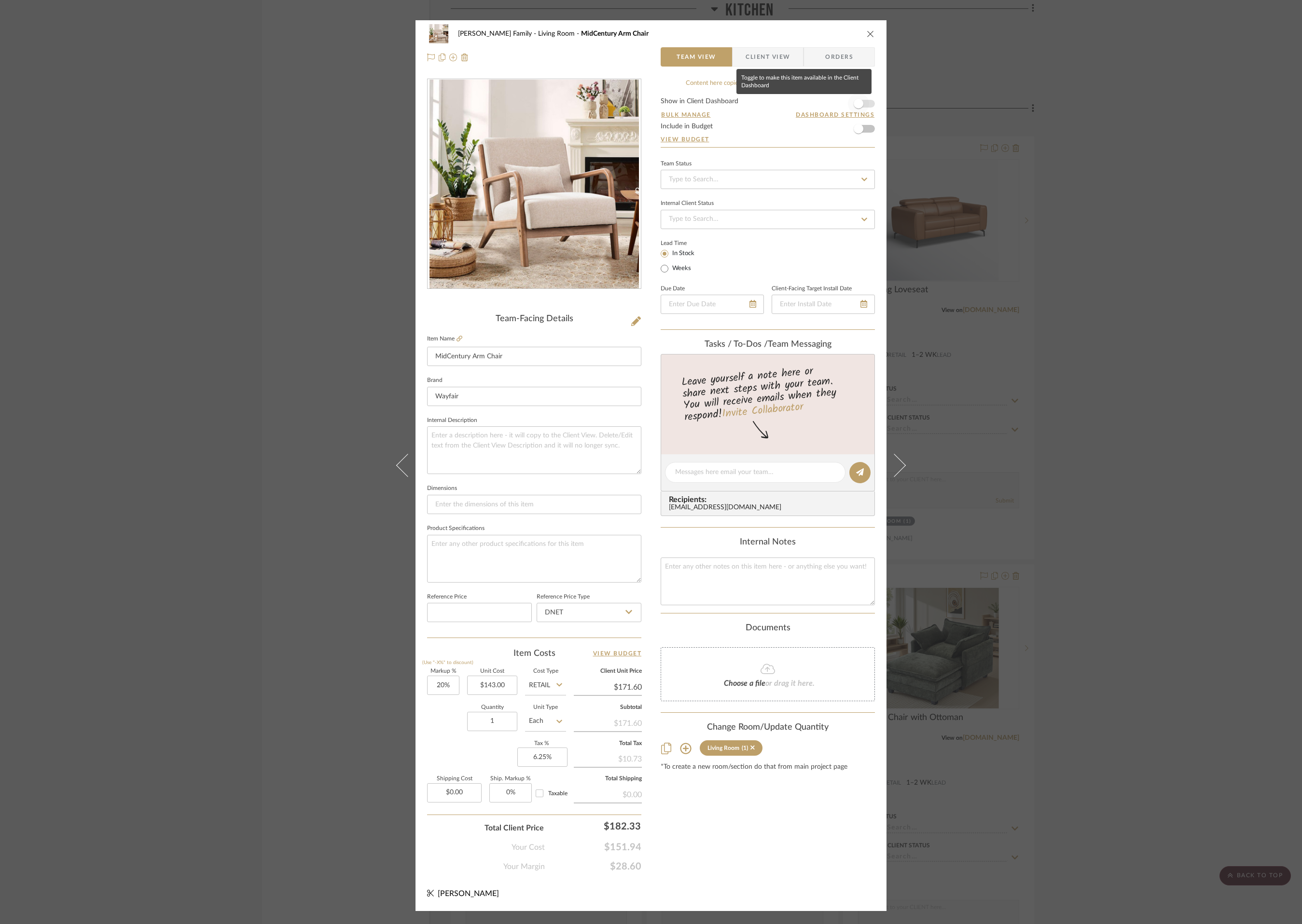
click at [863, 103] on span "button" at bounding box center [858, 104] width 21 height 21
click at [620, 612] on input "DNET" at bounding box center [589, 613] width 105 height 19
click at [602, 662] on div "Retail" at bounding box center [593, 662] width 119 height 25
type input "Retail"
click at [867, 33] on icon "close" at bounding box center [870, 34] width 7 height 7
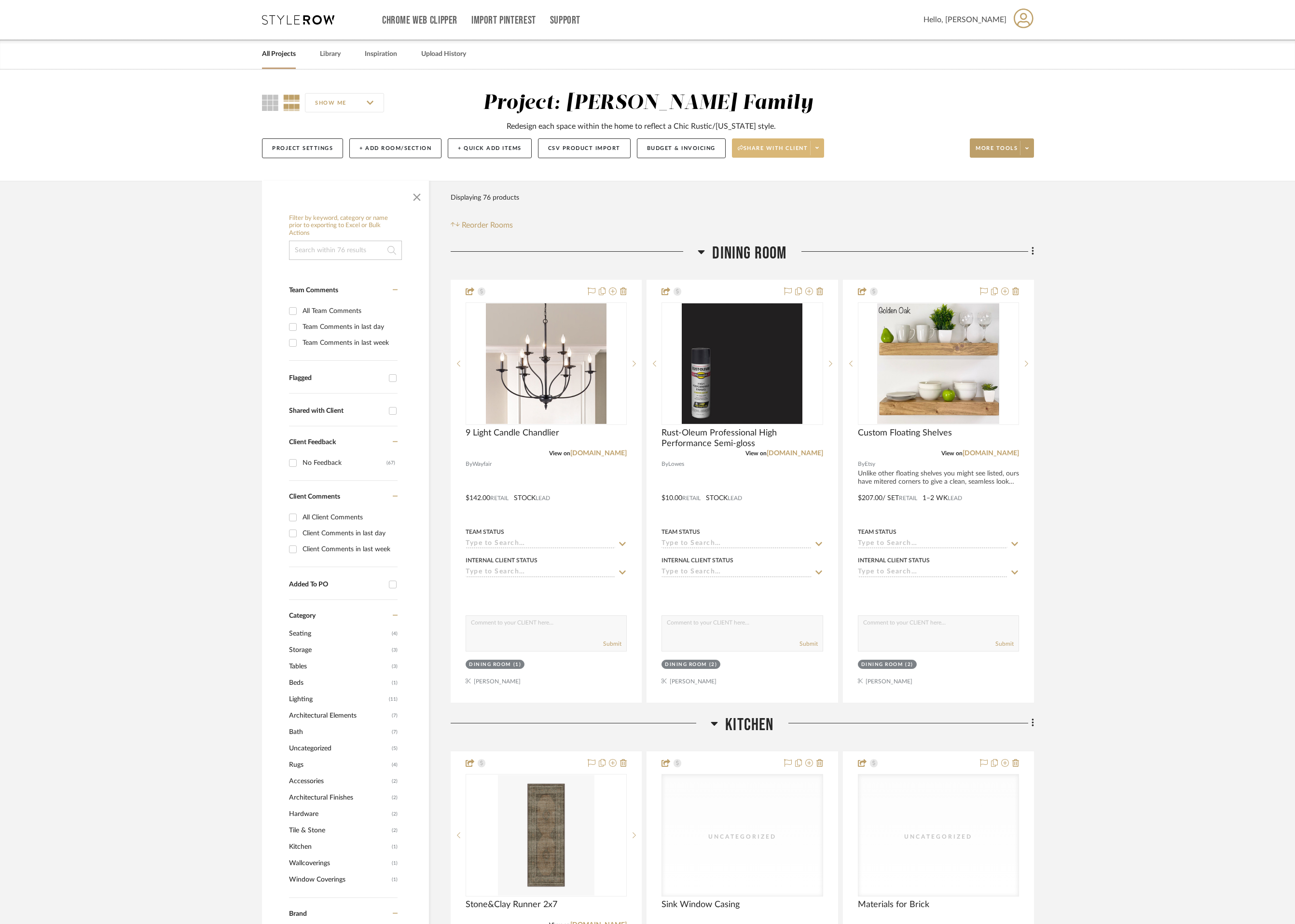
click at [781, 149] on span "Share with client" at bounding box center [773, 151] width 70 height 14
click at [782, 200] on span "Generate URL to Share" at bounding box center [782, 198] width 83 height 8
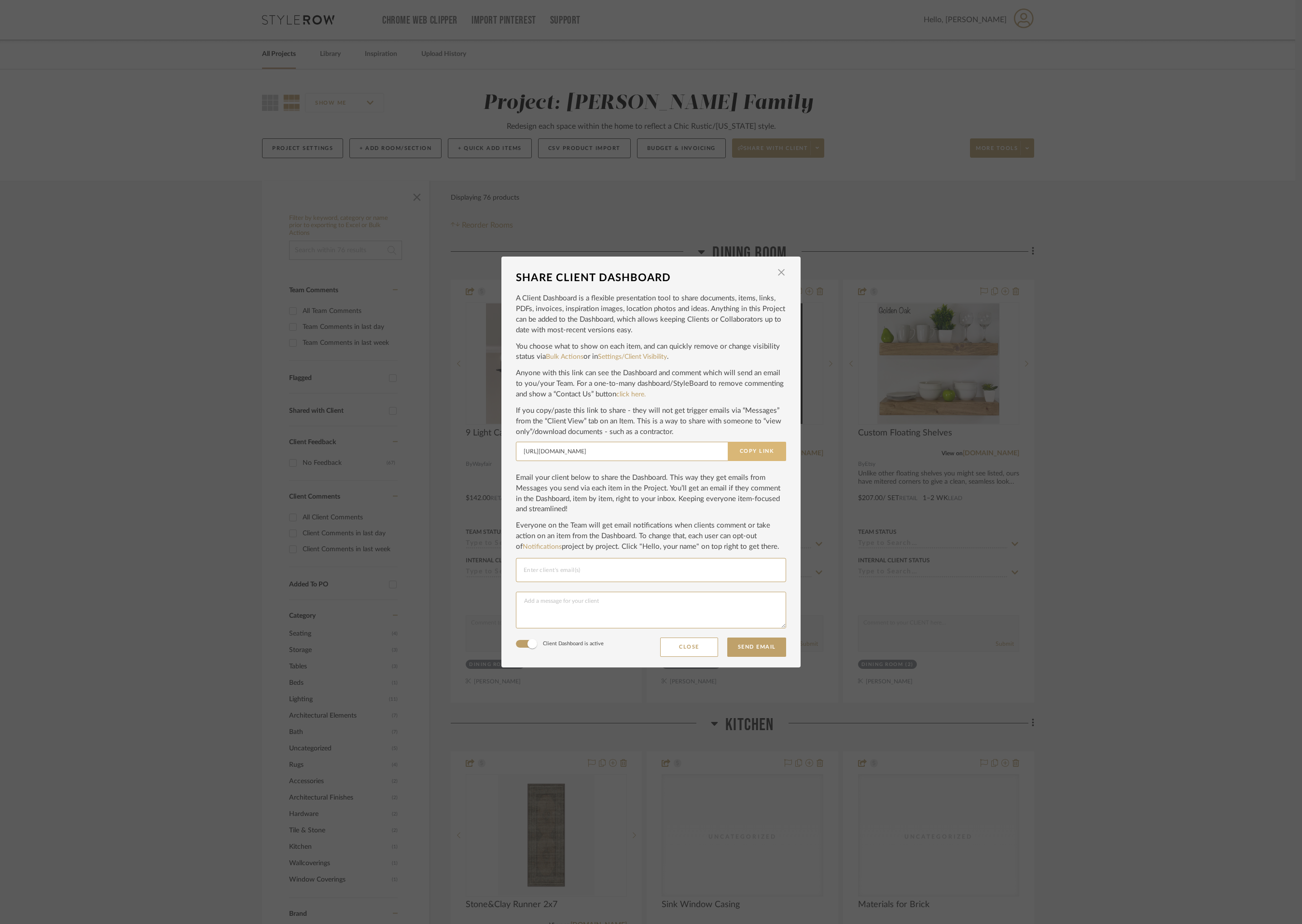
click at [758, 444] on button "Copy Link" at bounding box center [756, 452] width 58 height 19
